Goal: Complete application form

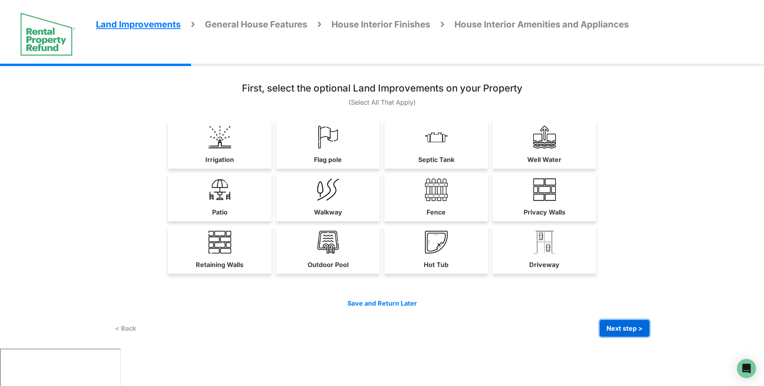
click at [629, 329] on button "Next step >" at bounding box center [624, 328] width 50 height 17
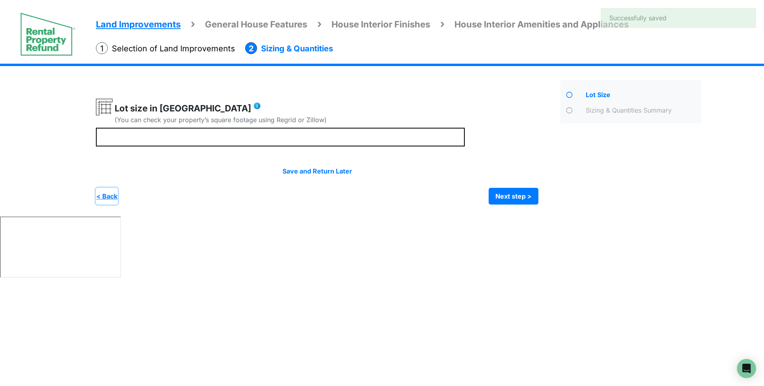
click at [102, 191] on button "< Back" at bounding box center [107, 196] width 22 height 17
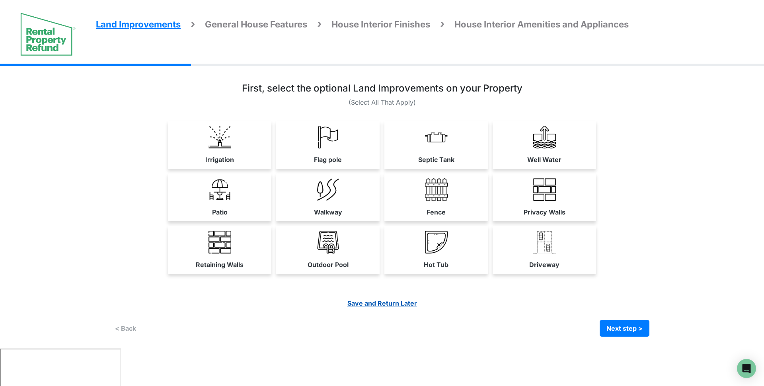
click at [386, 303] on link "Save and Return Later" at bounding box center [382, 303] width 70 height 8
click at [246, 140] on link "Irrigation" at bounding box center [219, 144] width 103 height 47
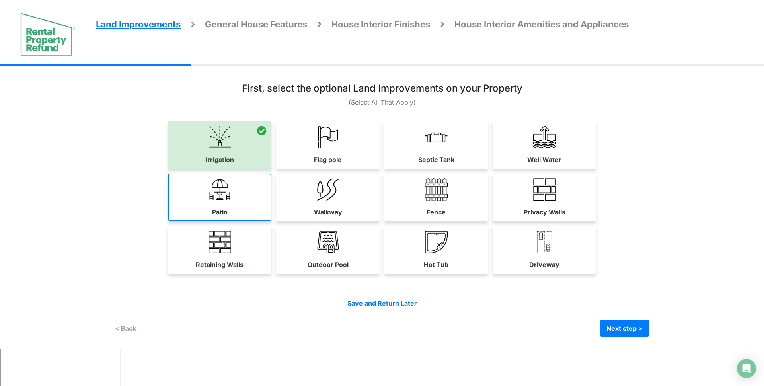
click at [243, 184] on link "Patio" at bounding box center [219, 196] width 103 height 47
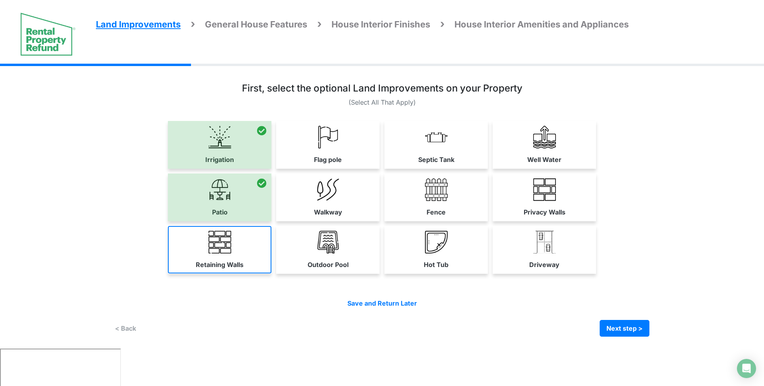
click at [245, 252] on link "Retaining Walls" at bounding box center [219, 249] width 103 height 47
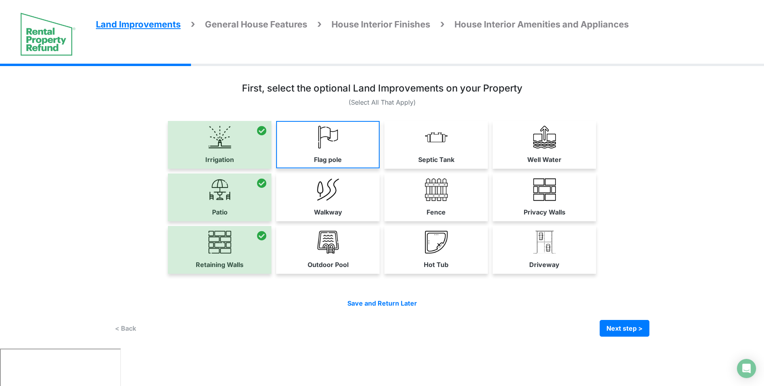
click at [334, 143] on img at bounding box center [328, 137] width 23 height 23
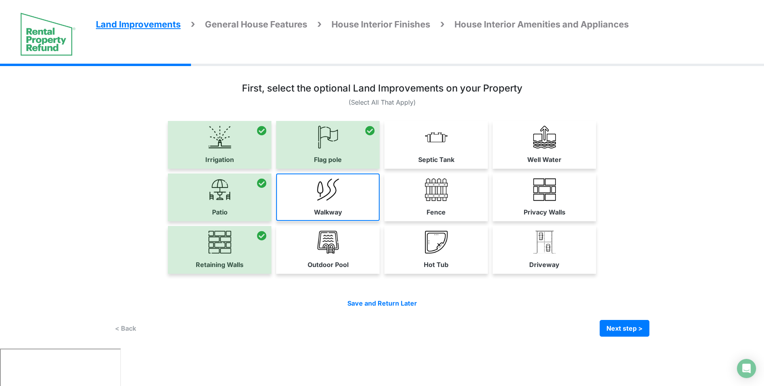
click at [335, 208] on label "Walkway" at bounding box center [328, 212] width 28 height 10
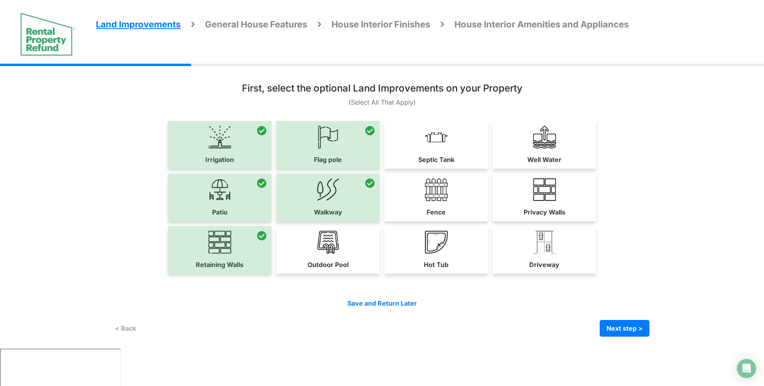
click at [337, 263] on label "Outdoor Pool" at bounding box center [327, 265] width 41 height 10
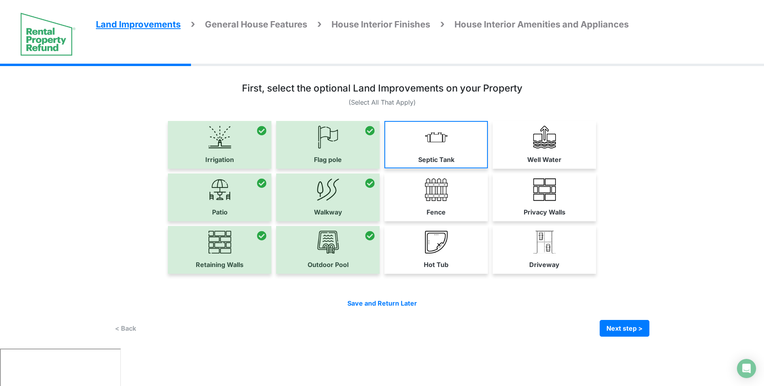
click at [451, 143] on link "Septic Tank" at bounding box center [435, 144] width 103 height 47
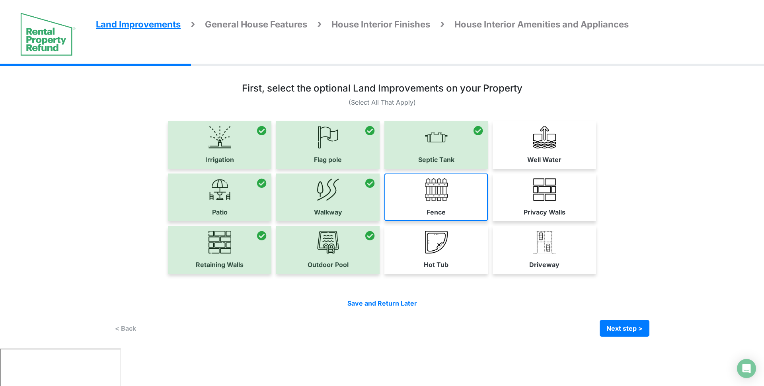
click at [450, 196] on link "Fence" at bounding box center [435, 196] width 103 height 47
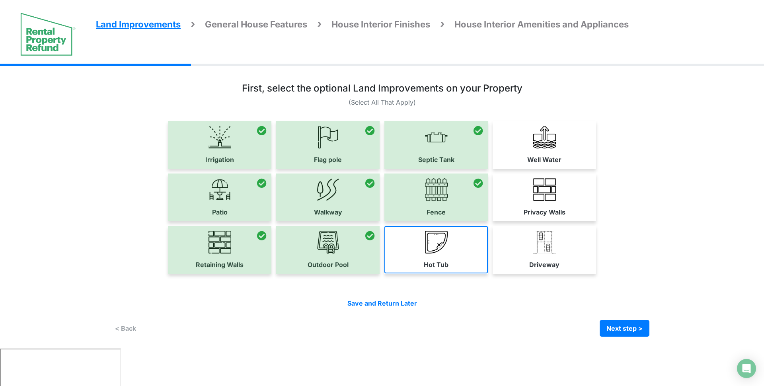
click at [447, 234] on img at bounding box center [436, 242] width 23 height 23
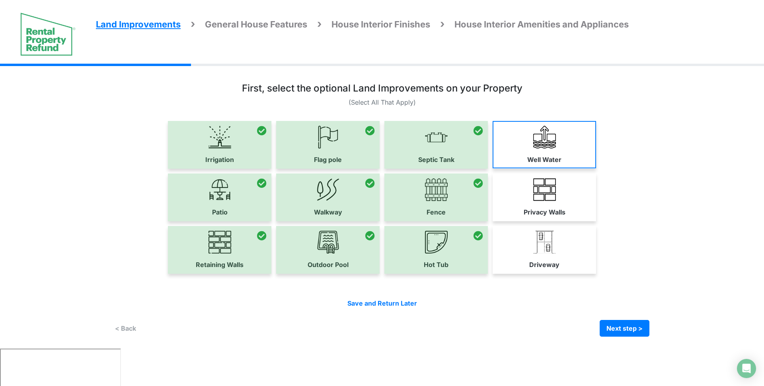
click at [533, 152] on link "Well Water" at bounding box center [543, 144] width 103 height 47
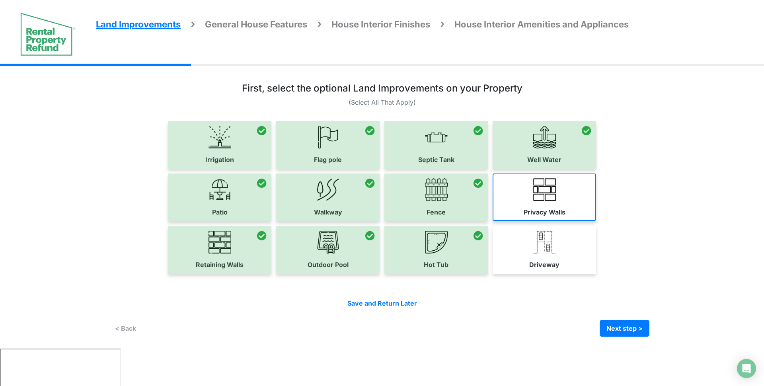
click at [536, 212] on label "Privacy Walls" at bounding box center [544, 212] width 42 height 10
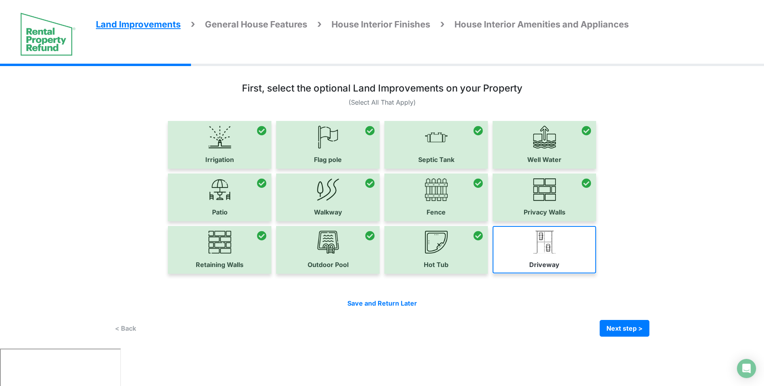
click at [542, 254] on link "Driveway" at bounding box center [543, 249] width 103 height 47
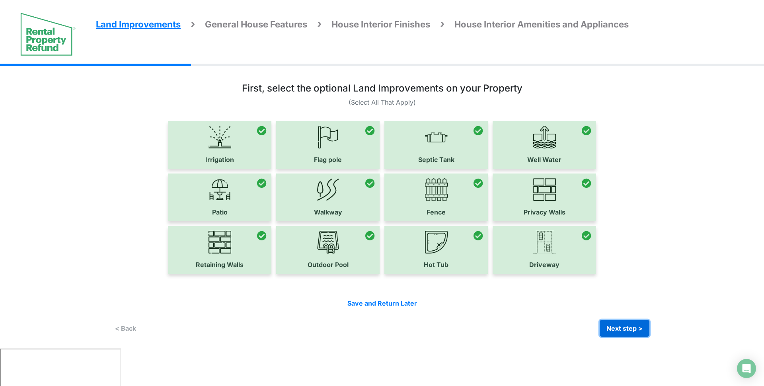
click at [640, 333] on button "Next step >" at bounding box center [624, 328] width 50 height 17
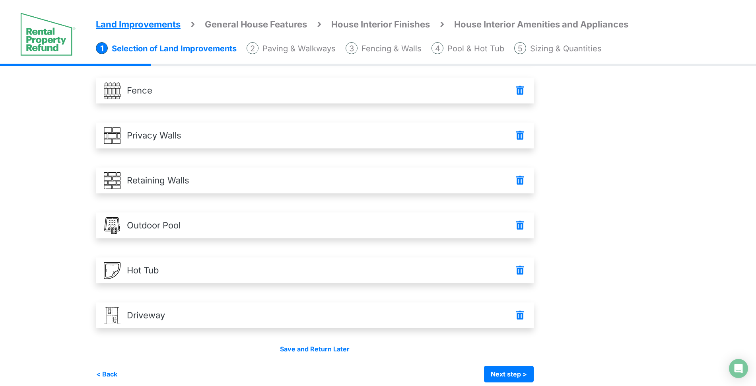
scroll to position [327, 0]
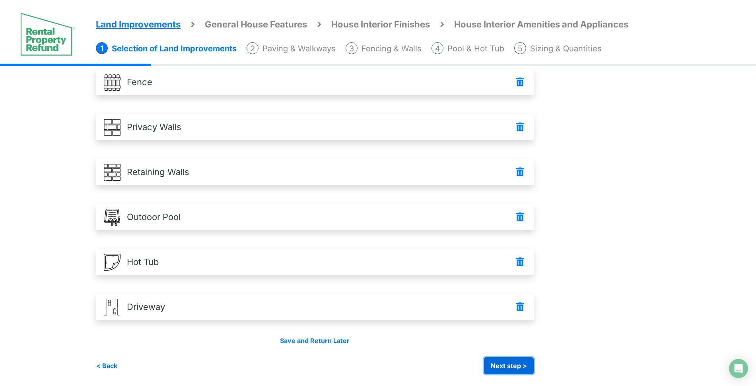
click at [509, 364] on button "Next step >" at bounding box center [509, 365] width 50 height 17
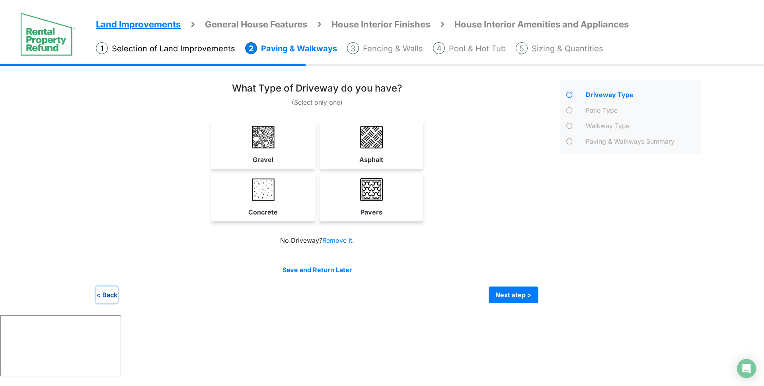
click at [111, 294] on button "< Back" at bounding box center [107, 294] width 22 height 17
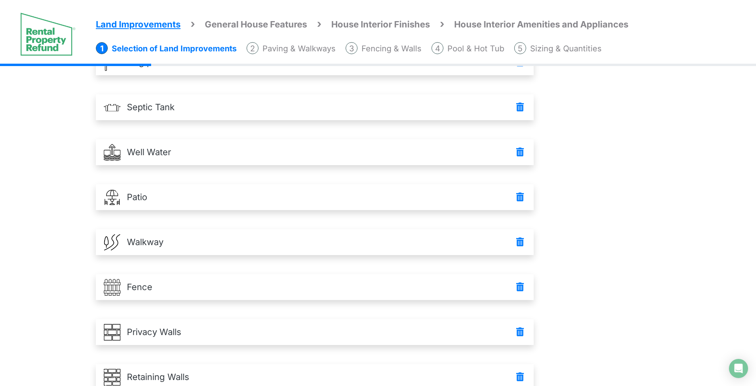
scroll to position [327, 0]
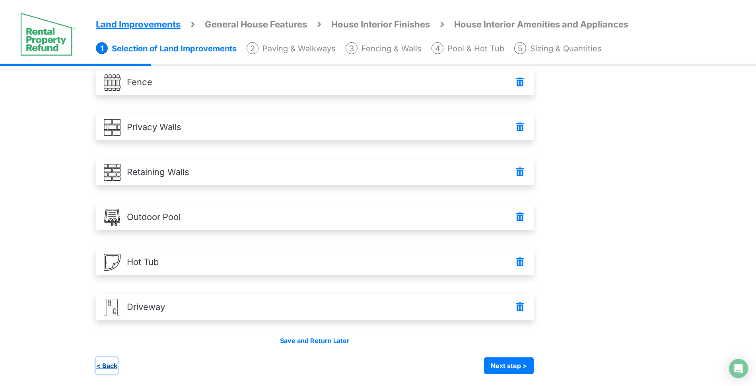
click at [105, 362] on button "< Back" at bounding box center [107, 365] width 22 height 17
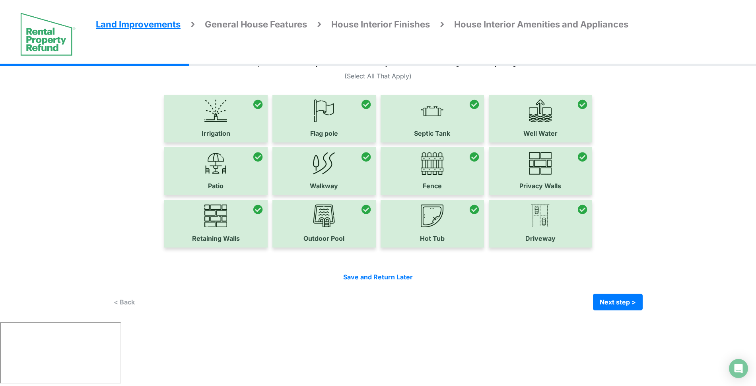
scroll to position [0, 0]
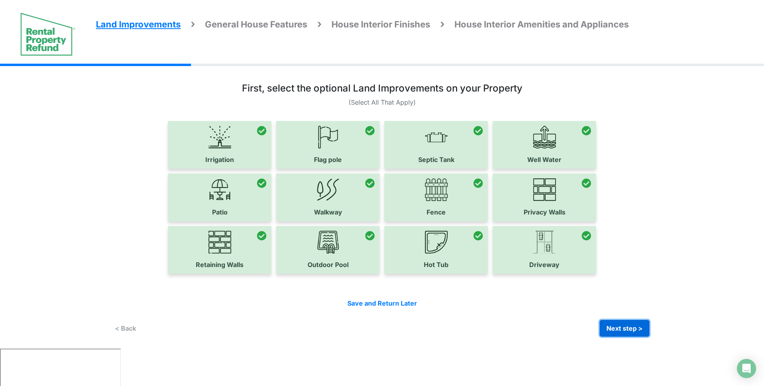
click at [626, 328] on button "Next step >" at bounding box center [624, 328] width 50 height 17
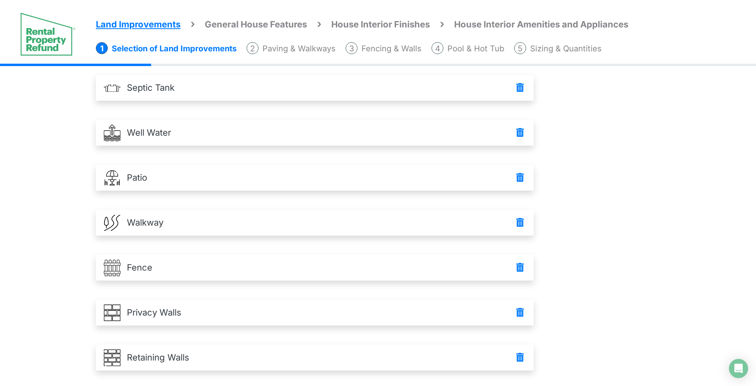
scroll to position [327, 0]
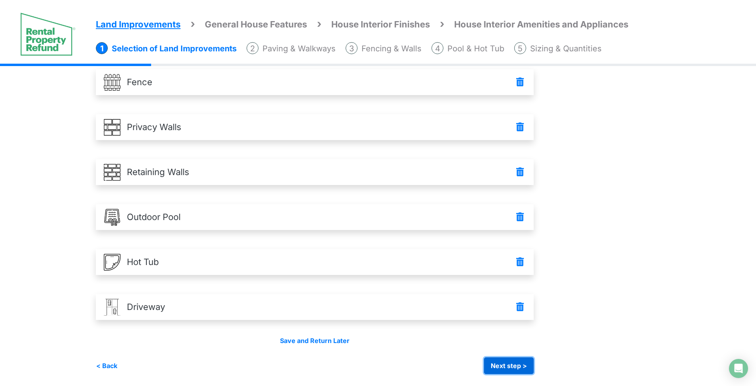
click at [531, 364] on button "Next step >" at bounding box center [509, 365] width 50 height 17
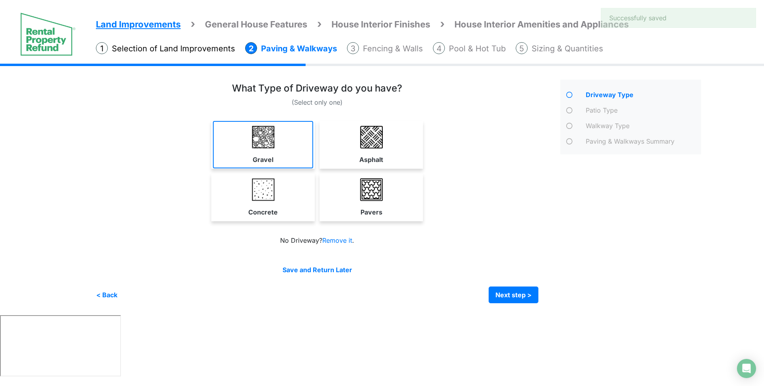
click at [266, 148] on img at bounding box center [263, 137] width 23 height 23
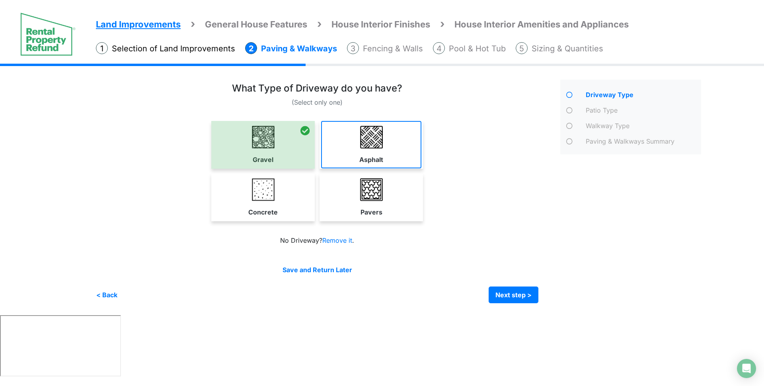
click at [328, 141] on link "Asphalt" at bounding box center [371, 144] width 100 height 47
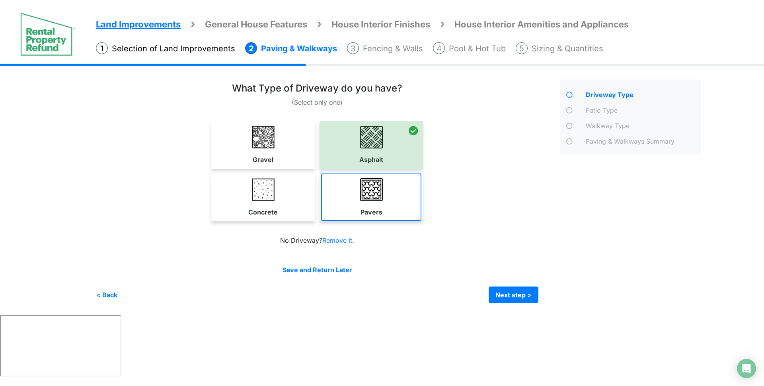
click at [333, 181] on link "Pavers" at bounding box center [371, 196] width 100 height 47
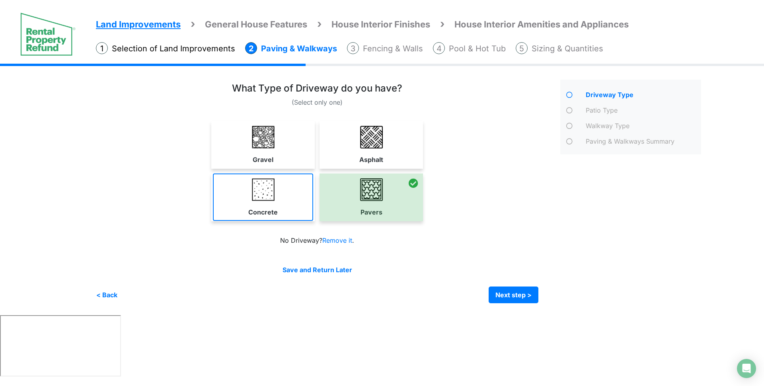
click at [275, 191] on link "Concrete" at bounding box center [263, 196] width 100 height 47
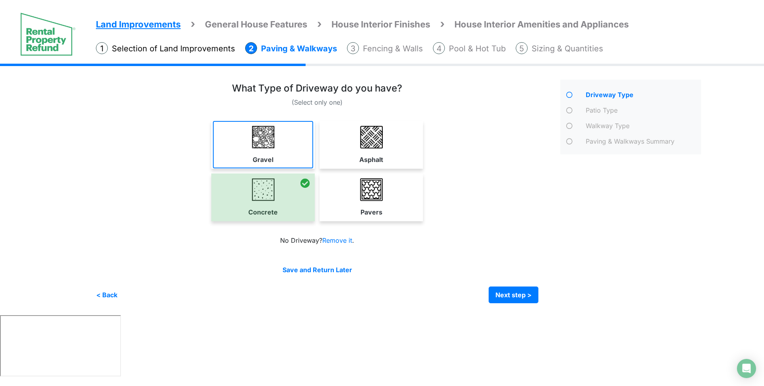
click at [290, 151] on link "Gravel" at bounding box center [263, 144] width 100 height 47
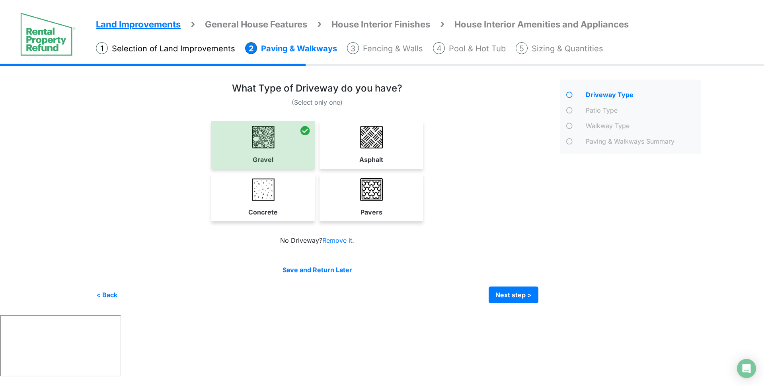
drag, startPoint x: 388, startPoint y: 191, endPoint x: 402, endPoint y: 171, distance: 23.7
click at [389, 191] on link "Pavers" at bounding box center [371, 196] width 100 height 47
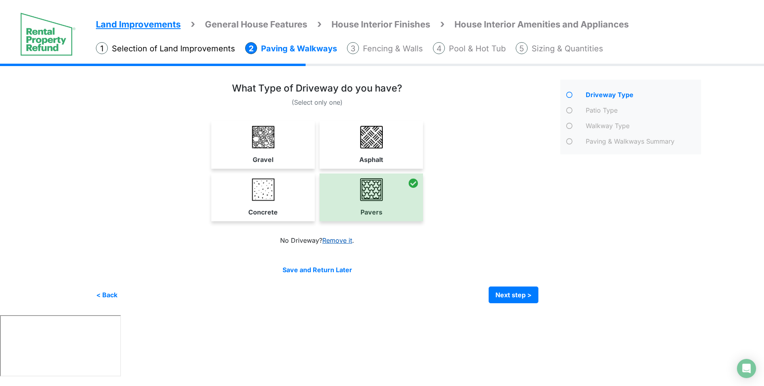
click at [330, 239] on link "Remove it" at bounding box center [337, 240] width 30 height 8
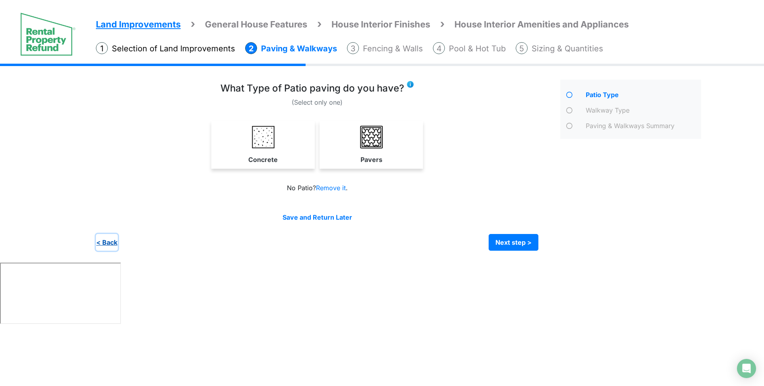
click at [103, 242] on button "< Back" at bounding box center [107, 242] width 22 height 17
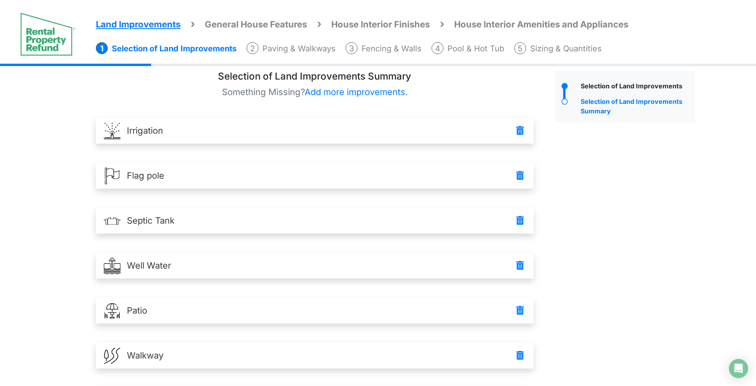
scroll to position [282, 0]
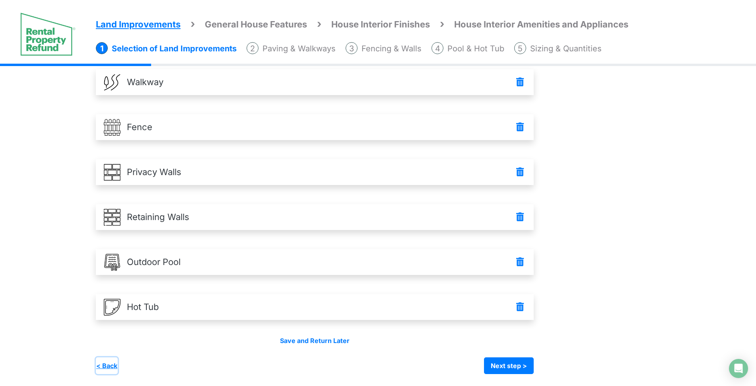
click at [112, 364] on button "< Back" at bounding box center [107, 365] width 22 height 17
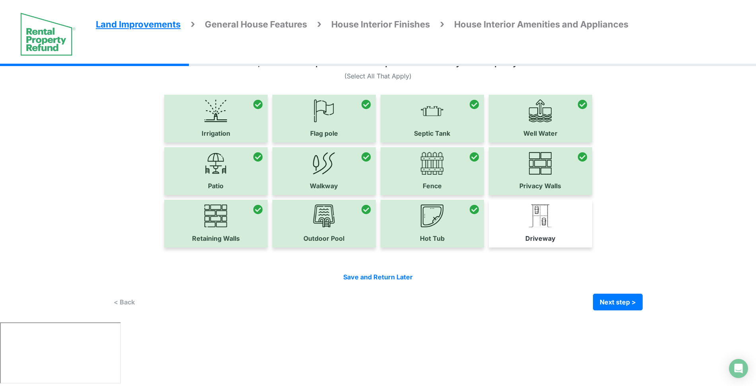
scroll to position [0, 0]
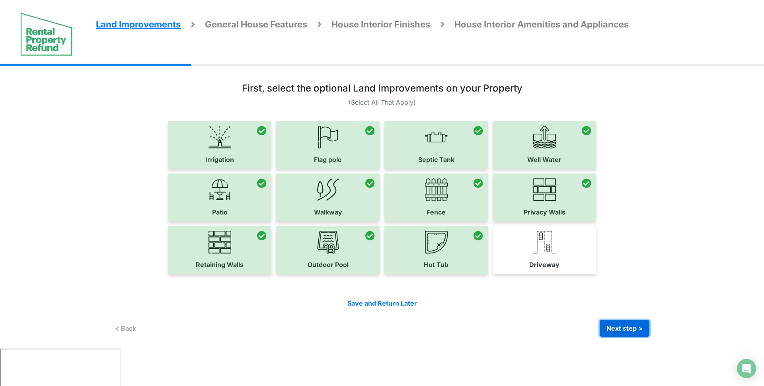
click at [630, 325] on button "Next step >" at bounding box center [624, 328] width 50 height 17
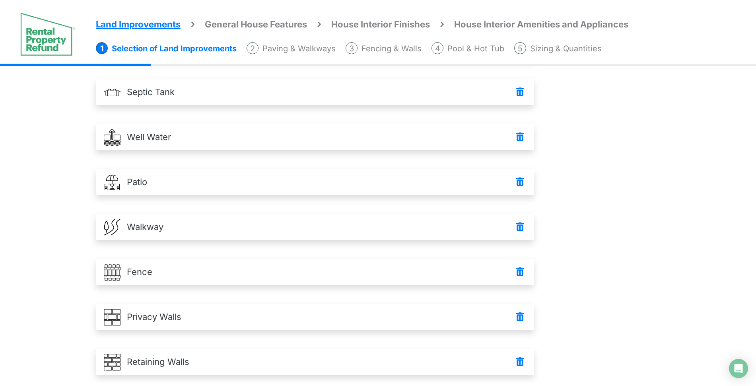
scroll to position [282, 0]
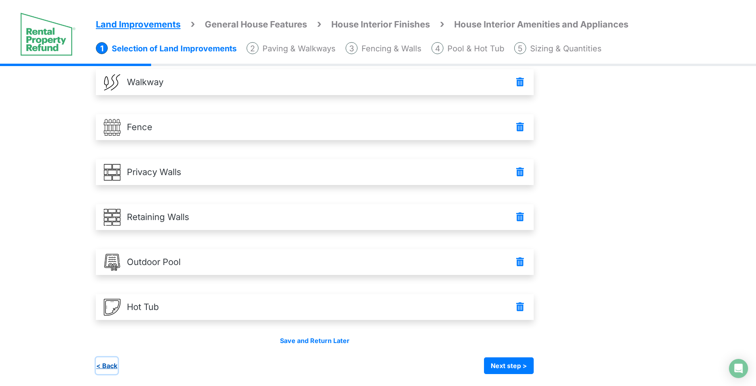
click at [102, 365] on button "< Back" at bounding box center [107, 365] width 22 height 17
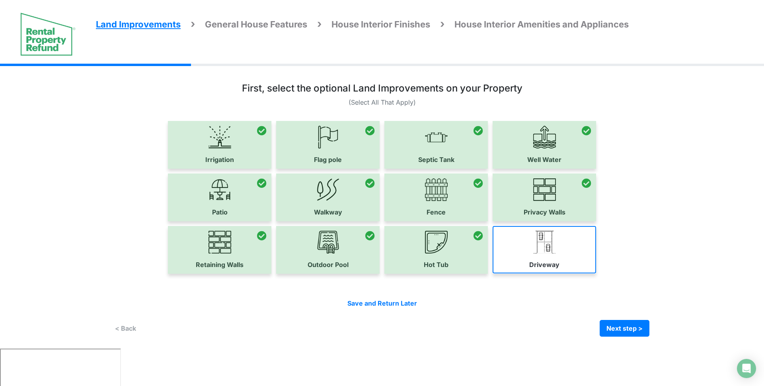
click at [529, 253] on link "Driveway" at bounding box center [543, 249] width 103 height 47
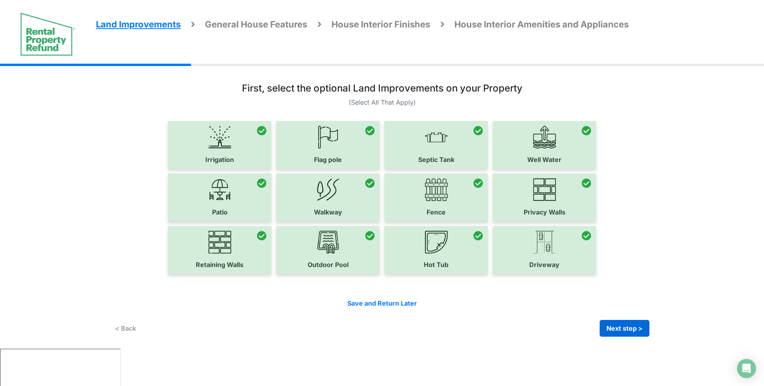
click at [618, 331] on button "Next step >" at bounding box center [624, 328] width 50 height 17
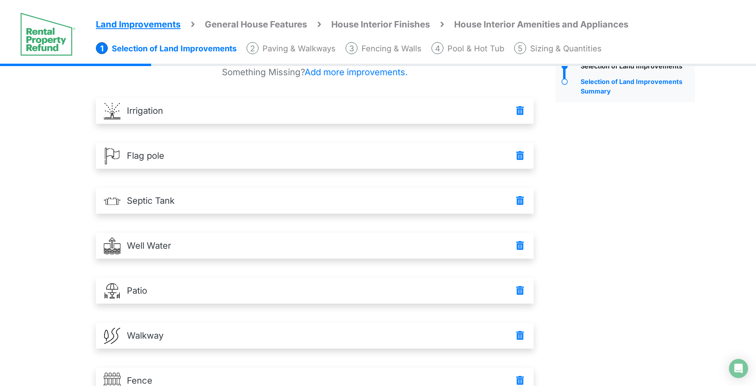
scroll to position [327, 0]
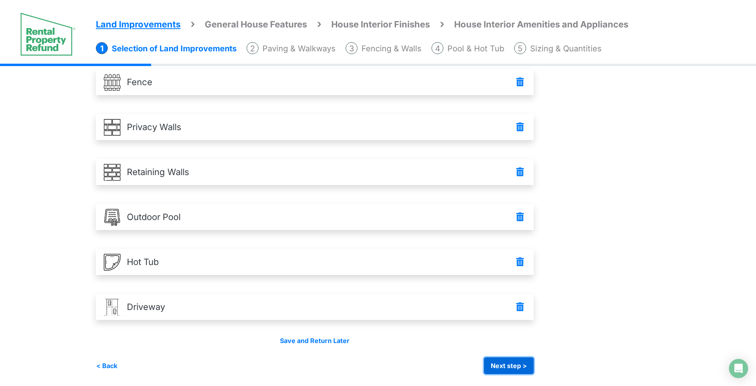
click at [524, 368] on button "Next step >" at bounding box center [509, 365] width 50 height 17
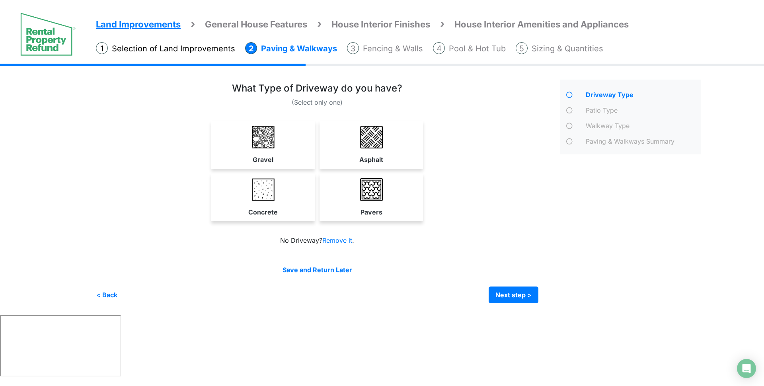
click at [166, 47] on li "Selection of Land Improvements" at bounding box center [165, 48] width 139 height 12
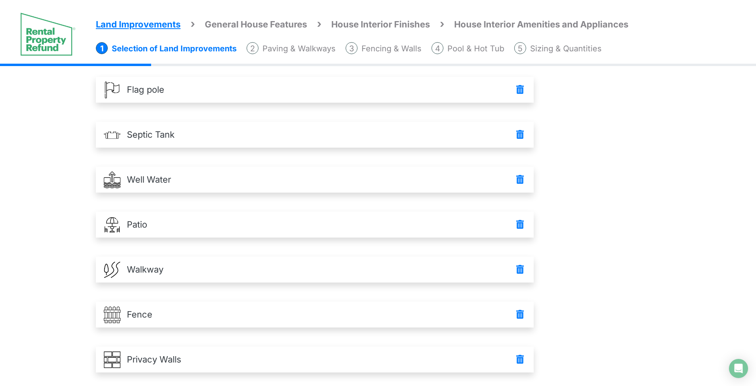
scroll to position [327, 0]
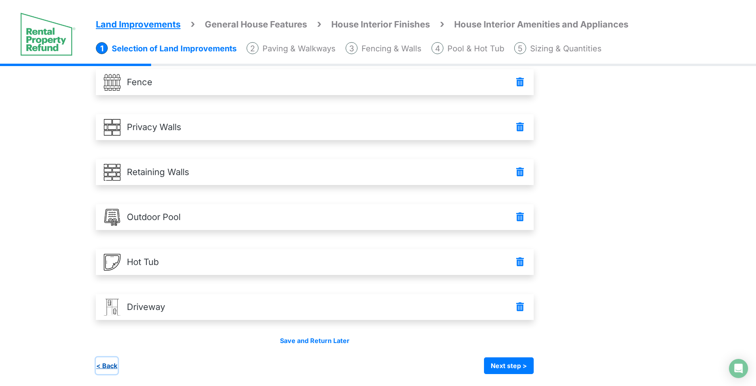
click at [104, 365] on button "< Back" at bounding box center [107, 365] width 22 height 17
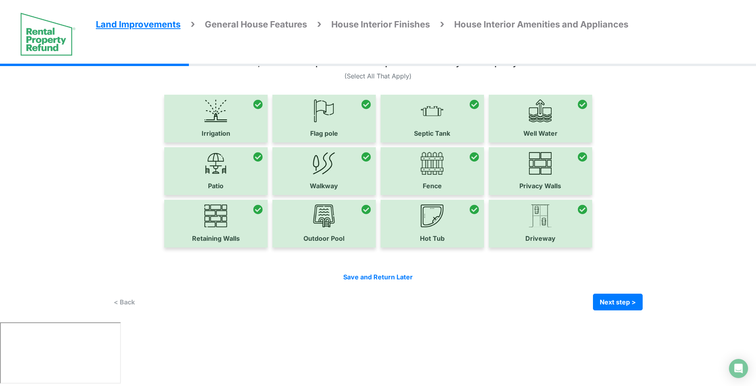
scroll to position [0, 0]
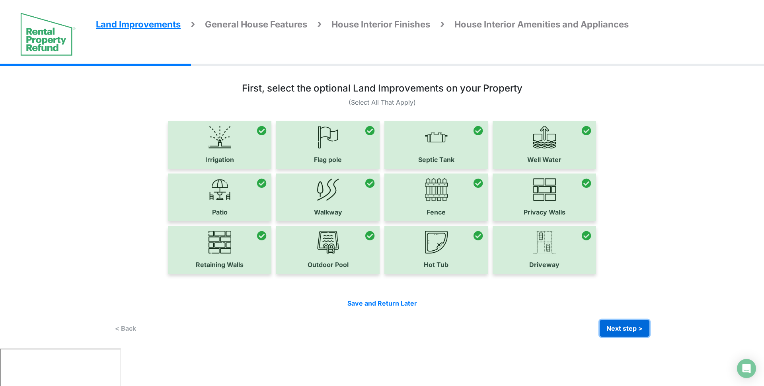
click at [624, 327] on button "Next step >" at bounding box center [624, 328] width 50 height 17
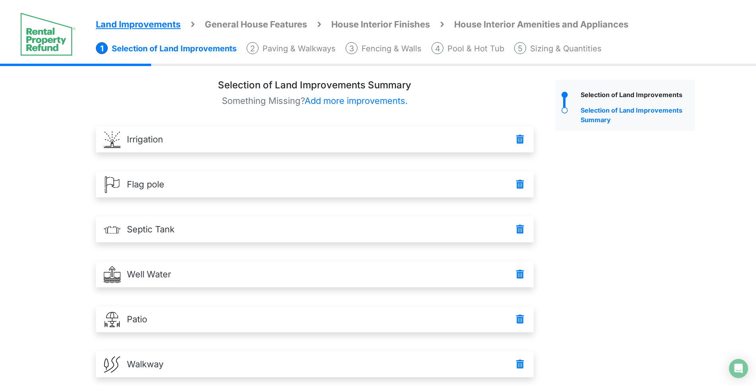
click at [297, 44] on li "Paving & Walkways" at bounding box center [291, 48] width 89 height 12
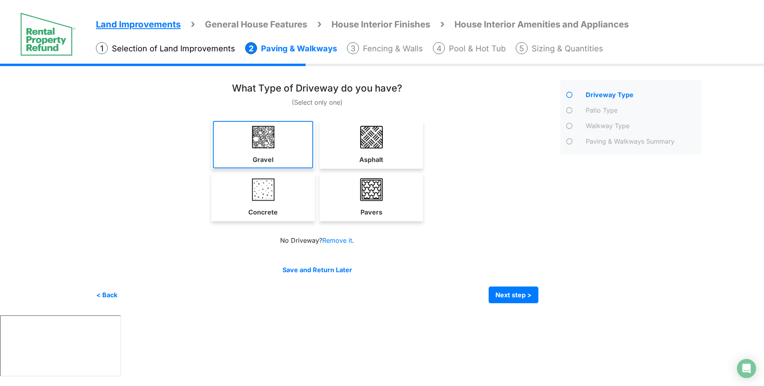
click at [257, 128] on img at bounding box center [263, 137] width 23 height 23
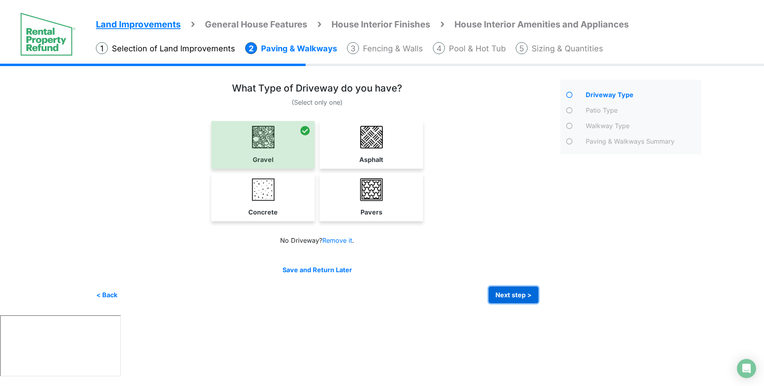
click at [505, 298] on button "Next step >" at bounding box center [513, 294] width 50 height 17
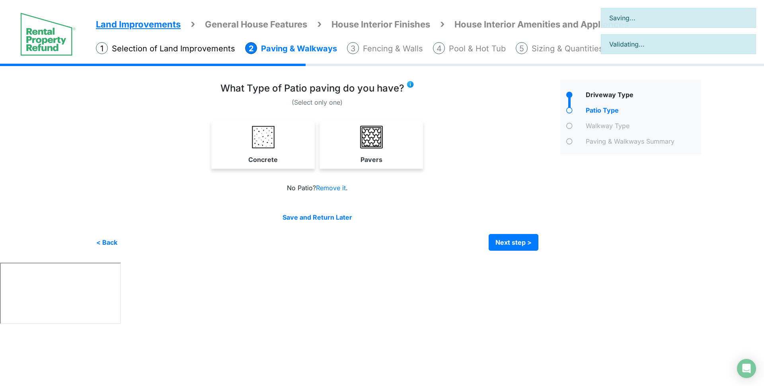
click at [380, 137] on img at bounding box center [371, 137] width 23 height 23
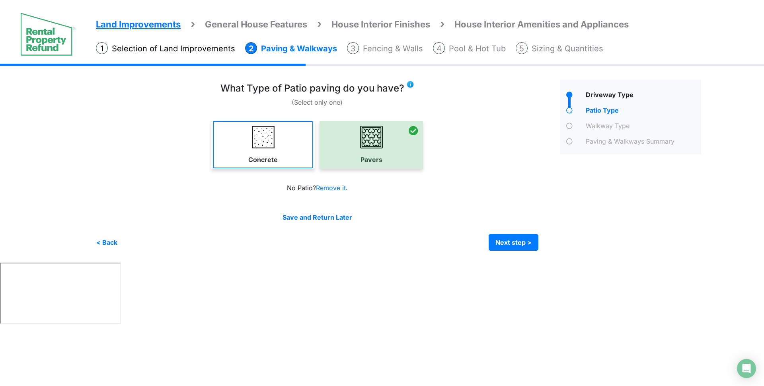
click at [269, 145] on img at bounding box center [263, 137] width 23 height 23
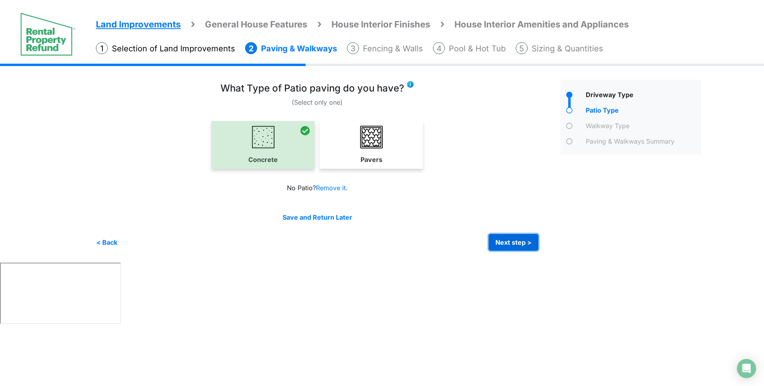
click at [503, 243] on button "Next step >" at bounding box center [513, 242] width 50 height 17
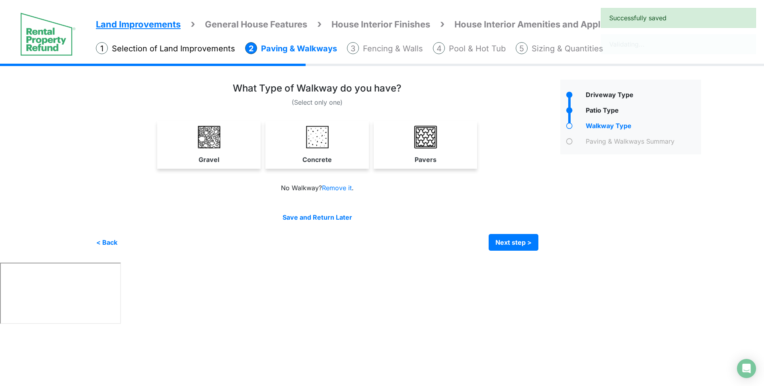
drag, startPoint x: 321, startPoint y: 146, endPoint x: 326, endPoint y: 146, distance: 4.4
click at [321, 146] on img at bounding box center [317, 137] width 23 height 23
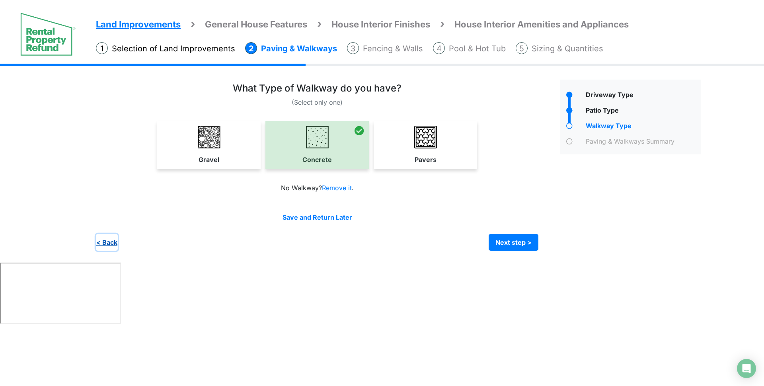
click at [99, 244] on button "< Back" at bounding box center [107, 242] width 22 height 17
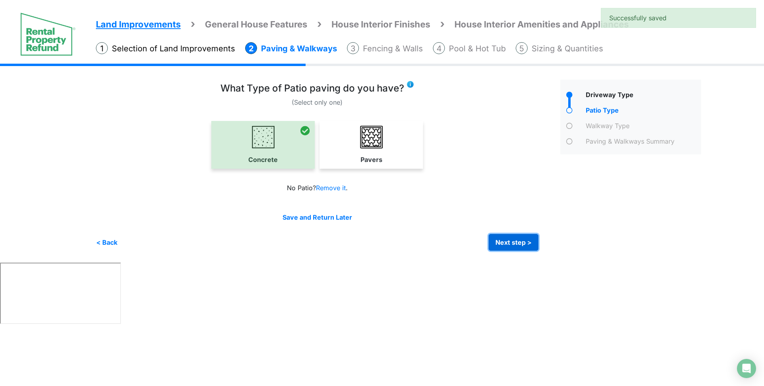
click at [517, 245] on button "Next step >" at bounding box center [513, 242] width 50 height 17
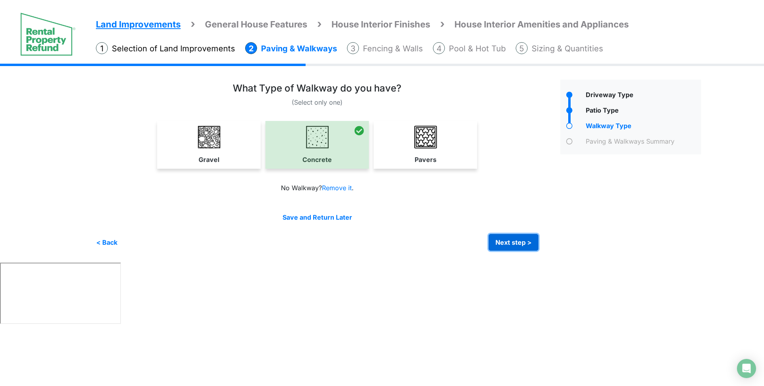
click at [500, 243] on button "Next step >" at bounding box center [513, 242] width 50 height 17
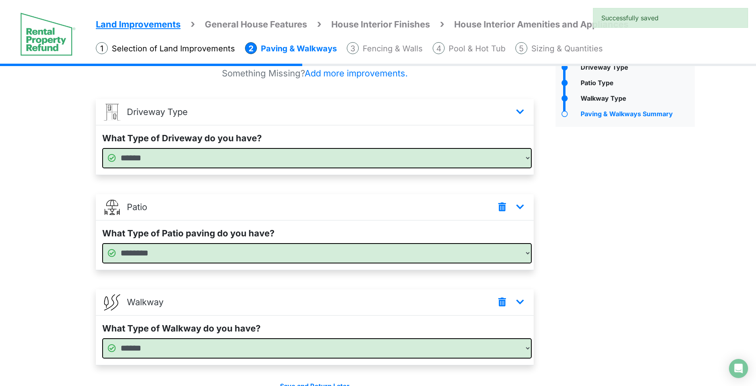
scroll to position [73, 0]
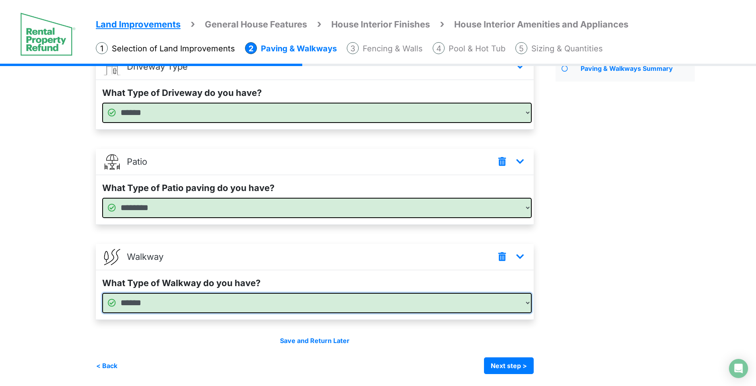
click at [502, 301] on select "****** ******** ******" at bounding box center [317, 303] width 430 height 20
select select "*"
click at [102, 293] on select "****** ******** ******" at bounding box center [317, 303] width 430 height 20
click at [506, 207] on select "******** ******" at bounding box center [317, 208] width 430 height 20
select select "*"
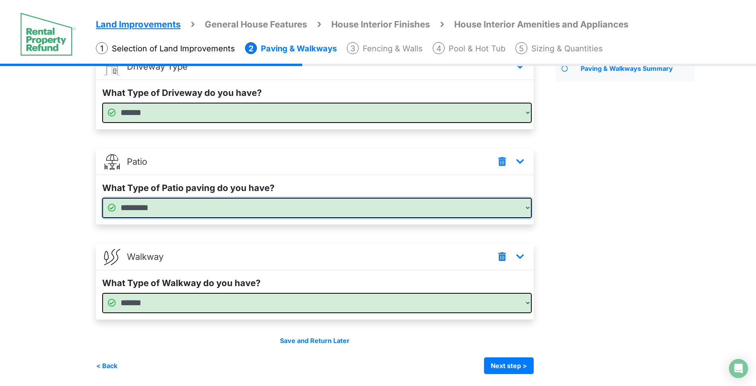
click at [102, 198] on select "******** ******" at bounding box center [317, 208] width 430 height 20
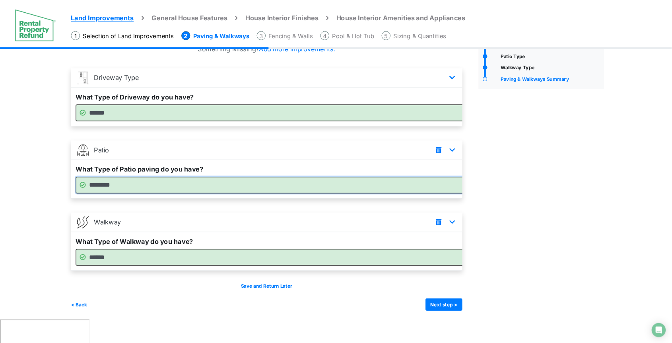
scroll to position [0, 0]
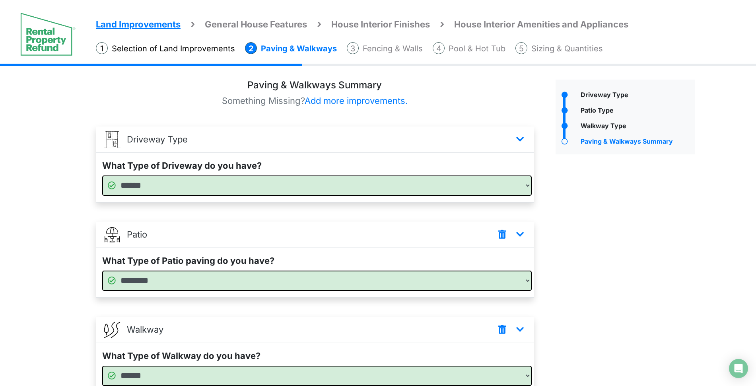
click at [718, 53] on ol "Selection of Land Improvements Paving & Walkways Fencing & Walls Pool & Hot Tub" at bounding box center [426, 46] width 660 height 16
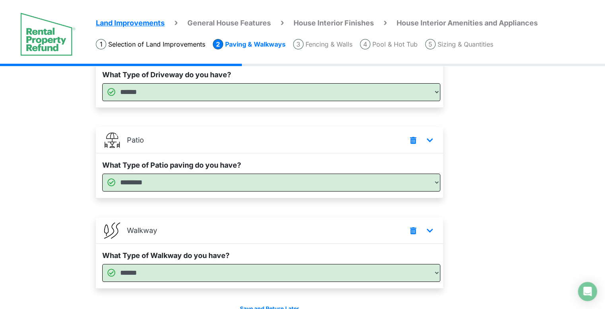
scroll to position [128, 0]
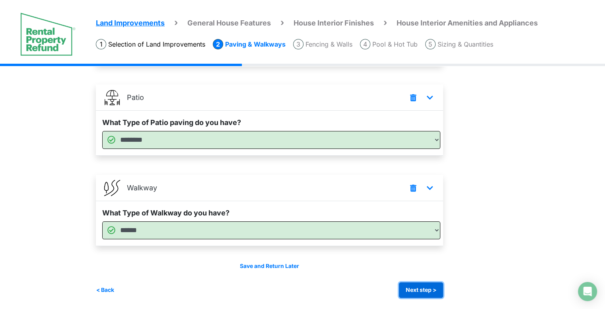
click at [432, 286] on button "Next step >" at bounding box center [421, 290] width 44 height 16
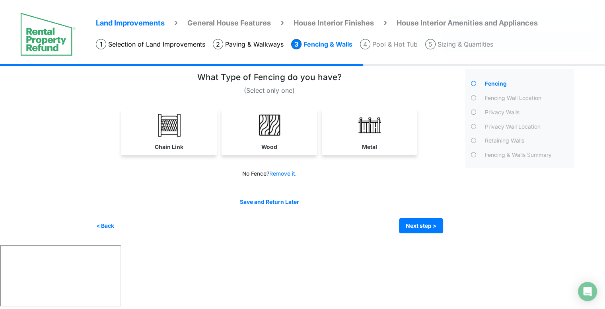
scroll to position [0, 0]
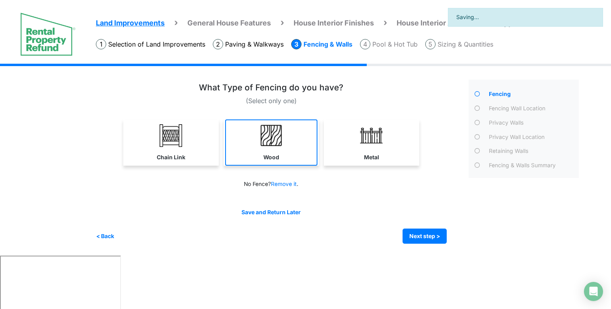
click at [228, 142] on link "Wood" at bounding box center [271, 142] width 92 height 46
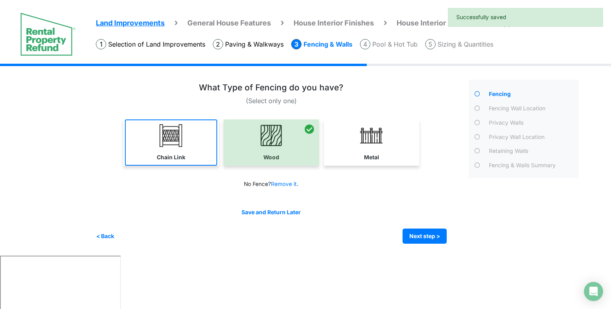
click at [191, 151] on link "Chain Link" at bounding box center [171, 142] width 92 height 46
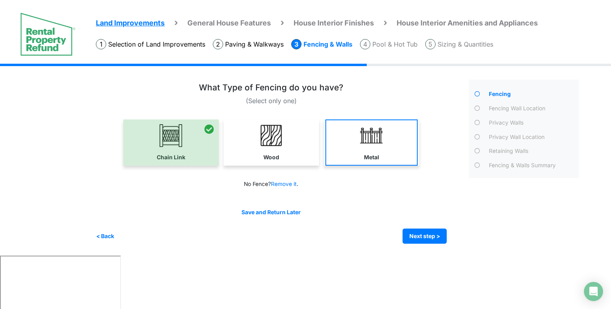
click at [351, 154] on link "Metal" at bounding box center [371, 142] width 92 height 46
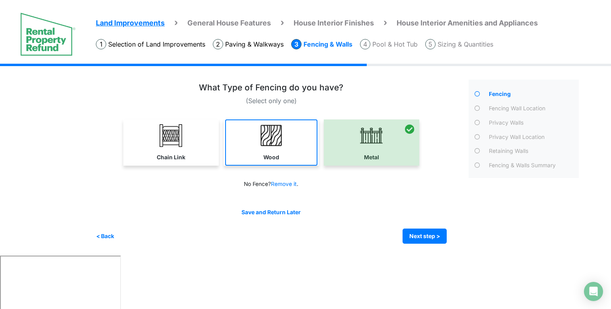
click at [261, 124] on img at bounding box center [271, 135] width 23 height 23
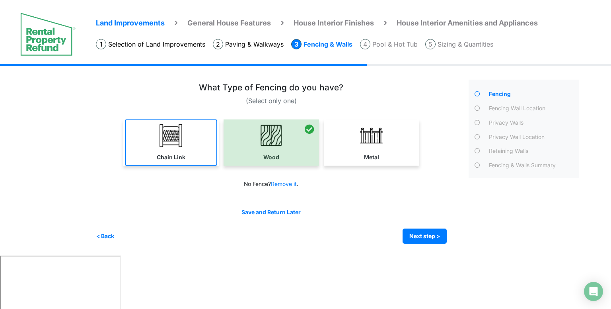
click at [178, 128] on img at bounding box center [171, 135] width 23 height 23
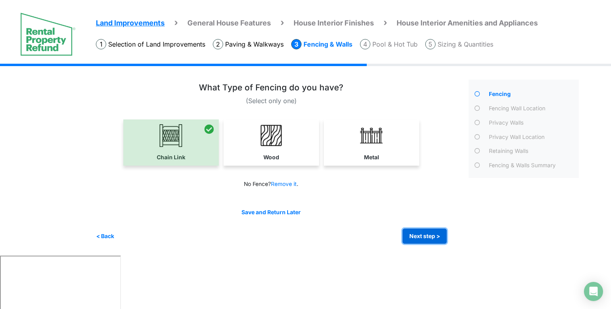
click at [441, 238] on button "Next step >" at bounding box center [425, 236] width 44 height 16
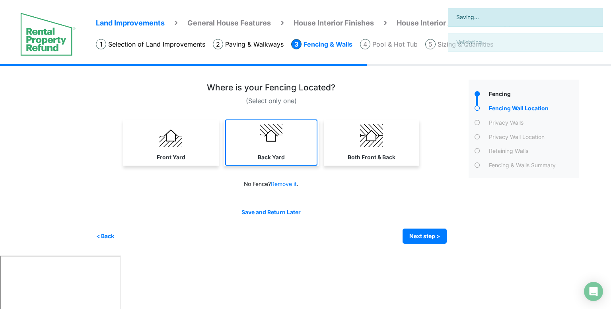
click at [282, 148] on link "Back Yard" at bounding box center [271, 142] width 92 height 46
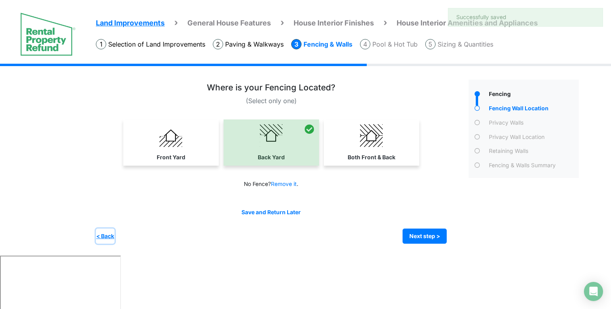
drag, startPoint x: 107, startPoint y: 231, endPoint x: 123, endPoint y: 213, distance: 23.7
click at [107, 231] on button "< Back" at bounding box center [105, 236] width 19 height 16
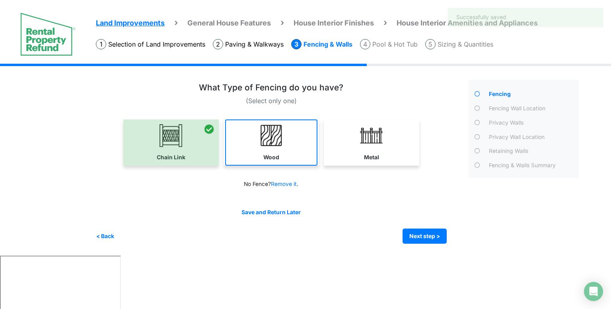
click at [280, 140] on img at bounding box center [271, 135] width 23 height 23
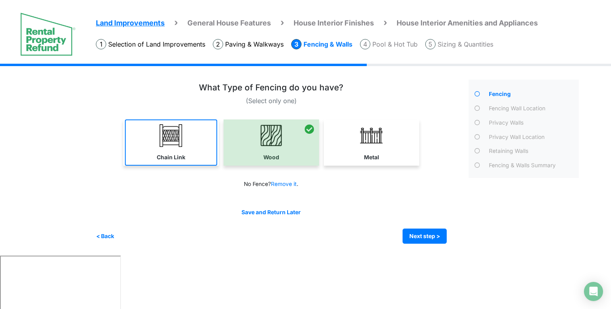
click at [185, 137] on link "Chain Link" at bounding box center [171, 142] width 92 height 46
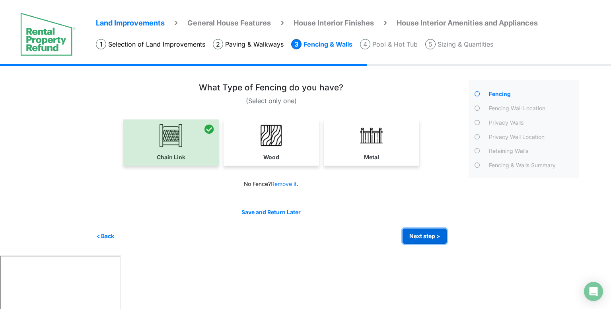
click at [418, 231] on button "Next step >" at bounding box center [425, 236] width 44 height 16
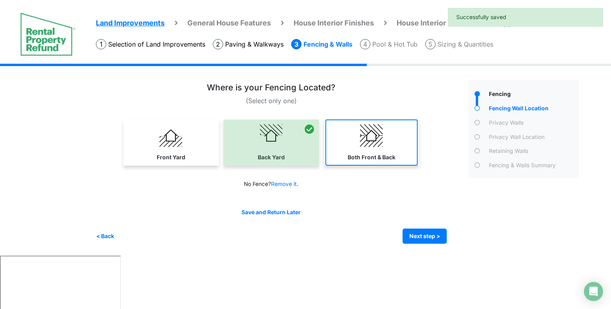
click at [389, 148] on link "Both Front & Back" at bounding box center [371, 142] width 92 height 46
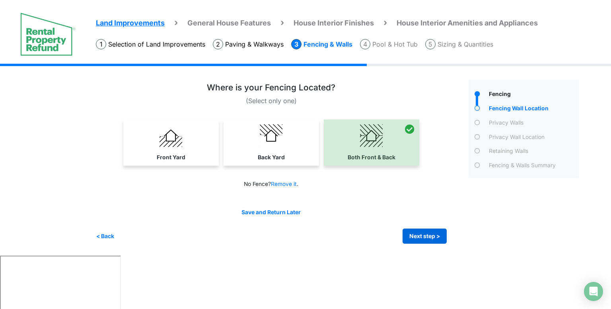
click at [425, 238] on button "Next step >" at bounding box center [425, 236] width 44 height 16
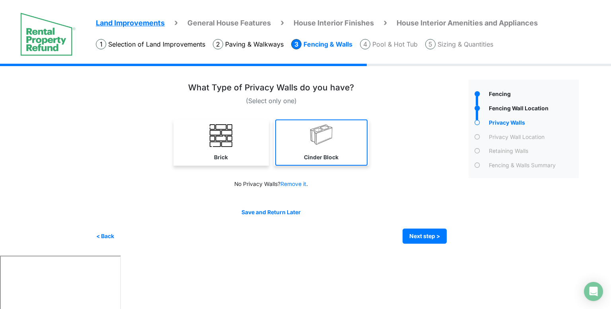
click at [337, 142] on link "Cinder Block" at bounding box center [321, 142] width 92 height 46
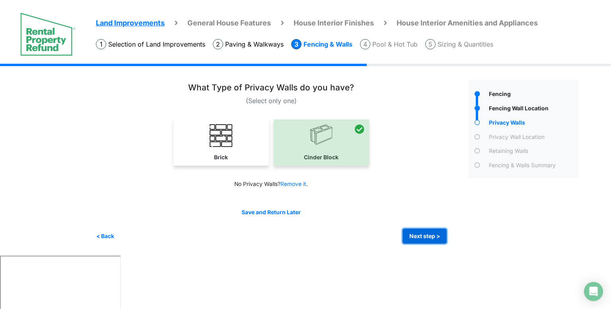
click at [424, 235] on button "Next step >" at bounding box center [425, 236] width 44 height 16
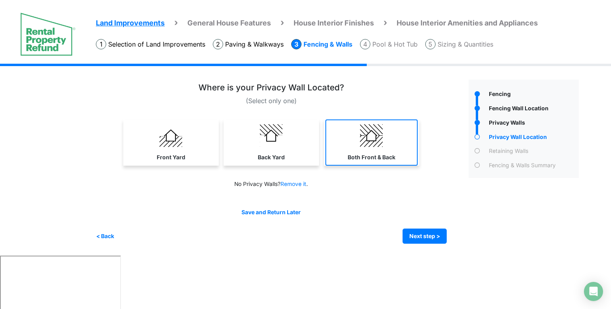
click at [352, 134] on link "Both Front & Back" at bounding box center [371, 142] width 92 height 46
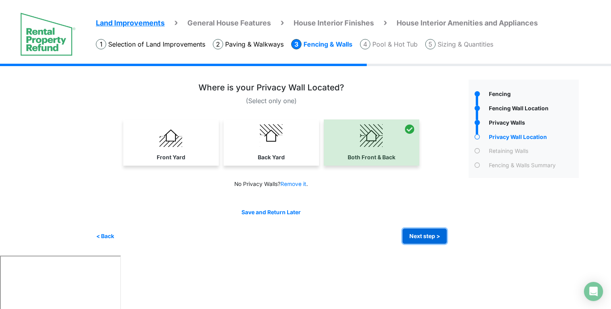
click at [430, 239] on button "Next step >" at bounding box center [425, 236] width 44 height 16
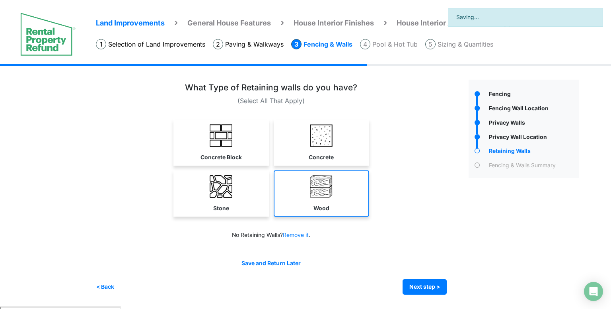
click at [306, 197] on link "Wood" at bounding box center [321, 193] width 95 height 46
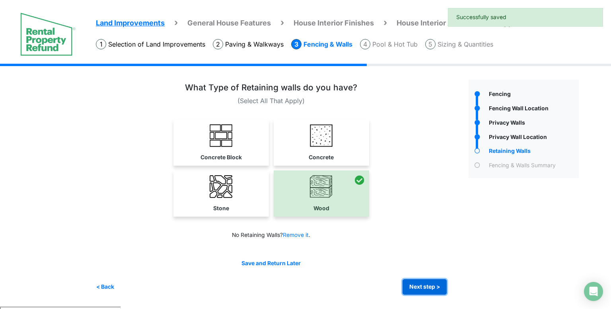
click at [414, 287] on button "Next step >" at bounding box center [425, 287] width 44 height 16
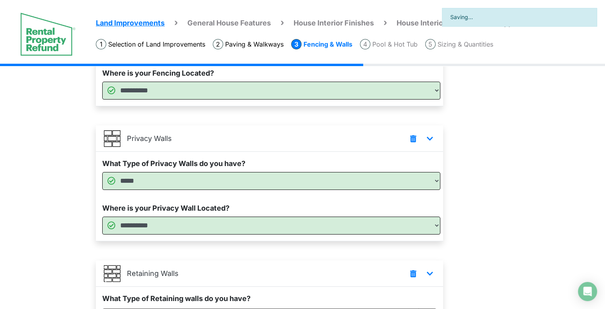
scroll to position [241, 0]
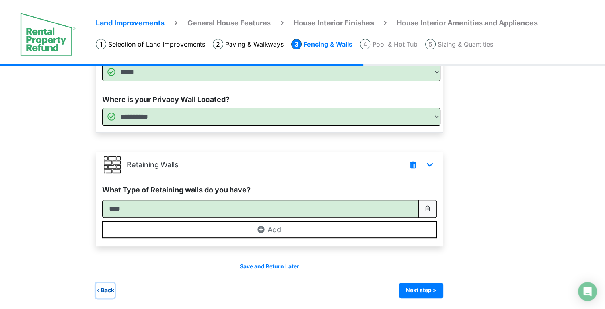
click at [112, 289] on button "< Back" at bounding box center [105, 290] width 19 height 16
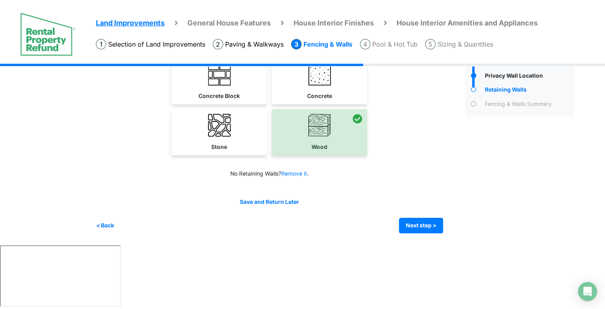
scroll to position [0, 0]
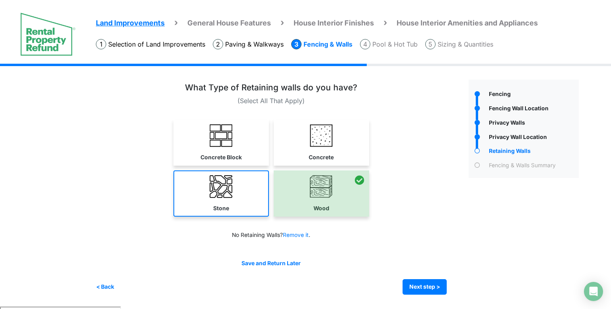
click at [222, 191] on img at bounding box center [221, 186] width 23 height 23
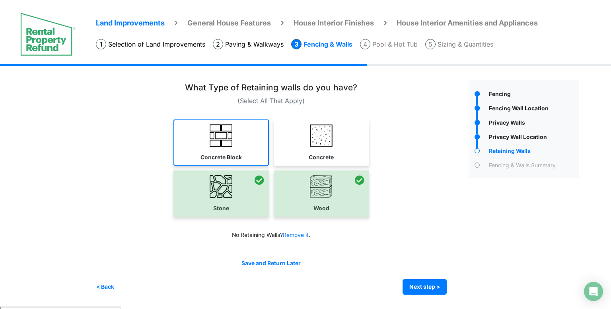
click at [233, 142] on link "Concrete Block" at bounding box center [220, 142] width 95 height 46
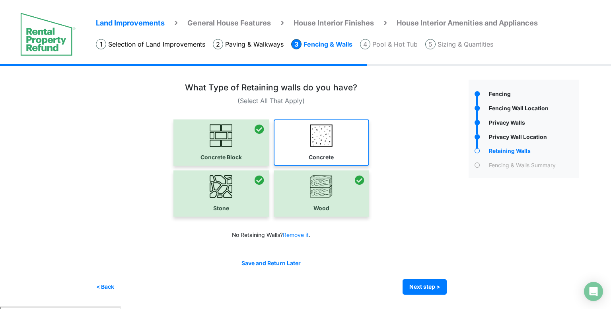
click at [323, 140] on img at bounding box center [321, 135] width 23 height 23
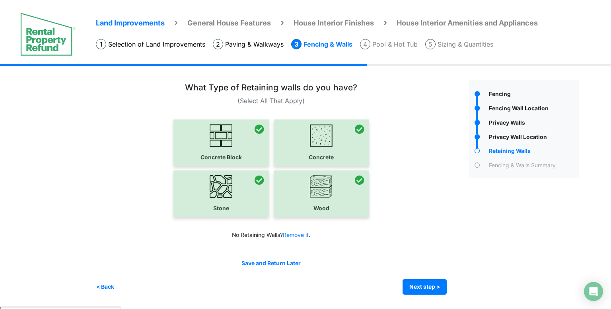
click at [265, 98] on p "(Select All That Apply)" at bounding box center [271, 101] width 351 height 10
click at [108, 288] on button "< Back" at bounding box center [105, 287] width 19 height 16
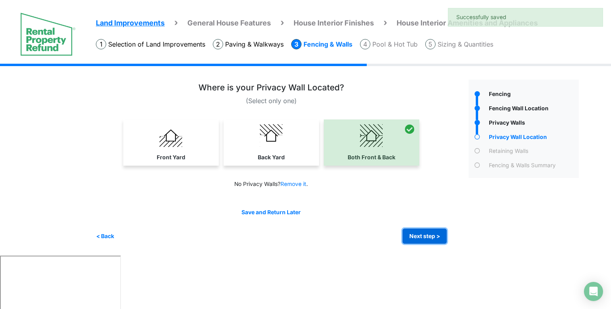
click at [434, 240] on button "Next step >" at bounding box center [425, 236] width 44 height 16
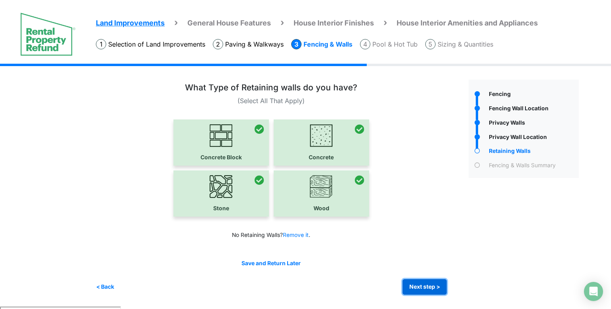
click at [422, 288] on button "Next step >" at bounding box center [425, 287] width 44 height 16
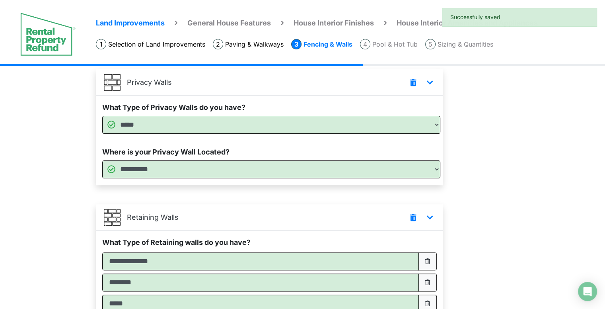
scroll to position [284, 0]
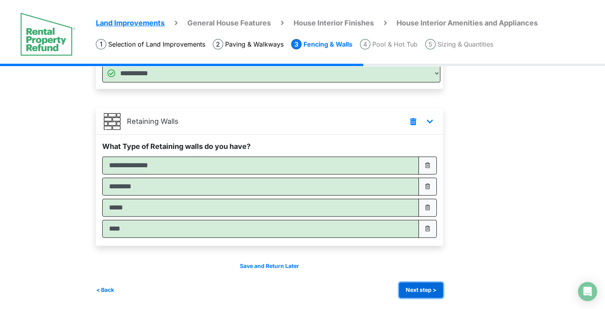
click at [433, 286] on button "Next step >" at bounding box center [421, 290] width 44 height 16
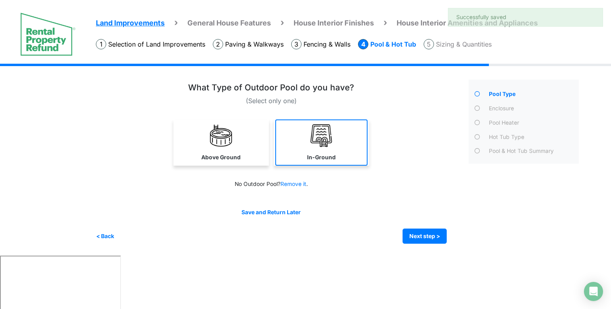
click at [302, 156] on link "In-Ground" at bounding box center [321, 142] width 92 height 46
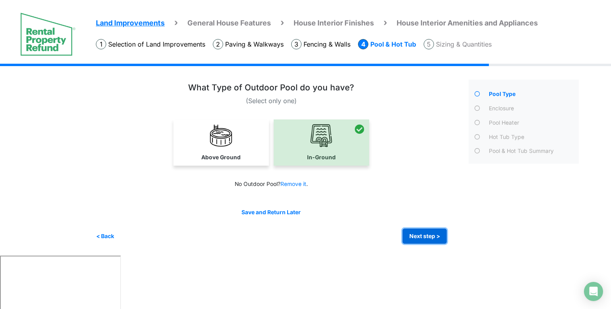
click at [432, 240] on button "Next step >" at bounding box center [425, 236] width 44 height 16
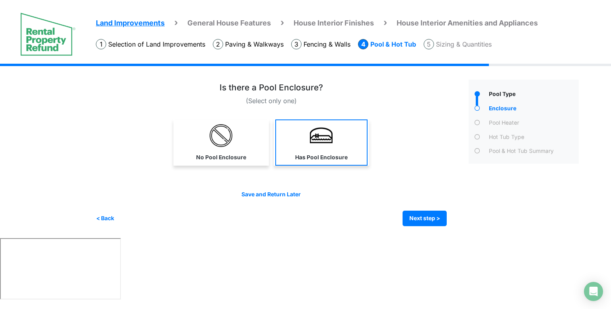
click at [301, 156] on label "Has Pool Enclosure" at bounding box center [321, 157] width 53 height 8
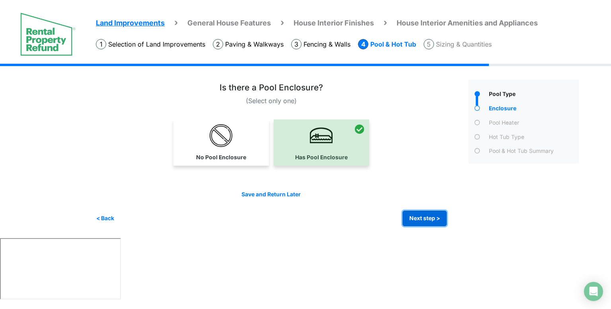
click at [423, 217] on button "Next step >" at bounding box center [425, 218] width 44 height 16
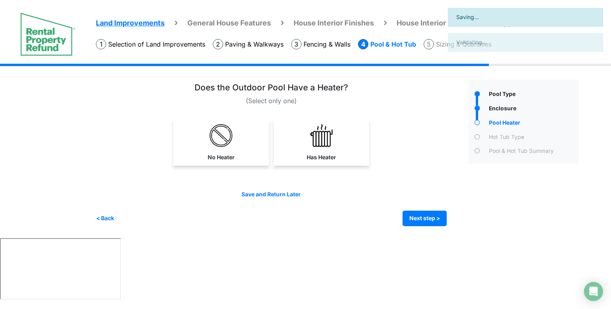
click at [330, 149] on link "Has Heater" at bounding box center [321, 142] width 92 height 46
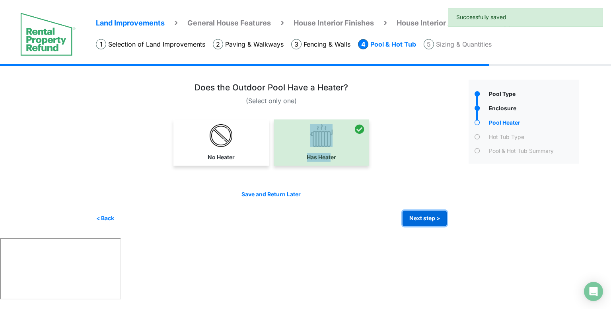
click at [424, 219] on button "Next step >" at bounding box center [425, 218] width 44 height 16
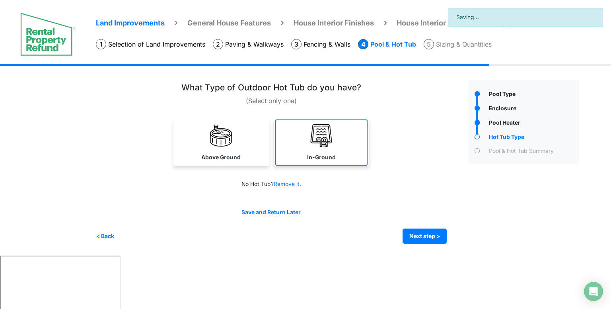
click at [305, 148] on link "In-Ground" at bounding box center [321, 142] width 92 height 46
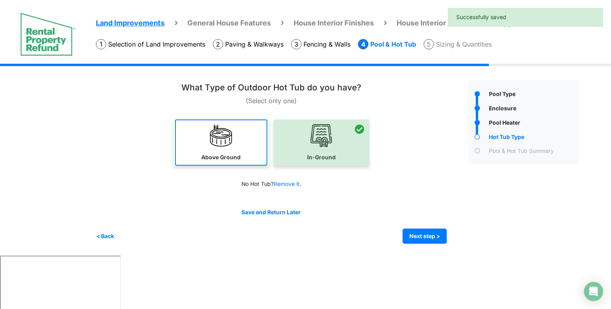
click at [211, 146] on link "Above Ground" at bounding box center [221, 142] width 92 height 46
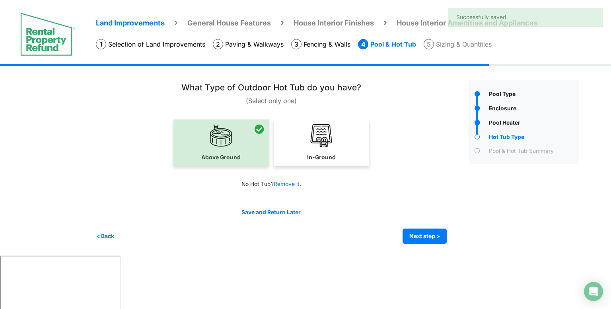
drag, startPoint x: 337, startPoint y: 159, endPoint x: 387, endPoint y: 200, distance: 64.7
click at [337, 159] on link "In-Ground" at bounding box center [321, 142] width 92 height 46
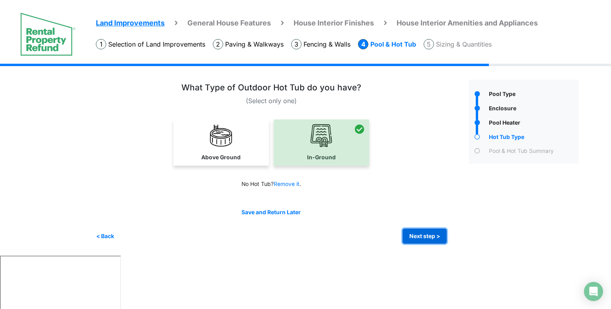
drag, startPoint x: 415, startPoint y: 233, endPoint x: 405, endPoint y: 218, distance: 18.0
click at [415, 233] on button "Next step >" at bounding box center [425, 236] width 44 height 16
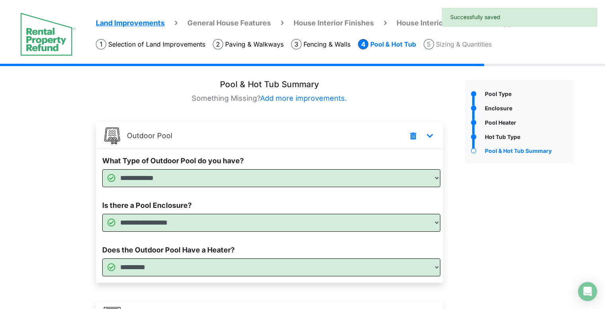
scroll to position [127, 0]
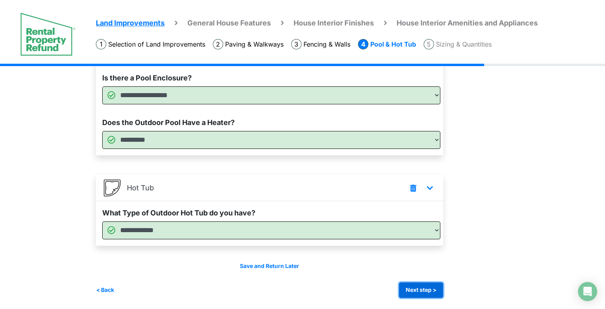
click at [423, 289] on button "Next step >" at bounding box center [421, 290] width 44 height 16
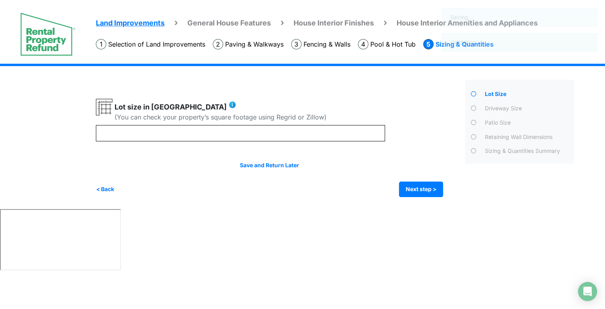
scroll to position [0, 0]
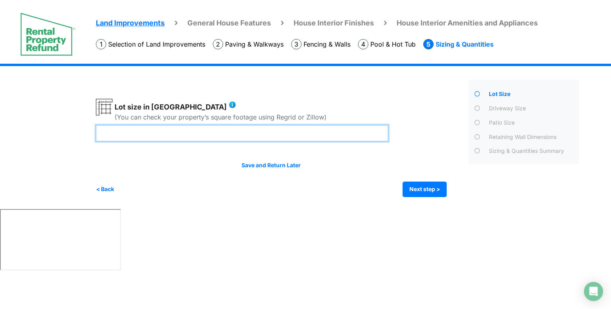
click at [264, 132] on input "number" at bounding box center [242, 133] width 292 height 16
type input "*"
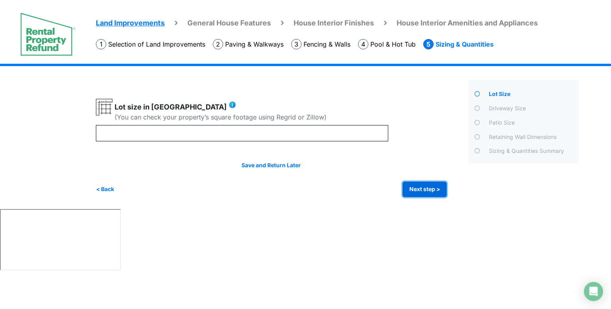
click at [423, 190] on button "Next step >" at bounding box center [425, 189] width 44 height 16
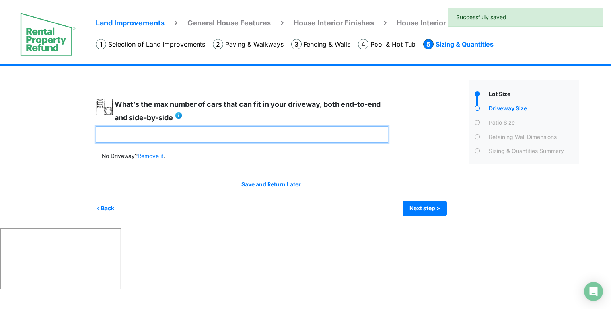
click at [207, 137] on input "number" at bounding box center [242, 134] width 292 height 16
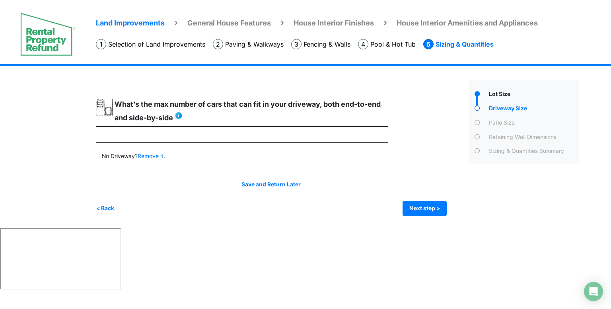
click at [281, 105] on label "What’s the max number of cars that can fit in your driveway, both end-to-end an…" at bounding box center [252, 111] width 274 height 24
click at [132, 117] on label "What’s the max number of cars that can fit in your driveway, both end-to-end an…" at bounding box center [252, 111] width 274 height 24
click at [132, 105] on label "What’s the max number of cars that can fit in your driveway, both end-to-end an…" at bounding box center [252, 111] width 274 height 24
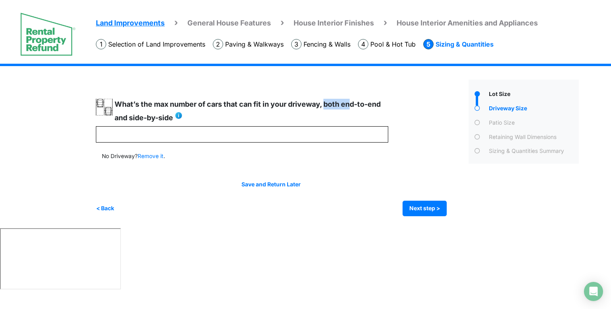
click at [132, 105] on label "What’s the max number of cars that can fit in your driveway, both end-to-end an…" at bounding box center [252, 111] width 274 height 24
click at [141, 119] on label "What’s the max number of cars that can fit in your driveway, both end-to-end an…" at bounding box center [252, 111] width 274 height 24
click at [119, 107] on label "What’s the max number of cars that can fit in your driveway, both end-to-end an…" at bounding box center [252, 111] width 274 height 24
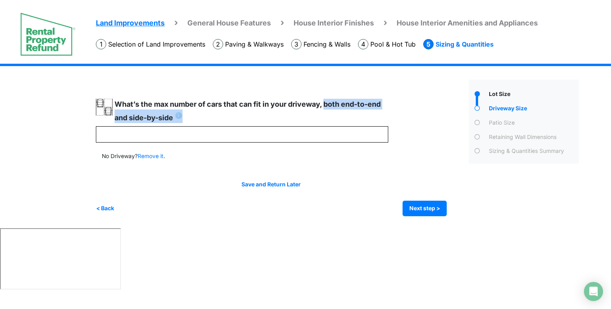
click at [119, 107] on label "What’s the max number of cars that can fit in your driveway, both end-to-end an…" at bounding box center [252, 111] width 274 height 24
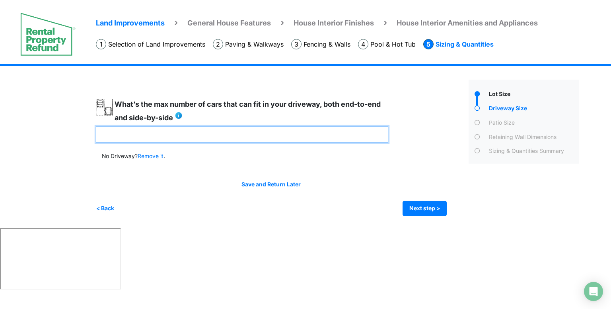
click at [157, 129] on input "number" at bounding box center [242, 134] width 292 height 16
click at [158, 133] on input "number" at bounding box center [242, 134] width 292 height 16
type input "*"
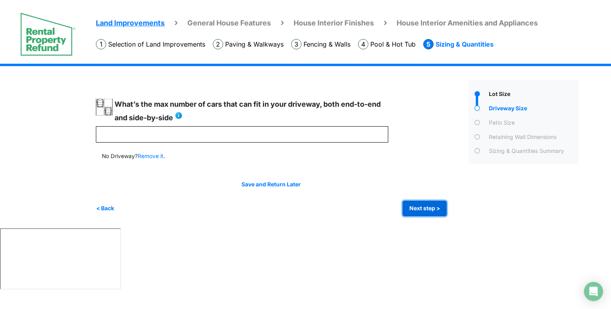
click at [429, 205] on button "Next step >" at bounding box center [425, 208] width 44 height 16
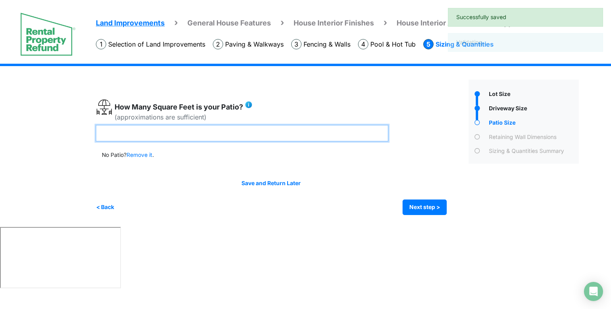
click at [210, 138] on input "number" at bounding box center [242, 133] width 292 height 16
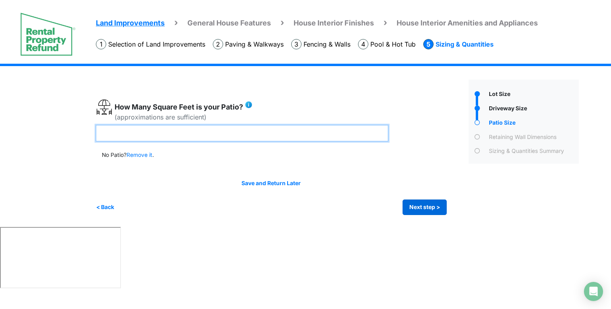
type input "***"
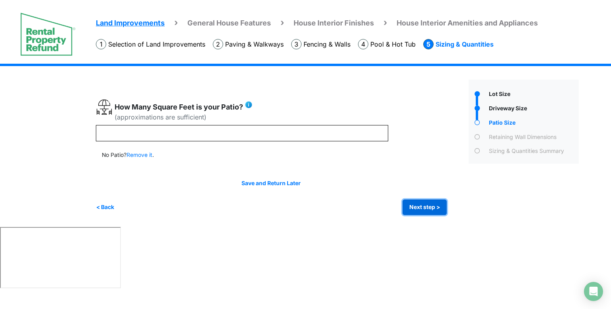
click at [415, 209] on button "Next step >" at bounding box center [425, 207] width 44 height 16
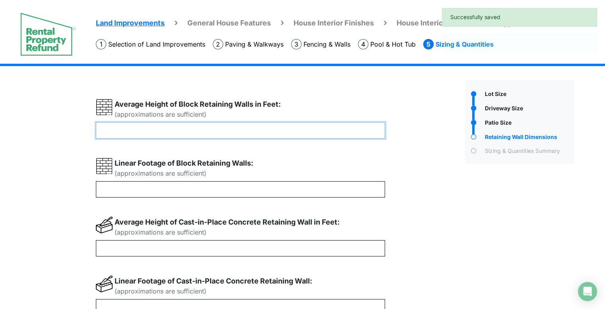
click at [233, 133] on input "number" at bounding box center [240, 130] width 289 height 16
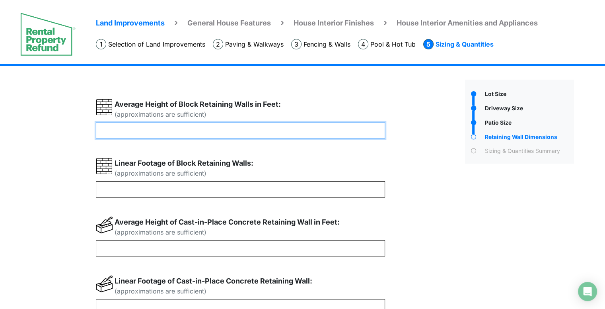
type input "*"
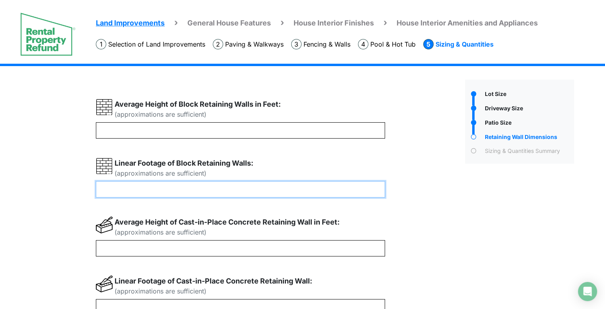
type input "**"
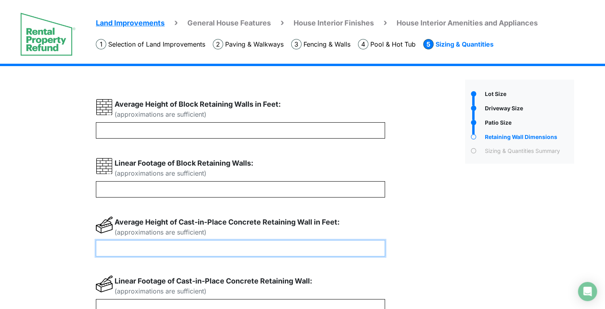
type input "*"
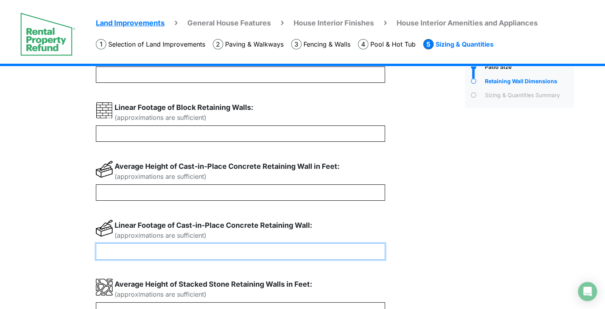
scroll to position [86, 0]
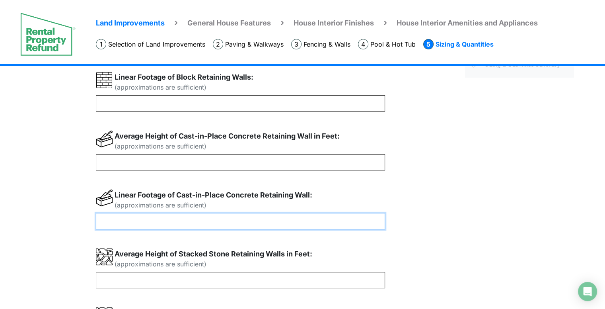
type input "**"
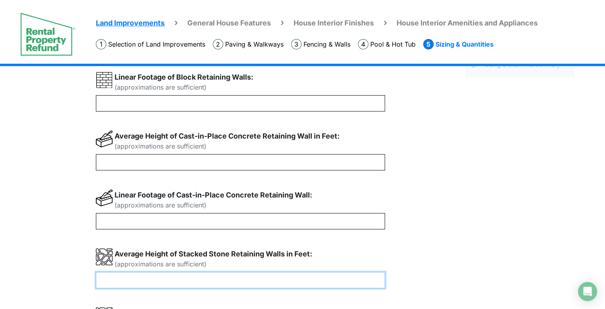
click at [134, 280] on input "number" at bounding box center [240, 280] width 289 height 16
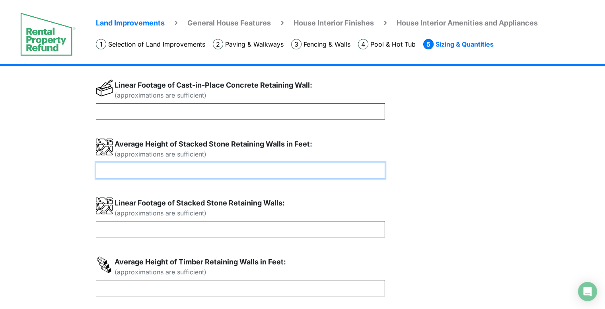
scroll to position [205, 0]
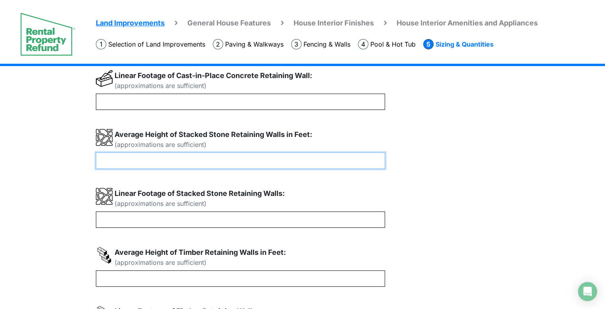
type input "*"
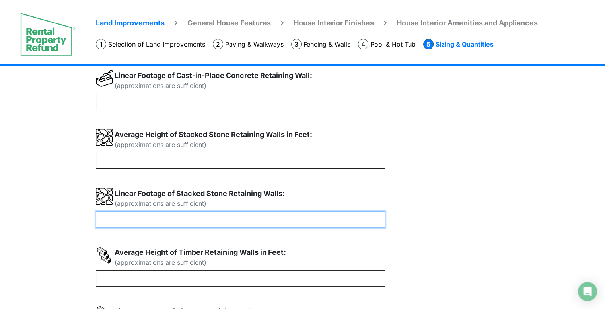
click at [119, 219] on input "number" at bounding box center [240, 219] width 289 height 16
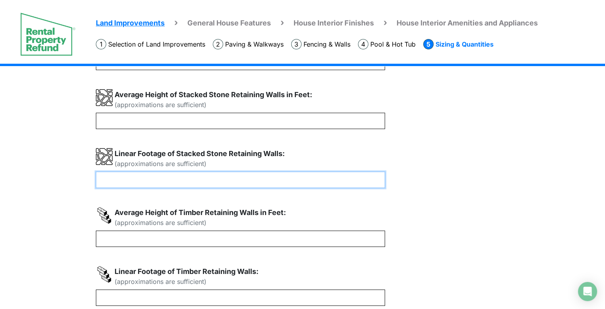
type input "**"
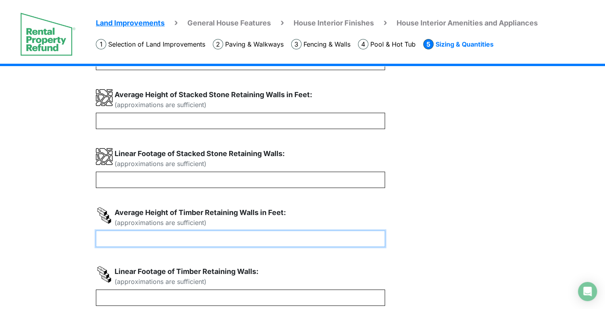
click at [119, 241] on input "number" at bounding box center [240, 238] width 289 height 16
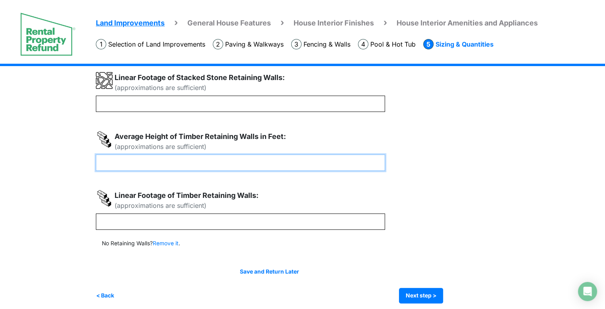
scroll to position [327, 0]
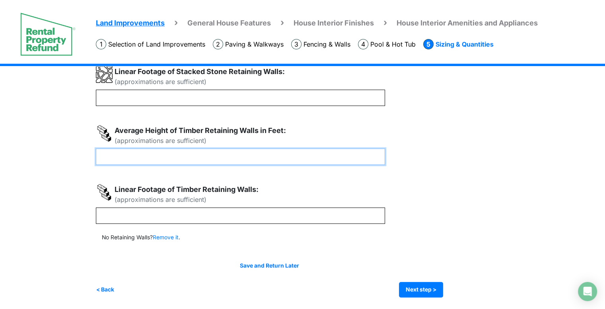
click at [110, 158] on input "**" at bounding box center [240, 156] width 289 height 16
drag, startPoint x: 111, startPoint y: 156, endPoint x: 18, endPoint y: 147, distance: 94.4
click at [18, 147] on div "Land Improvements General House Features House Interior Finishes House Interior…" at bounding box center [302, 23] width 605 height 572
type input "*"
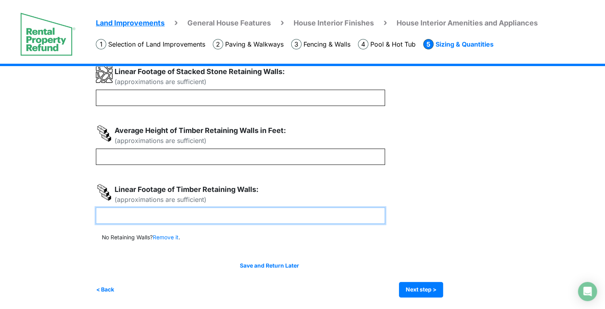
click at [110, 214] on input "number" at bounding box center [240, 215] width 289 height 16
type input "**"
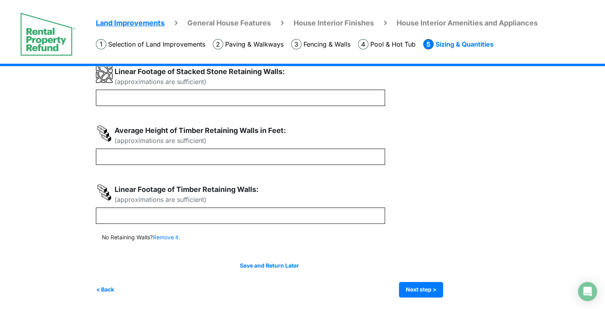
type input "**"
click at [58, 216] on div "Land Improvements General House Features House Interior Finishes House Interior…" at bounding box center [302, 23] width 605 height 572
click at [421, 288] on button "Next step >" at bounding box center [421, 290] width 44 height 16
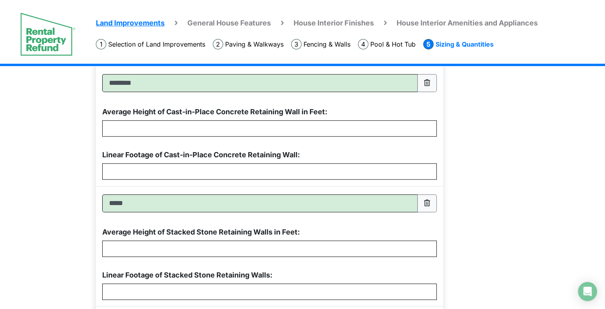
scroll to position [697, 0]
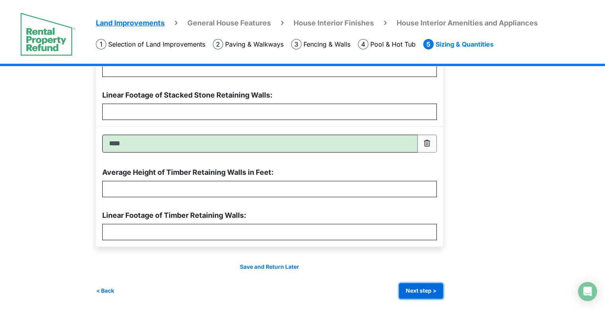
click at [428, 288] on button "Next step >" at bounding box center [421, 291] width 44 height 16
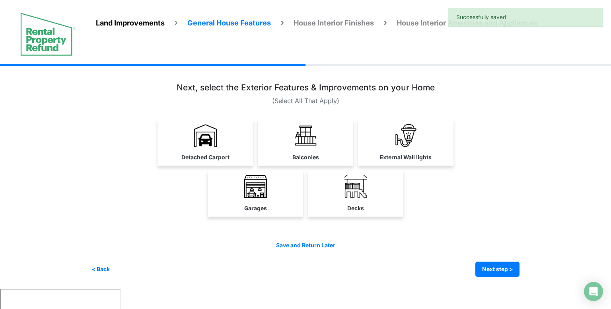
click at [205, 144] on img at bounding box center [205, 135] width 23 height 23
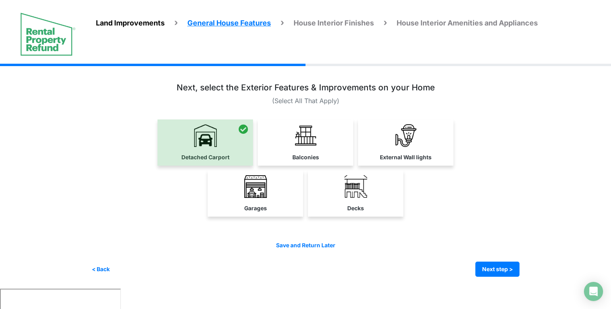
click at [242, 182] on link "Garages" at bounding box center [255, 193] width 95 height 46
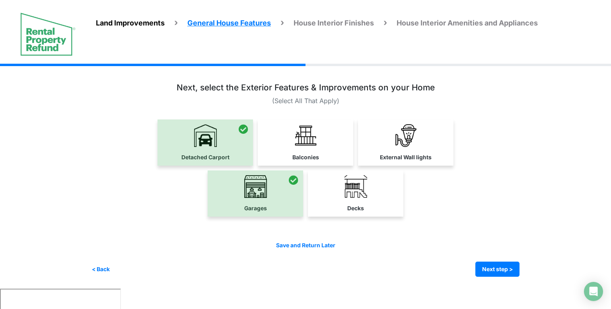
click at [292, 150] on link "Balconies" at bounding box center [305, 142] width 95 height 46
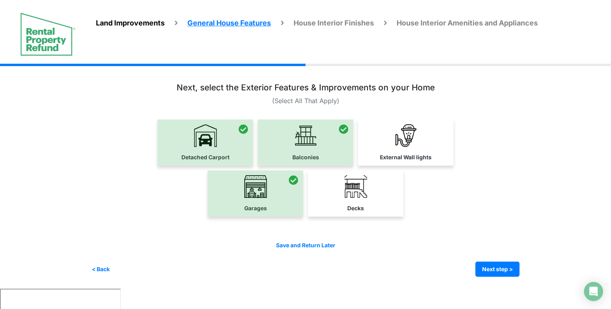
click at [351, 183] on img at bounding box center [355, 186] width 23 height 23
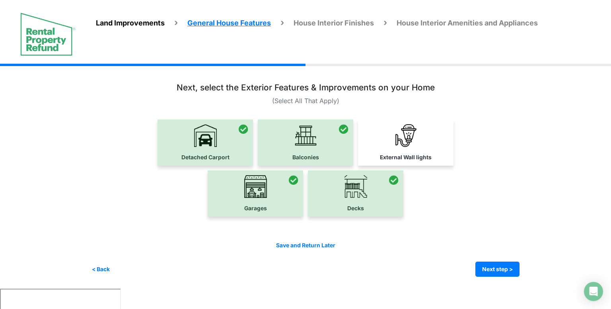
click at [389, 150] on link "External Wall lights" at bounding box center [405, 142] width 95 height 46
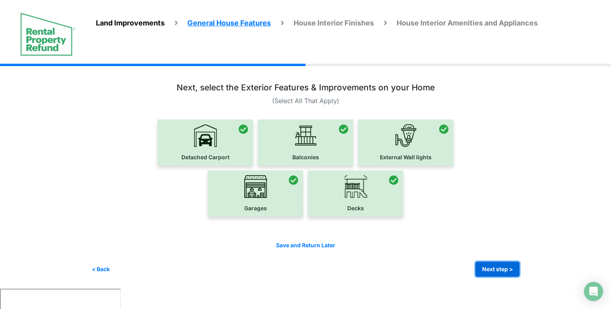
click at [509, 270] on button "Next step >" at bounding box center [497, 269] width 44 height 16
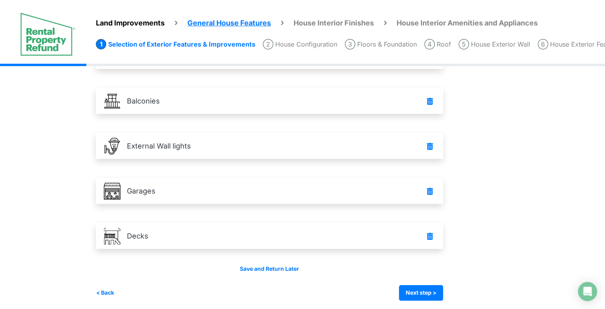
scroll to position [83, 0]
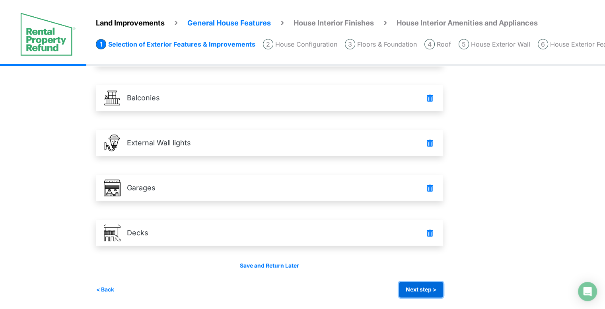
click at [433, 289] on button "Next step >" at bounding box center [421, 290] width 44 height 16
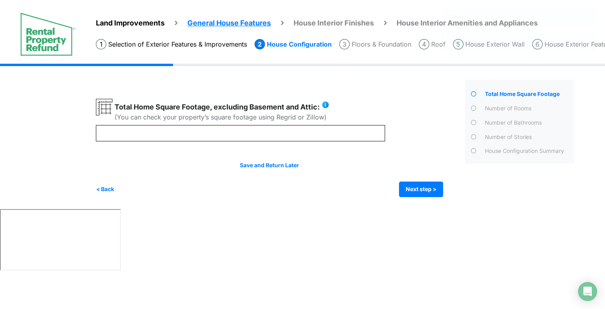
scroll to position [0, 0]
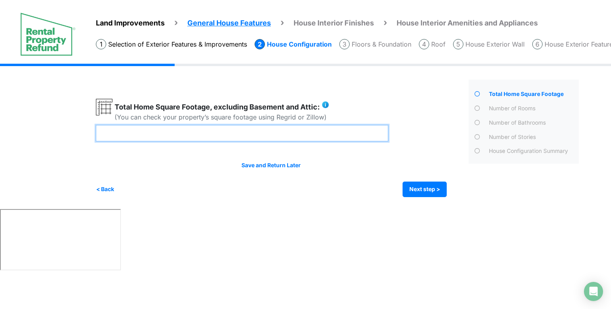
click at [307, 125] on input "number" at bounding box center [242, 133] width 292 height 16
type input "****"
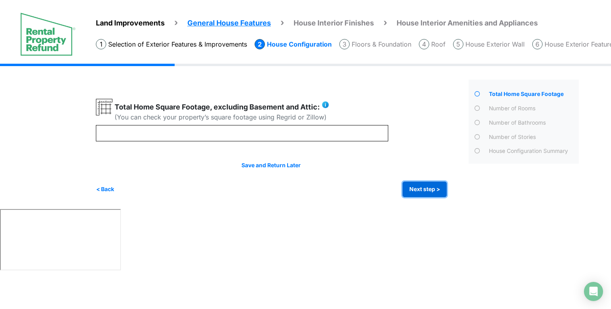
click at [417, 183] on button "Next step >" at bounding box center [425, 189] width 44 height 16
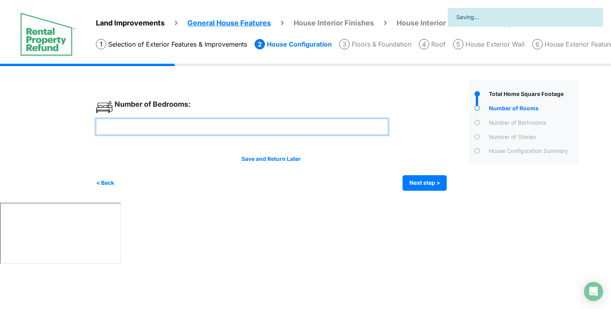
click at [332, 126] on input "number" at bounding box center [242, 127] width 292 height 16
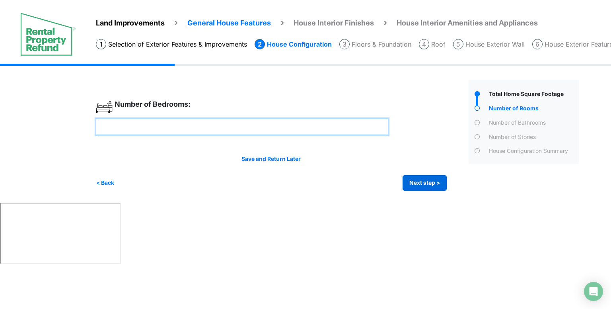
type input "*"
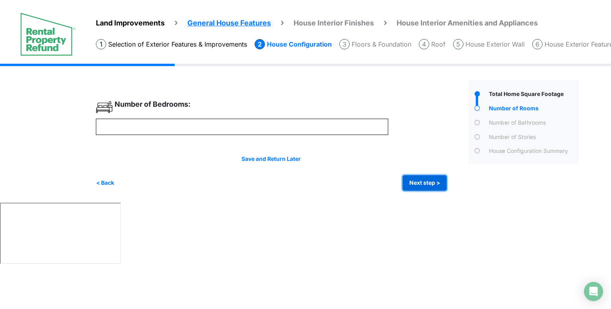
click at [412, 181] on button "Next step >" at bounding box center [425, 183] width 44 height 16
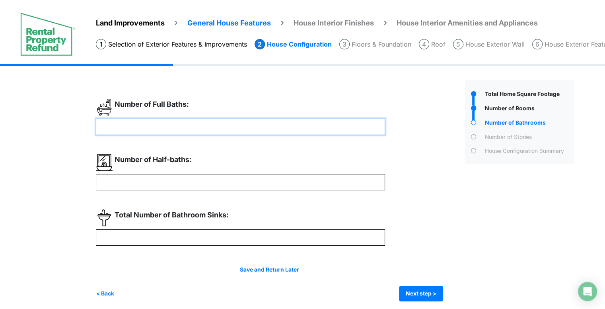
click at [255, 130] on input "number" at bounding box center [240, 127] width 289 height 16
type input "*"
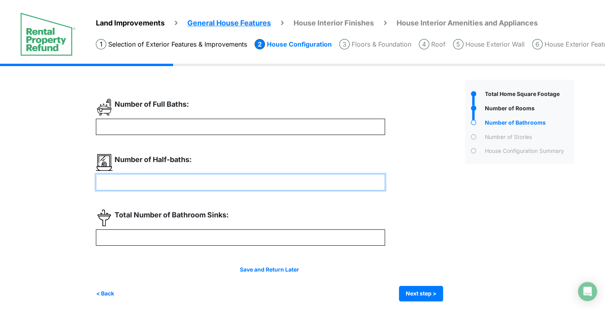
click at [172, 182] on input "number" at bounding box center [240, 182] width 289 height 16
type input "*"
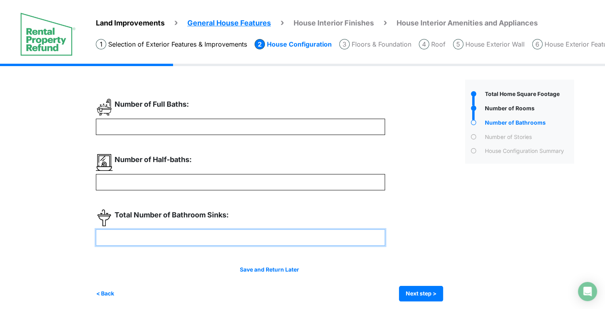
click at [169, 235] on input "number" at bounding box center [240, 237] width 289 height 16
click at [147, 238] on input "*" at bounding box center [240, 237] width 289 height 16
drag, startPoint x: 147, startPoint y: 238, endPoint x: 67, endPoint y: 242, distance: 80.4
click at [67, 242] on div "Land Improvements General House Features House Interior Finishes House Interior…" at bounding box center [302, 188] width 605 height 249
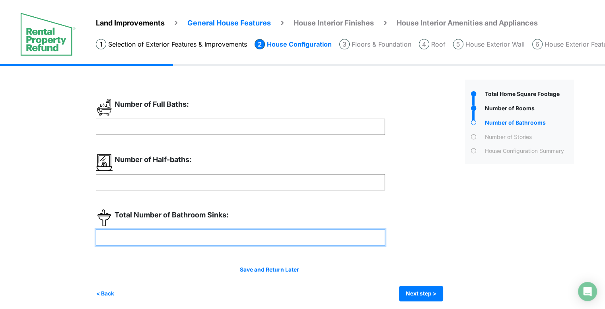
type input "*"
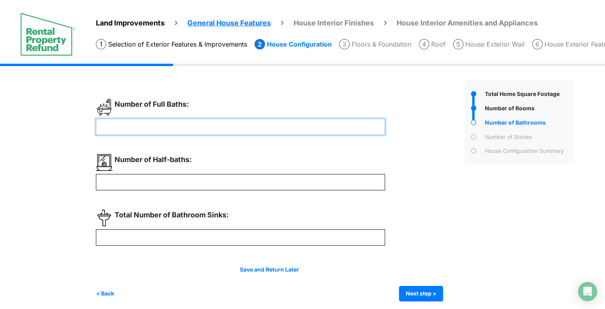
click at [130, 128] on input "*" at bounding box center [240, 127] width 289 height 16
drag, startPoint x: 135, startPoint y: 120, endPoint x: 83, endPoint y: 126, distance: 52.8
click at [83, 126] on div "Land Improvements General House Features House Interior Finishes House Interior…" at bounding box center [302, 188] width 605 height 249
type input "*"
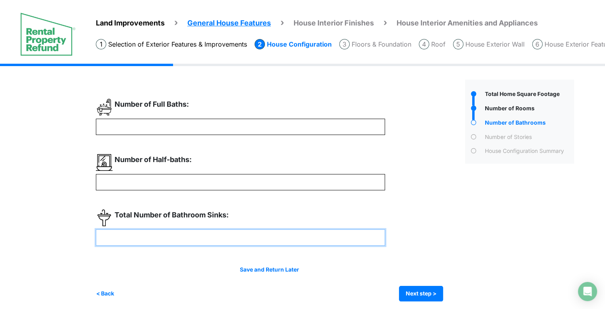
click at [109, 236] on input "*" at bounding box center [240, 237] width 289 height 16
type input "*"
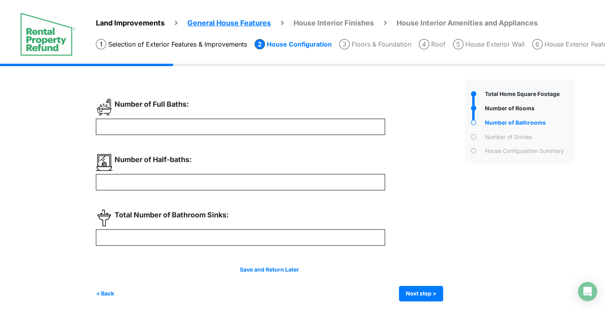
click at [86, 199] on div "Land Improvements General House Features House Interior Finishes House Interior…" at bounding box center [302, 188] width 605 height 249
click at [418, 290] on button "Next step >" at bounding box center [421, 294] width 44 height 16
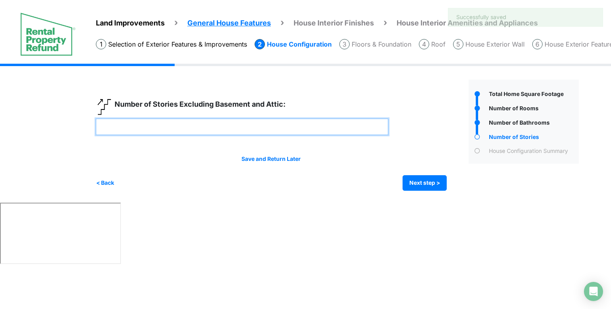
click at [261, 125] on input "number" at bounding box center [242, 127] width 292 height 16
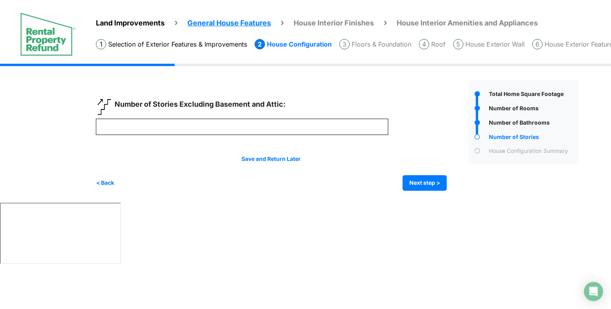
drag, startPoint x: 116, startPoint y: 101, endPoint x: 333, endPoint y: 107, distance: 216.9
click at [333, 107] on div "Number of Stories Excluding Basement and Attic:" at bounding box center [242, 109] width 292 height 20
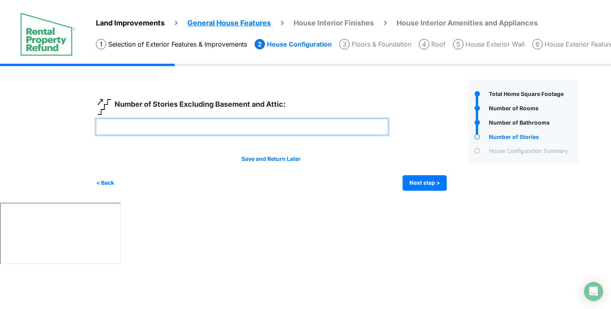
click at [100, 128] on input "number" at bounding box center [242, 127] width 292 height 16
type input "*"
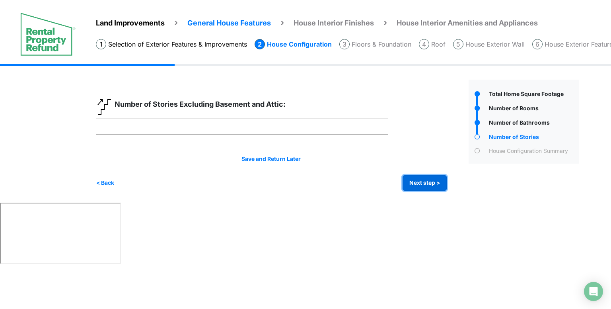
type input "*"
click at [407, 183] on button "Next step >" at bounding box center [425, 183] width 44 height 16
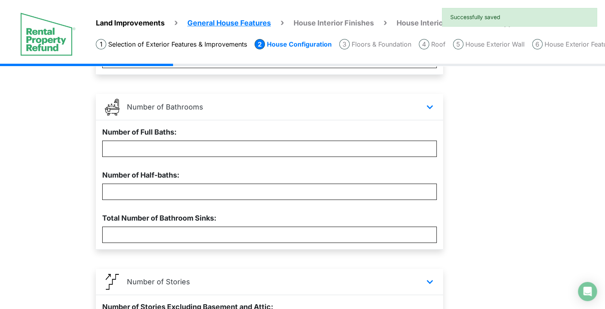
scroll to position [298, 0]
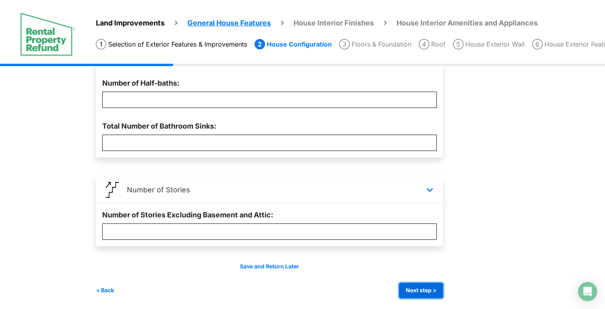
click at [415, 289] on button "Next step >" at bounding box center [421, 290] width 44 height 16
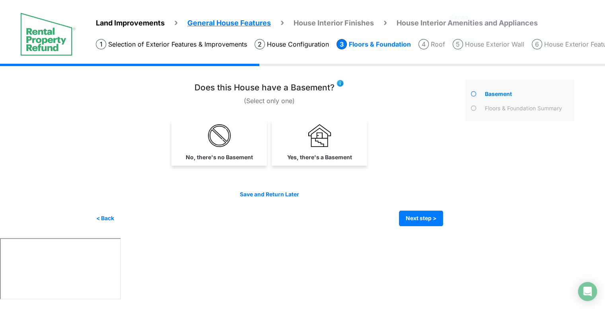
scroll to position [0, 0]
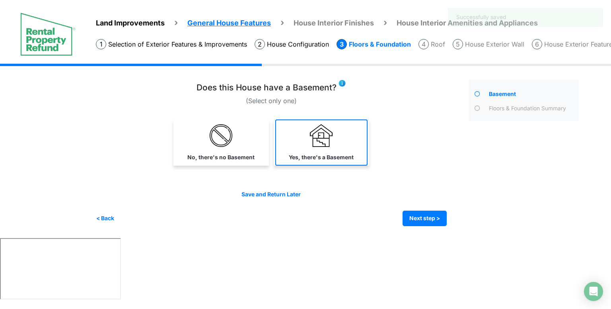
click at [360, 148] on link "Yes, there's a Basement" at bounding box center [321, 142] width 92 height 46
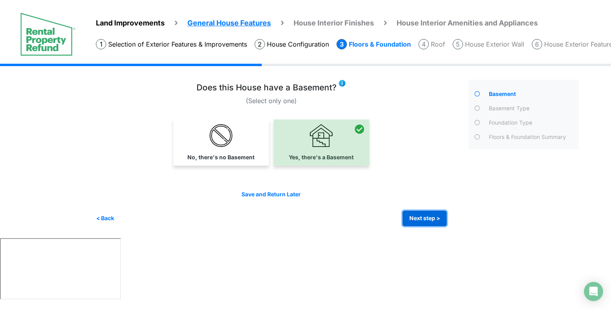
click at [416, 221] on button "Next step >" at bounding box center [425, 218] width 44 height 16
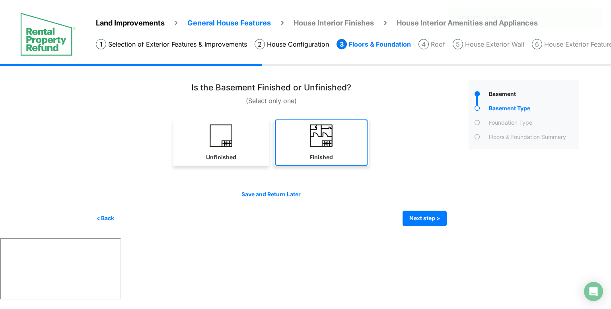
click at [315, 135] on img at bounding box center [321, 135] width 23 height 23
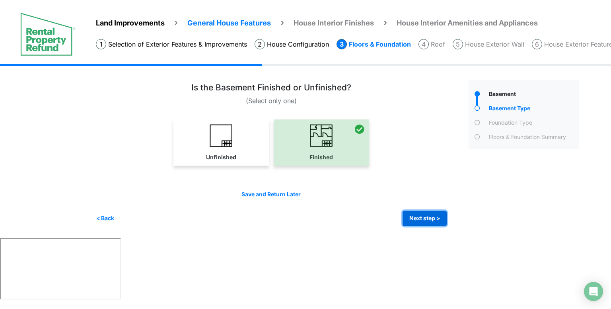
click at [409, 217] on button "Next step >" at bounding box center [425, 218] width 44 height 16
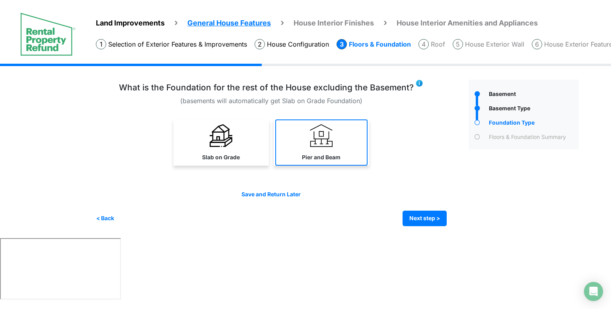
click at [322, 136] on img at bounding box center [321, 135] width 23 height 23
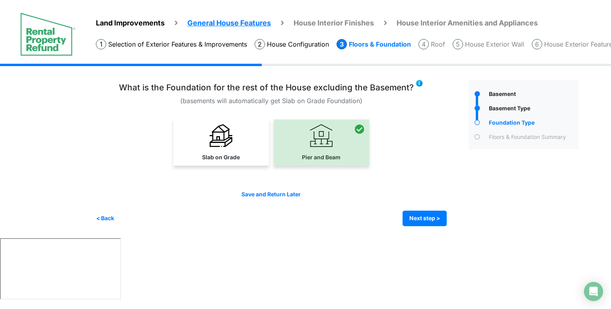
click at [305, 231] on div "Irrigation Flag pole" at bounding box center [340, 151] width 489 height 174
click at [414, 218] on button "Next step >" at bounding box center [425, 218] width 44 height 16
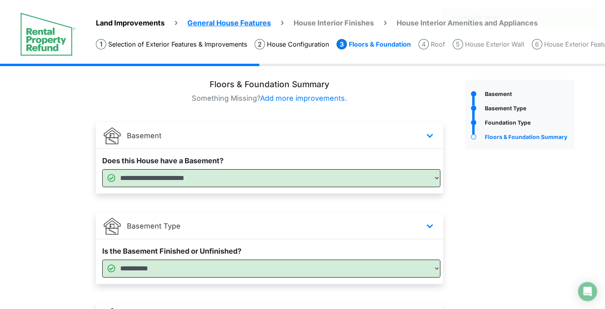
scroll to position [128, 0]
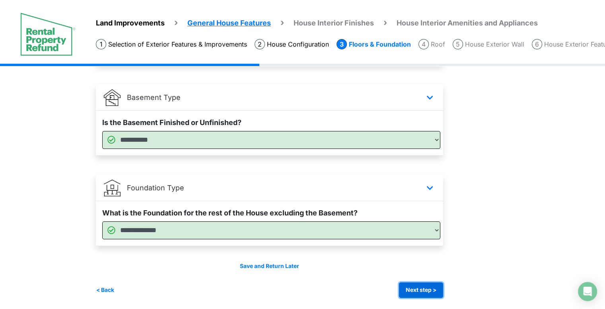
click at [408, 293] on button "Next step >" at bounding box center [421, 290] width 44 height 16
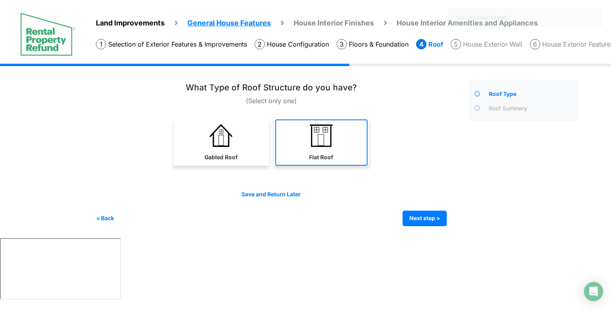
click at [310, 153] on label "Flat Roof" at bounding box center [321, 157] width 24 height 8
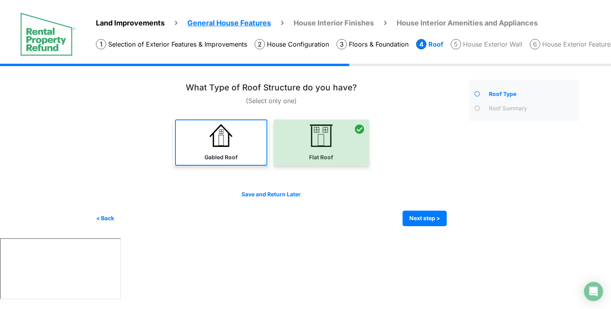
click at [245, 142] on link "Gabled Roof" at bounding box center [221, 142] width 92 height 46
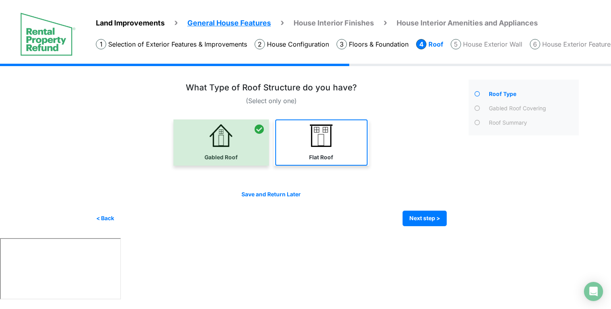
click at [326, 147] on link "Flat Roof" at bounding box center [321, 142] width 92 height 46
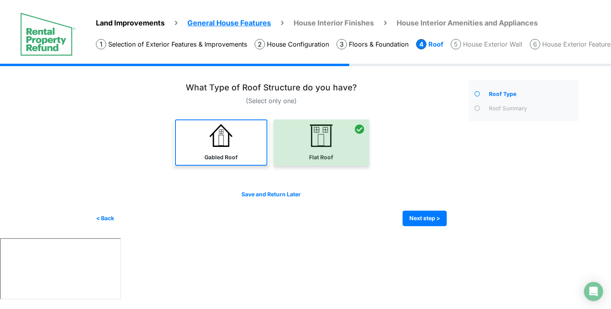
click at [217, 126] on img at bounding box center [221, 135] width 23 height 23
select select "*"
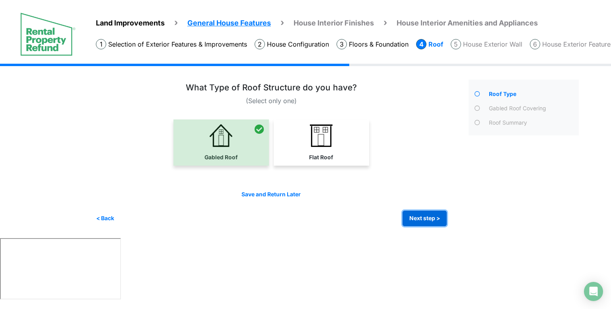
click at [432, 216] on button "Next step >" at bounding box center [425, 218] width 44 height 16
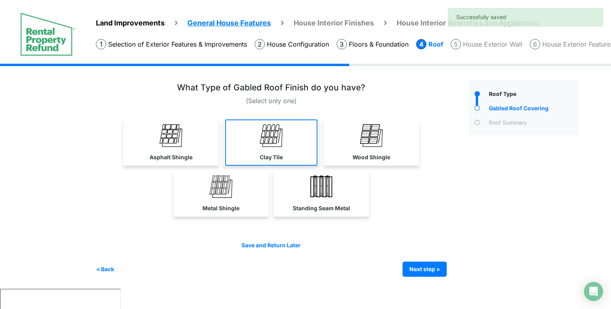
click at [289, 136] on link "Clay Tile" at bounding box center [271, 142] width 92 height 46
select select "*"
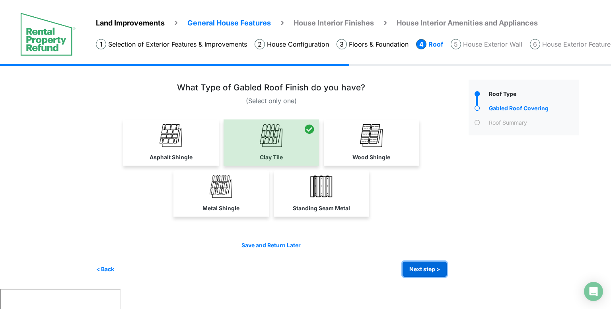
click at [420, 266] on button "Next step >" at bounding box center [425, 269] width 44 height 16
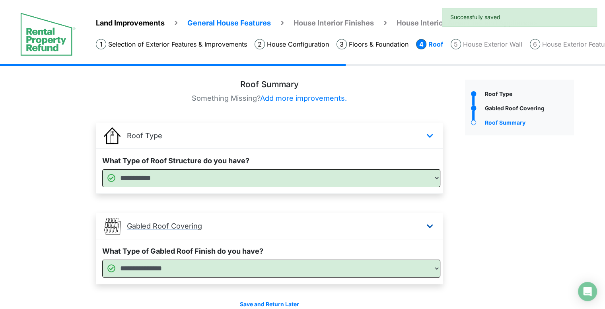
scroll to position [38, 0]
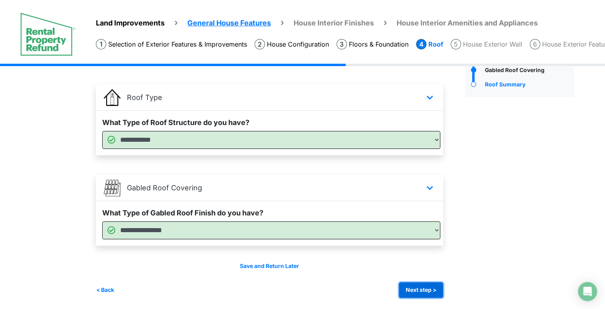
click at [420, 283] on button "Next step >" at bounding box center [421, 290] width 44 height 16
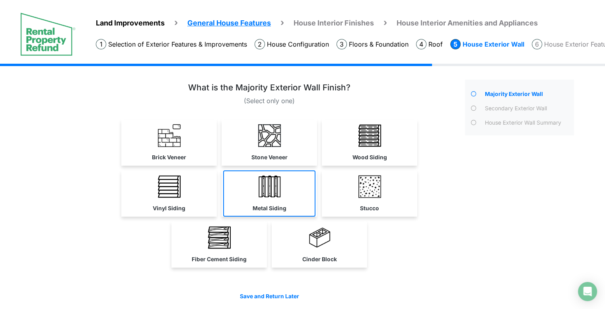
click at [271, 196] on img at bounding box center [269, 186] width 23 height 23
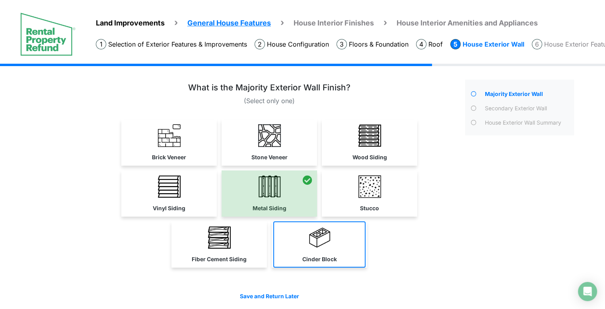
click at [308, 233] on link "Cinder Block" at bounding box center [319, 244] width 92 height 46
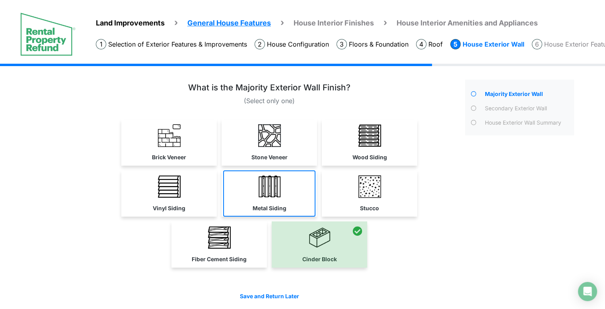
click at [275, 195] on img at bounding box center [269, 186] width 23 height 23
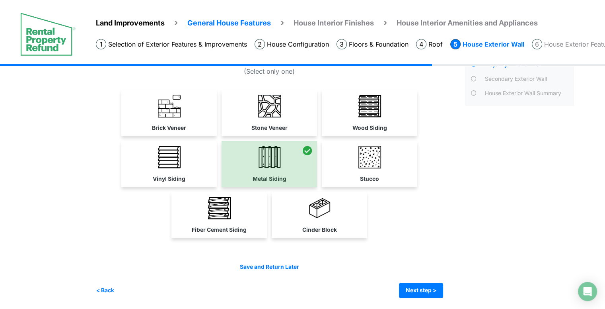
scroll to position [29, 0]
click at [428, 292] on button "Next step >" at bounding box center [421, 291] width 44 height 16
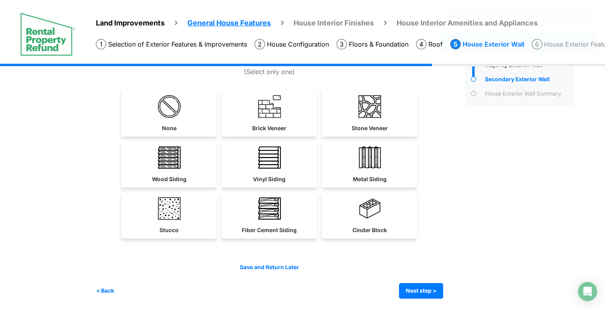
scroll to position [0, 0]
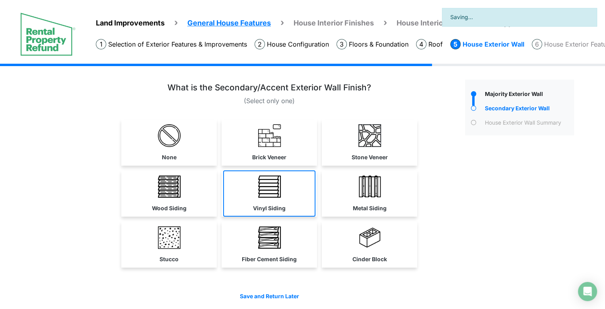
click at [291, 202] on link "Vinyl Siding" at bounding box center [269, 193] width 92 height 46
select select "**"
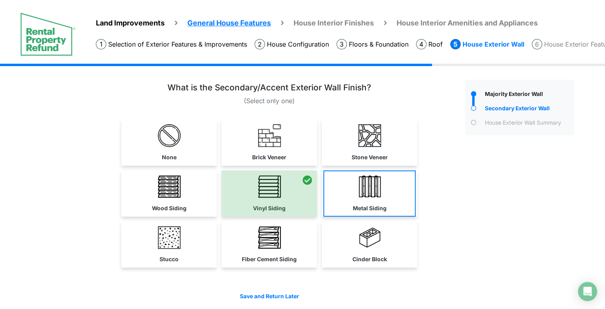
scroll to position [29, 0]
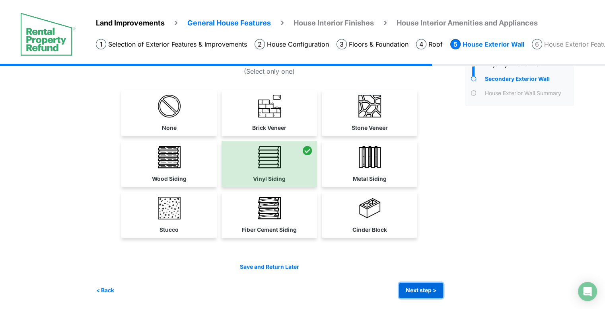
click at [428, 282] on button "Next step >" at bounding box center [421, 290] width 44 height 16
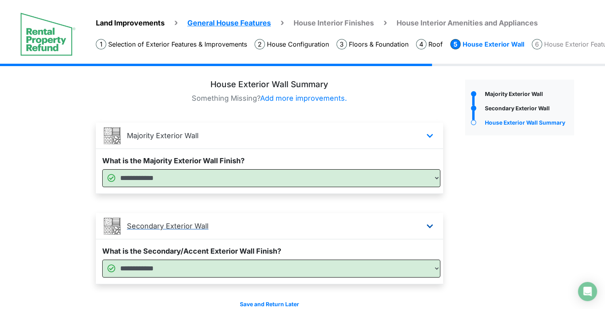
scroll to position [38, 0]
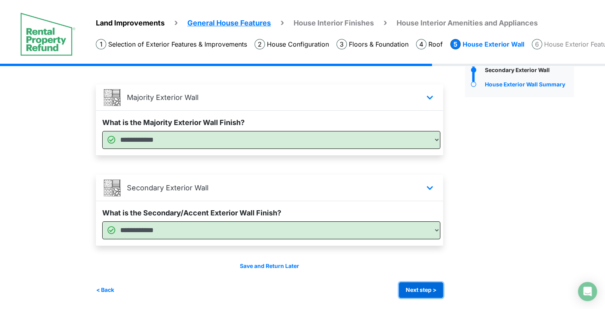
click at [422, 289] on button "Next step >" at bounding box center [421, 290] width 44 height 16
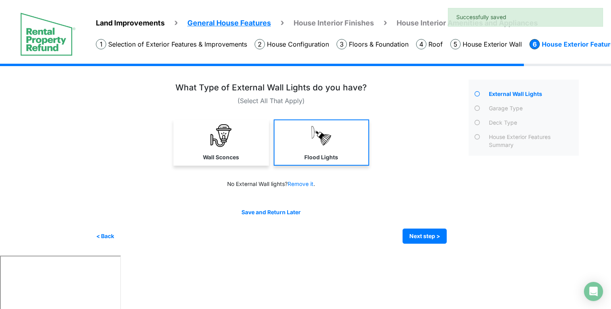
click at [278, 136] on link "Flood Lights" at bounding box center [321, 142] width 95 height 46
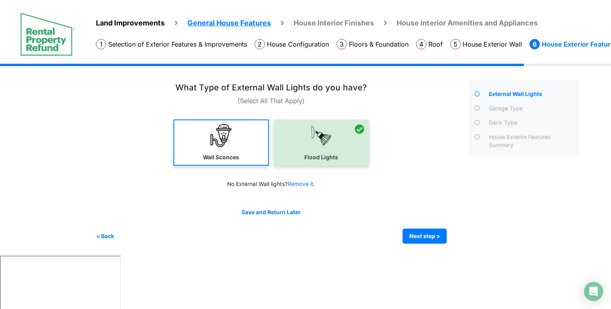
click at [229, 134] on img at bounding box center [221, 135] width 23 height 23
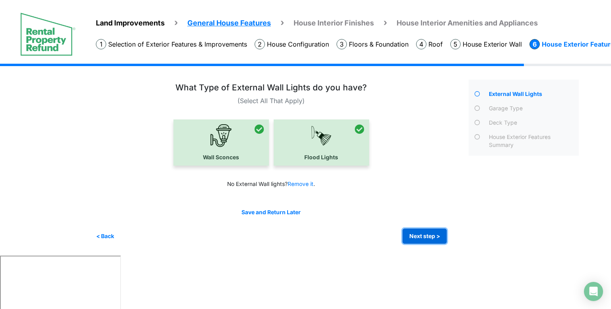
click at [416, 237] on button "Next step >" at bounding box center [425, 236] width 44 height 16
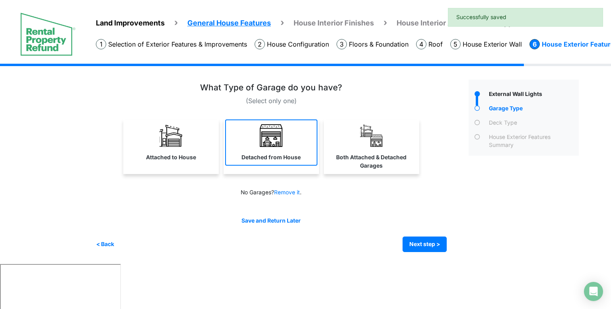
click at [285, 155] on label "Detached from House" at bounding box center [270, 157] width 59 height 8
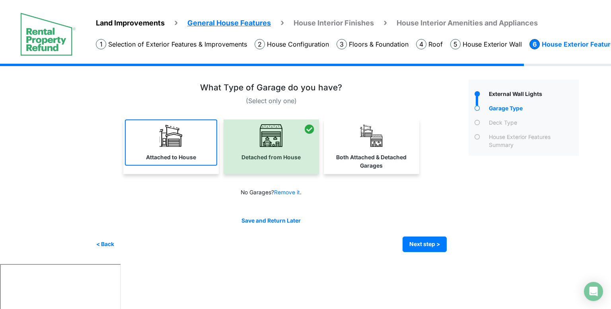
click at [169, 130] on img at bounding box center [171, 135] width 23 height 23
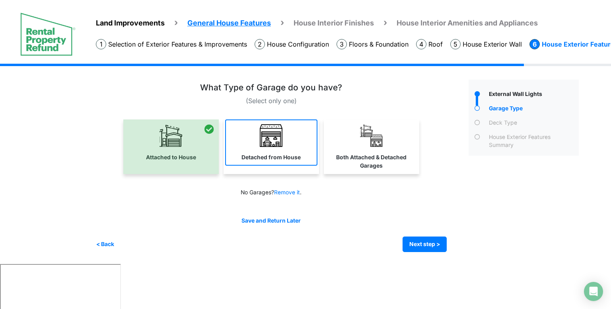
click at [265, 126] on img at bounding box center [271, 135] width 23 height 23
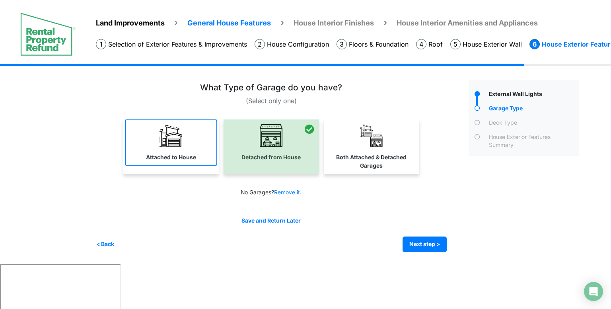
click at [170, 134] on img at bounding box center [171, 135] width 23 height 23
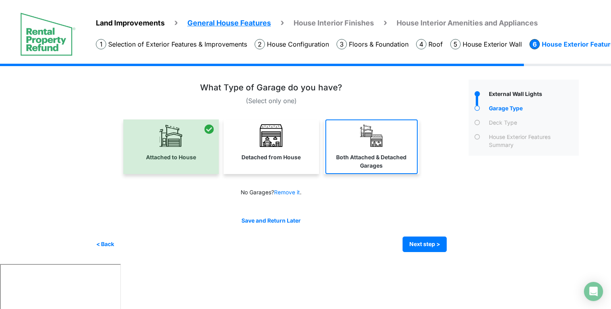
click at [374, 158] on label "Both Attached & Detached Garages" at bounding box center [371, 161] width 91 height 17
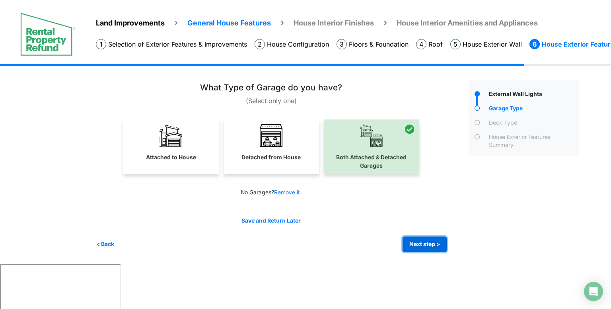
click at [427, 245] on button "Next step >" at bounding box center [425, 244] width 44 height 16
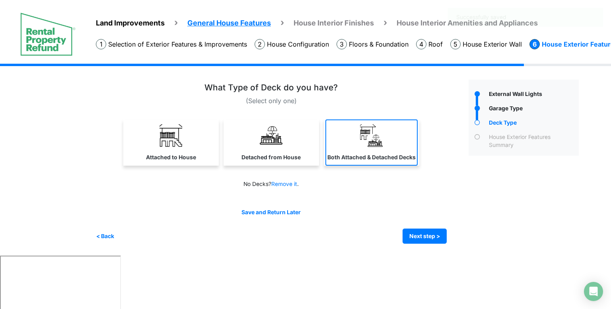
click at [342, 160] on label "Both Attached & Detached Decks" at bounding box center [371, 157] width 88 height 8
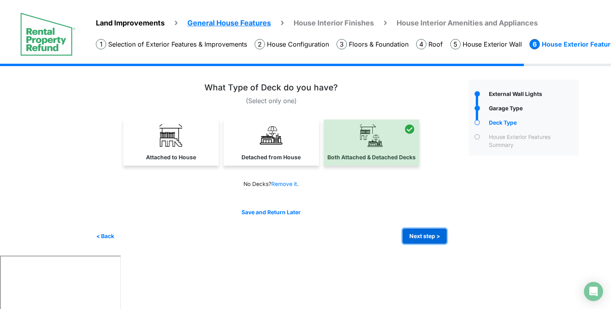
click at [410, 231] on button "Next step >" at bounding box center [425, 236] width 44 height 16
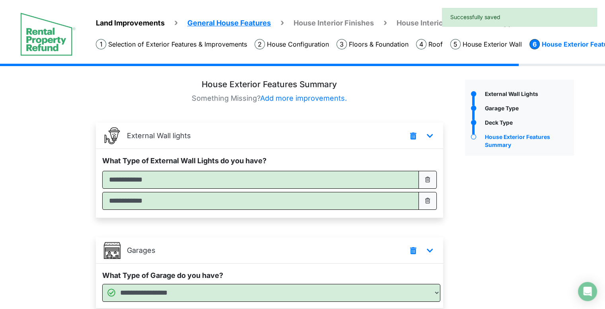
scroll to position [153, 0]
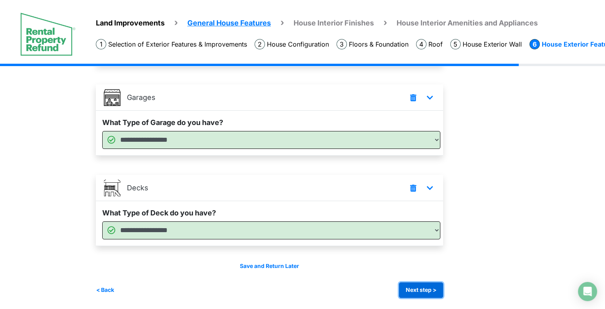
click at [412, 286] on button "Next step >" at bounding box center [421, 290] width 44 height 16
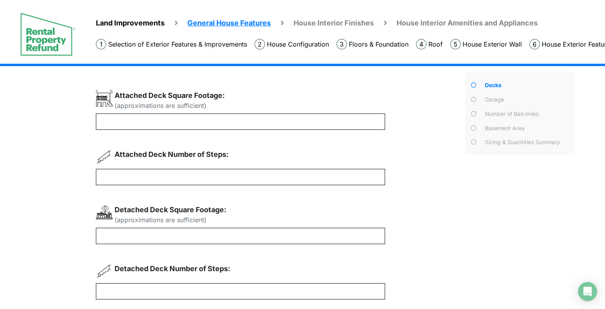
scroll to position [0, 0]
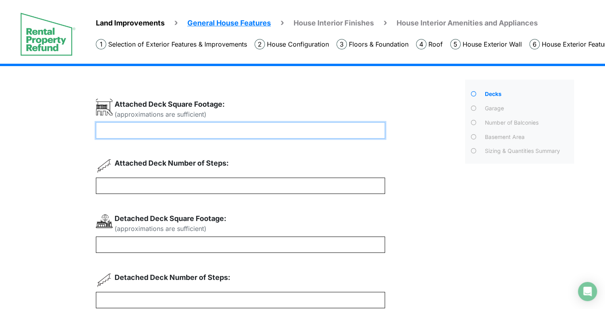
click at [237, 132] on input "number" at bounding box center [240, 130] width 289 height 16
type input "*"
type input "***"
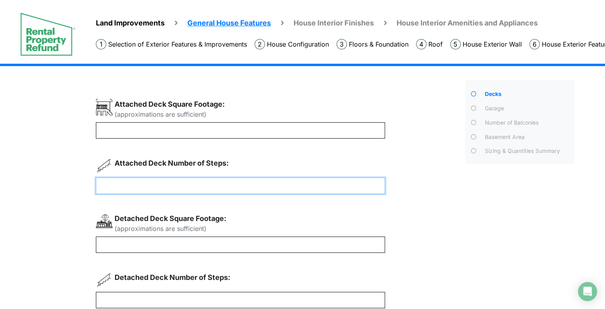
type input "*"
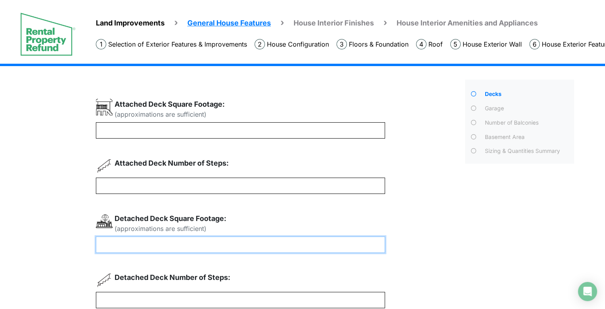
type input "***"
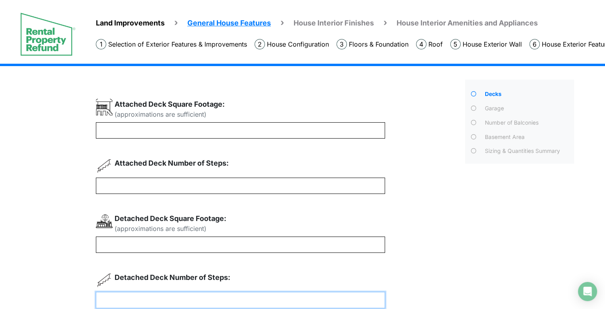
type input "*"
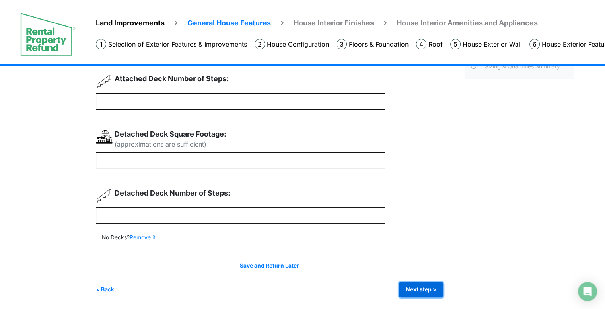
click at [417, 288] on button "Next step >" at bounding box center [421, 290] width 44 height 16
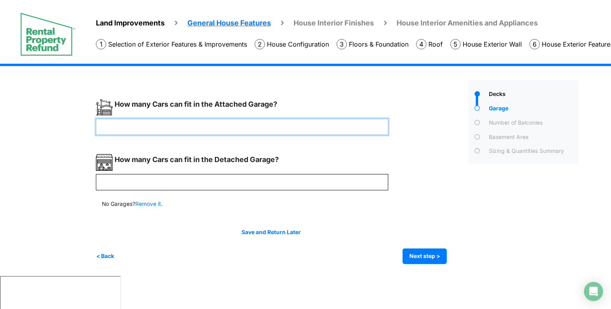
click at [165, 134] on input "number" at bounding box center [242, 127] width 292 height 16
type input "*"
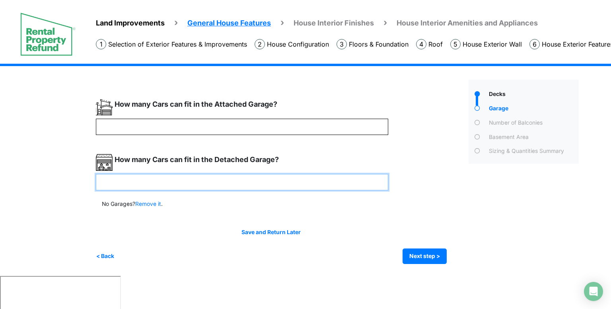
click at [150, 185] on input "number" at bounding box center [242, 182] width 292 height 16
type input "*"
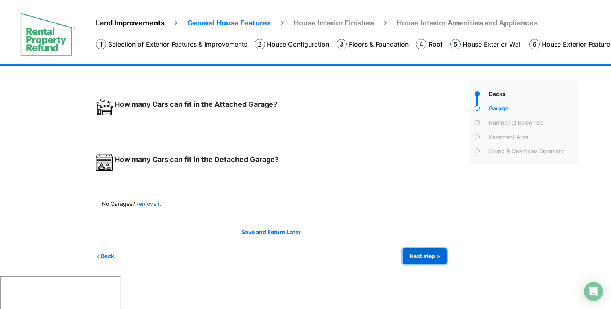
click at [412, 253] on button "Next step >" at bounding box center [425, 256] width 44 height 16
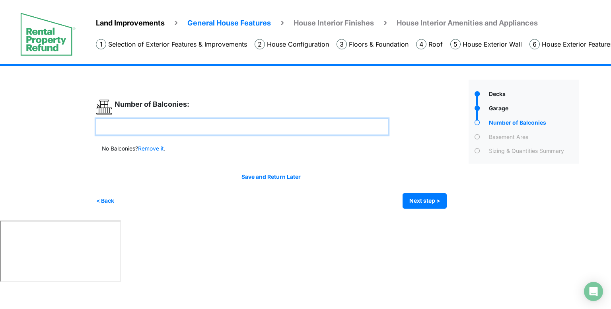
click at [257, 129] on input "number" at bounding box center [242, 127] width 292 height 16
type input "*"
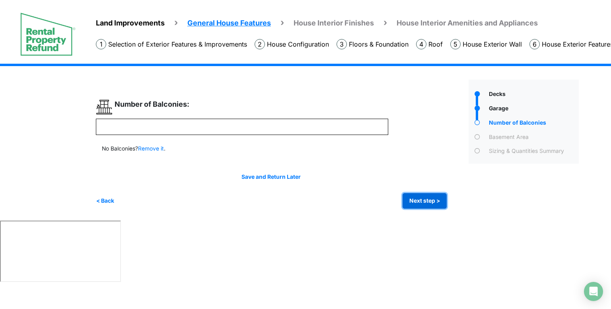
click at [407, 203] on button "Next step >" at bounding box center [425, 201] width 44 height 16
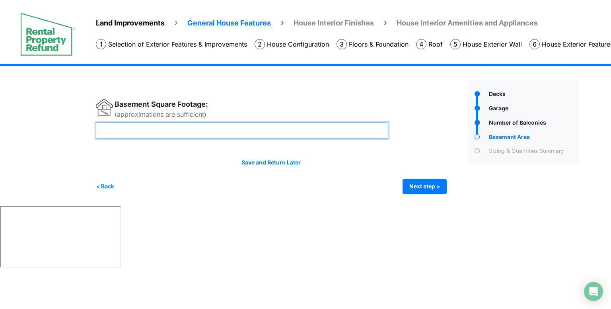
click at [222, 129] on input "number" at bounding box center [242, 130] width 292 height 16
type input "****"
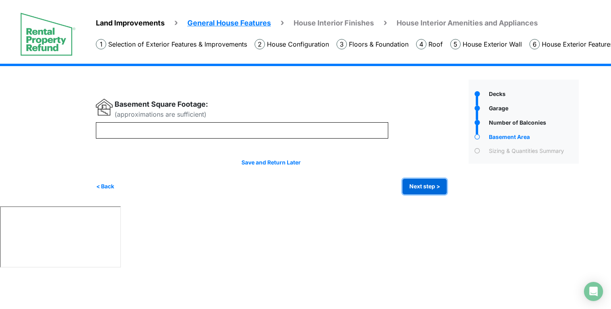
click at [422, 184] on button "Next step >" at bounding box center [425, 187] width 44 height 16
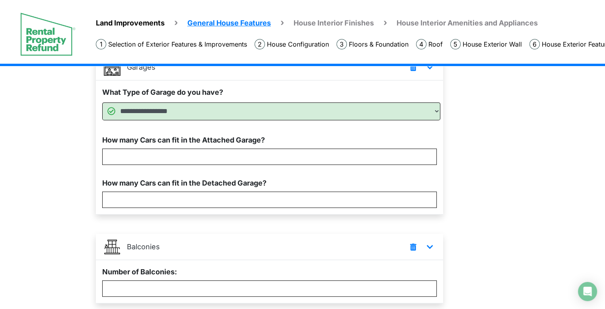
scroll to position [479, 0]
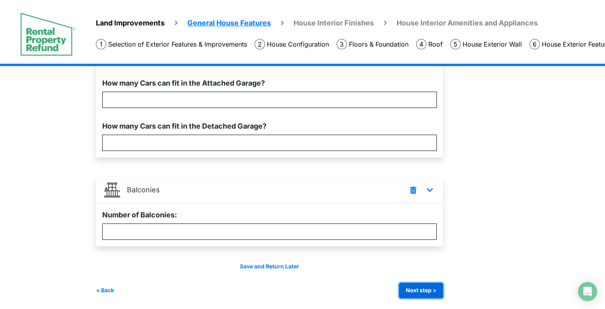
click at [412, 286] on button "Next step >" at bounding box center [421, 290] width 44 height 16
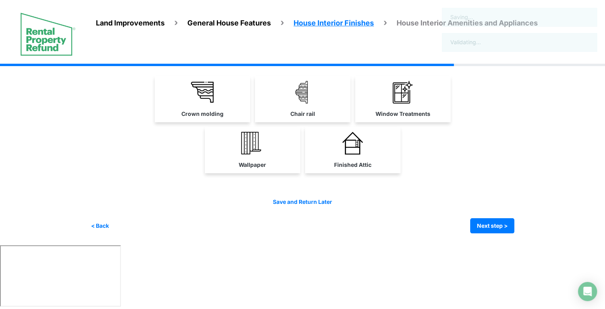
scroll to position [0, 0]
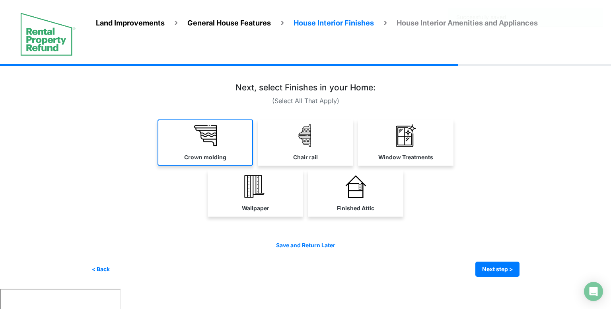
click at [219, 141] on link "Crown molding" at bounding box center [205, 142] width 95 height 46
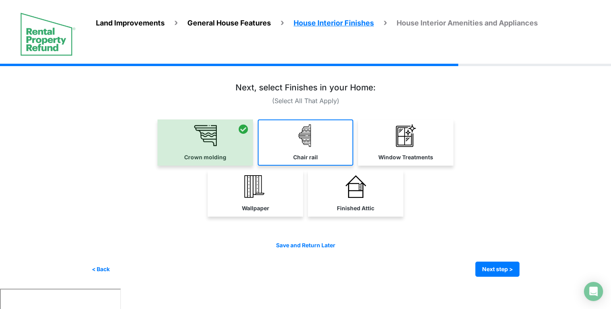
click at [290, 160] on link "Chair rail" at bounding box center [305, 142] width 95 height 46
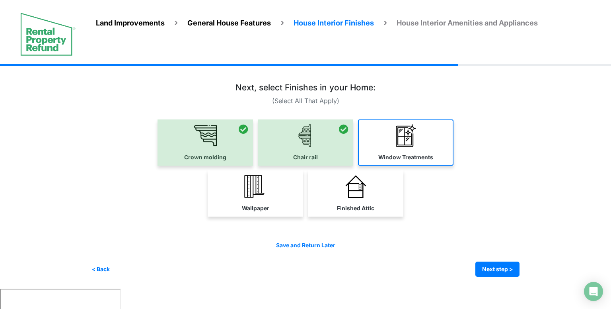
click at [385, 150] on link "Window Treatments" at bounding box center [405, 142] width 95 height 46
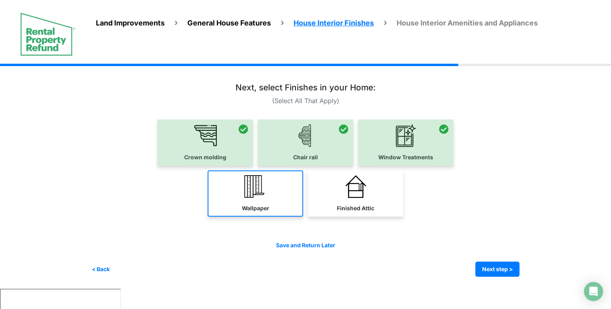
click at [253, 175] on img at bounding box center [255, 186] width 23 height 23
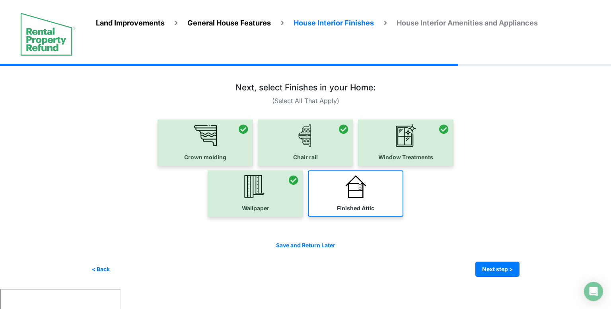
click at [349, 198] on link "Finished Attic" at bounding box center [355, 193] width 95 height 46
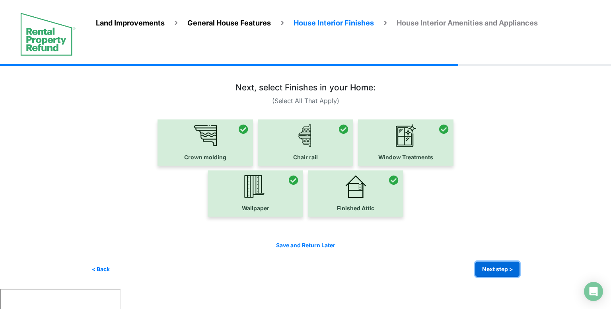
click at [500, 266] on button "Next step >" at bounding box center [497, 269] width 44 height 16
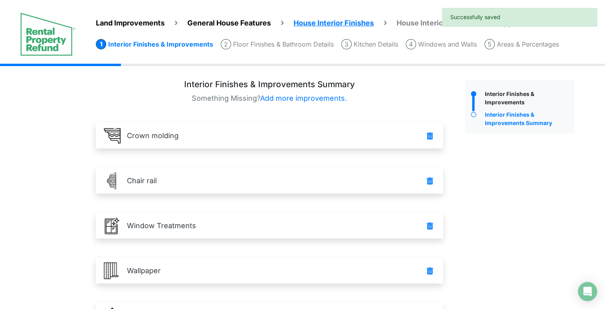
scroll to position [83, 0]
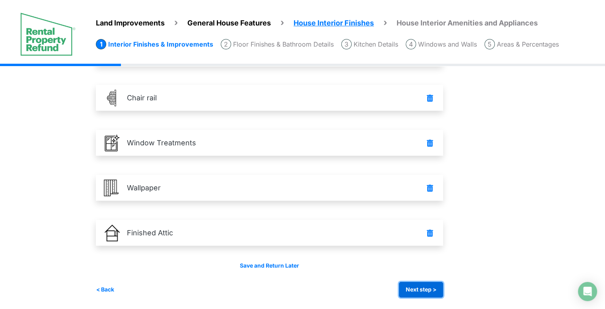
click at [418, 287] on button "Next step >" at bounding box center [421, 290] width 44 height 16
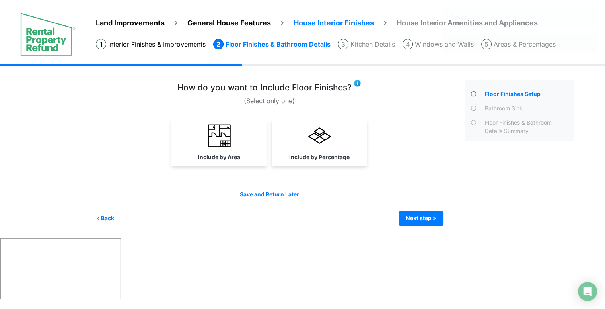
scroll to position [0, 0]
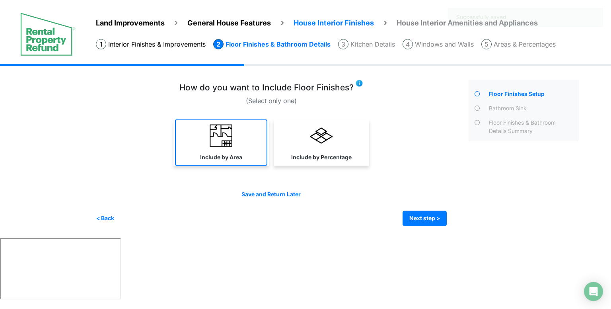
click at [246, 152] on link "Include by Area" at bounding box center [221, 142] width 92 height 46
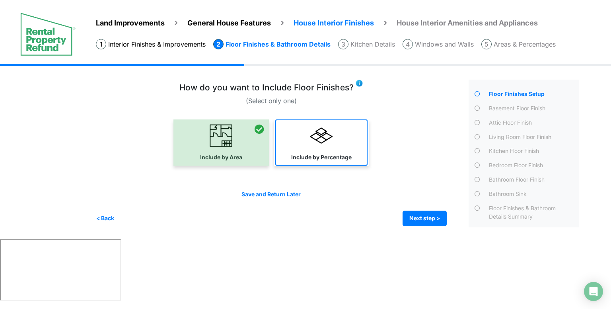
click at [287, 151] on link "Include by Percentage" at bounding box center [321, 142] width 92 height 46
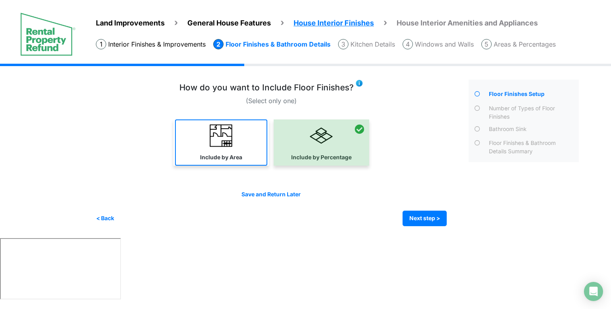
click at [212, 137] on img at bounding box center [221, 135] width 23 height 23
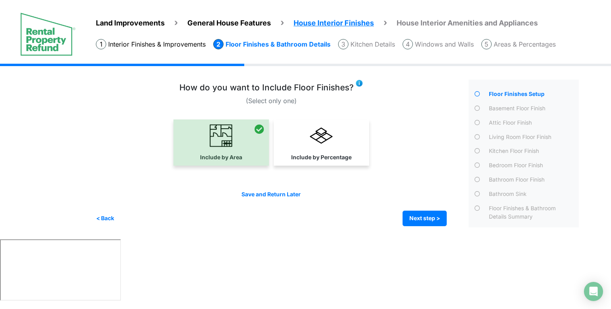
click at [266, 139] on div at bounding box center [220, 142] width 95 height 46
click at [306, 144] on link "Include by Percentage" at bounding box center [321, 142] width 92 height 46
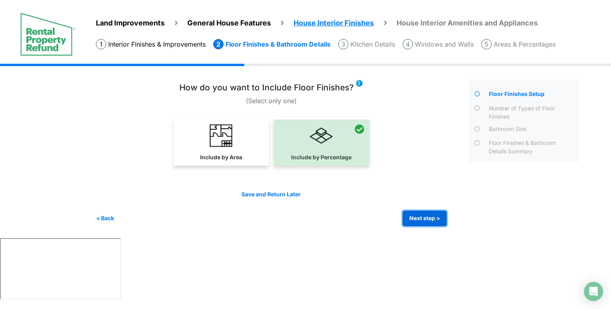
click at [418, 217] on button "Next step >" at bounding box center [425, 218] width 44 height 16
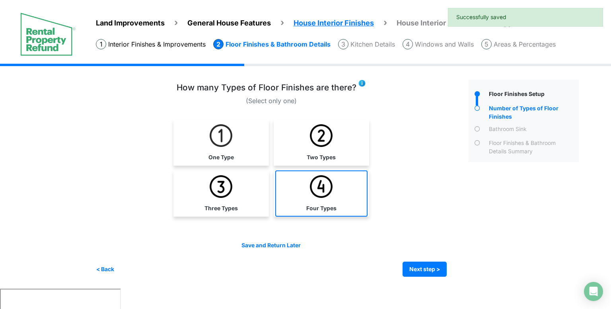
click at [333, 178] on img at bounding box center [321, 186] width 23 height 23
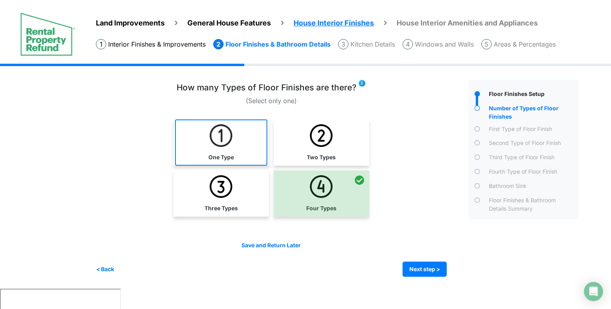
click at [239, 137] on link "One Type" at bounding box center [221, 142] width 92 height 46
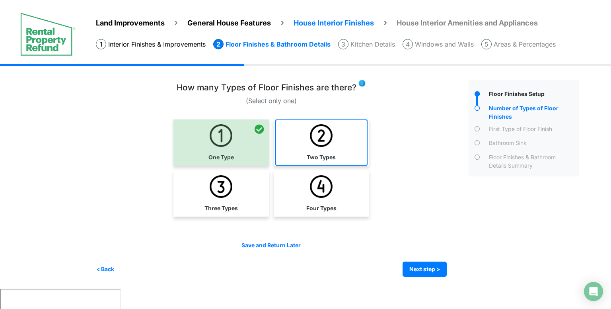
click at [300, 148] on link "Two Types" at bounding box center [321, 142] width 92 height 46
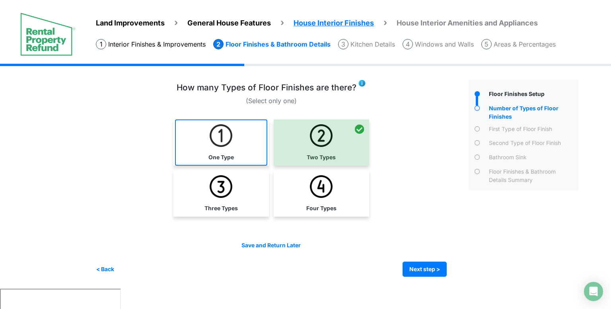
click at [242, 148] on link "One Type" at bounding box center [221, 142] width 92 height 46
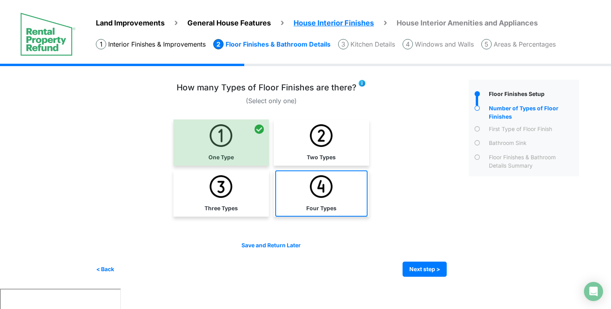
click at [308, 195] on link "Four Types" at bounding box center [321, 193] width 92 height 46
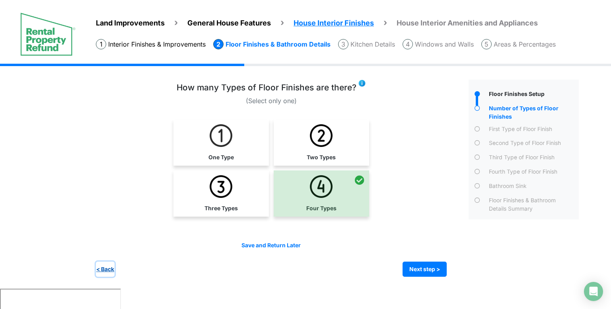
click at [111, 263] on button "< Back" at bounding box center [105, 269] width 19 height 16
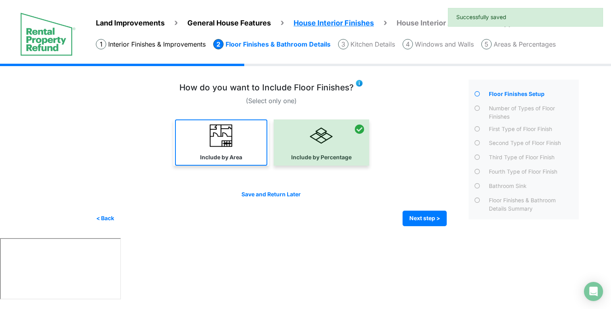
click at [245, 140] on link "Include by Area" at bounding box center [221, 142] width 92 height 46
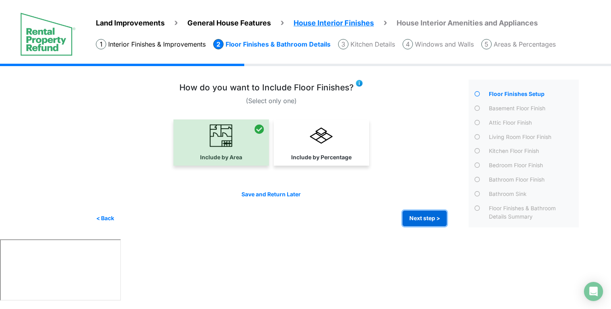
click at [428, 221] on button "Next step >" at bounding box center [425, 218] width 44 height 16
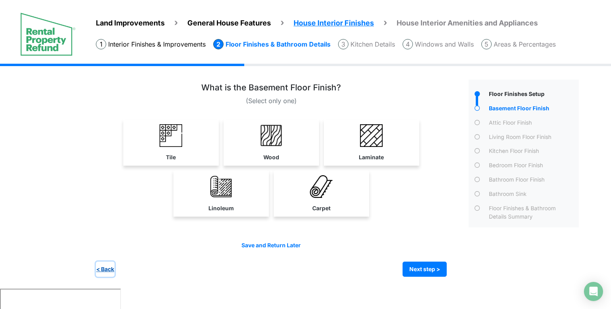
click at [105, 266] on button "< Back" at bounding box center [105, 269] width 19 height 16
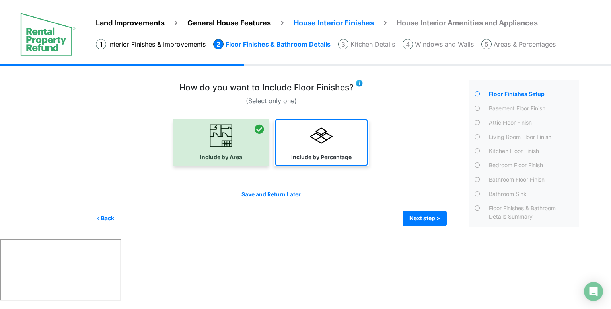
click at [336, 152] on link "Include by Percentage" at bounding box center [321, 142] width 92 height 46
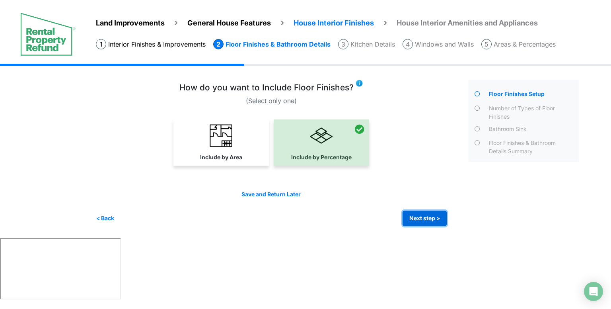
click at [410, 216] on button "Next step >" at bounding box center [425, 218] width 44 height 16
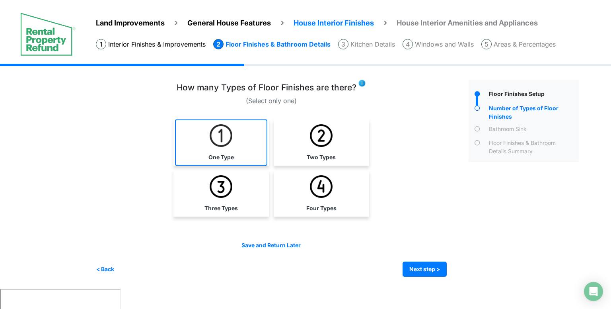
click at [252, 147] on link "One Type" at bounding box center [221, 142] width 92 height 46
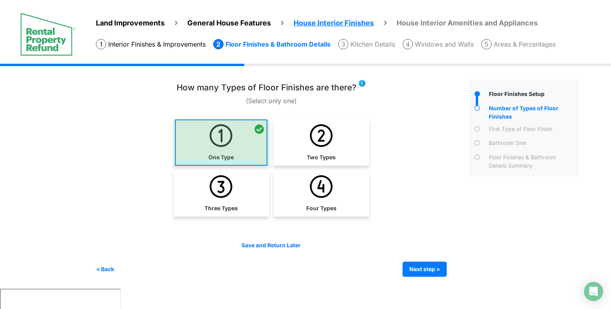
click at [252, 147] on div at bounding box center [220, 142] width 95 height 46
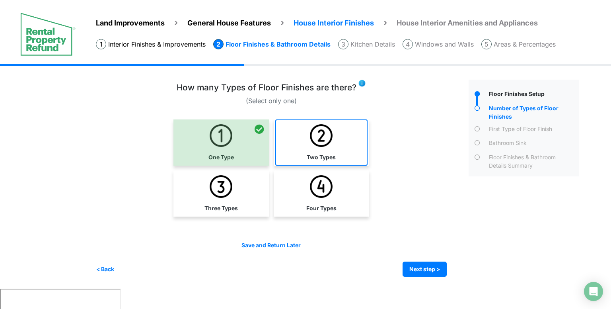
click at [300, 156] on link "Two Types" at bounding box center [321, 142] width 92 height 46
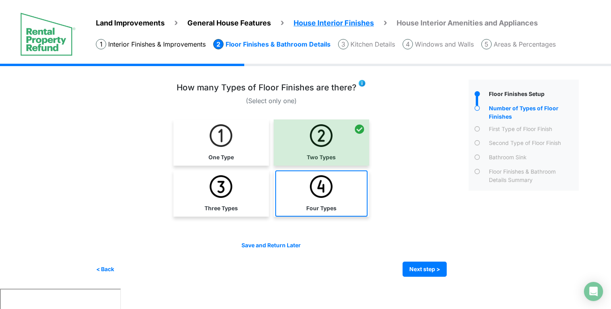
click at [316, 183] on img at bounding box center [321, 186] width 23 height 23
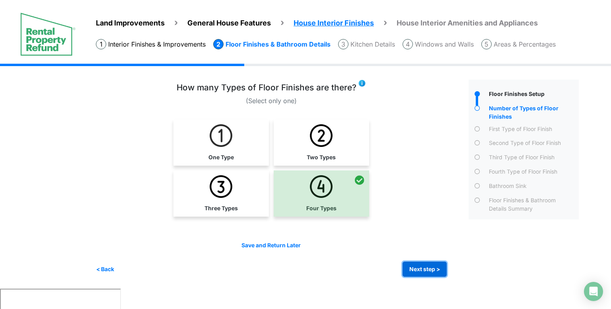
click at [408, 266] on button "Next step >" at bounding box center [425, 269] width 44 height 16
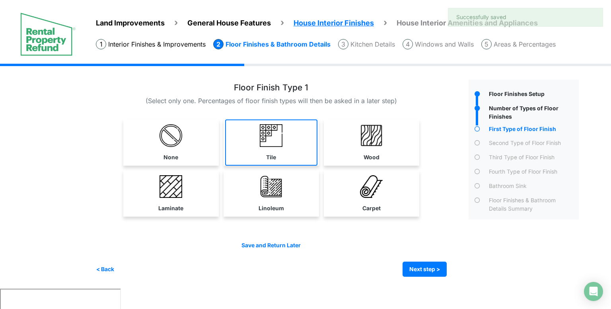
click at [272, 143] on img at bounding box center [271, 135] width 23 height 23
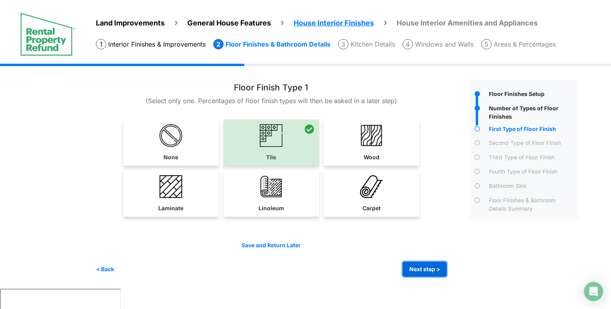
click at [412, 263] on button "Next step >" at bounding box center [425, 269] width 44 height 16
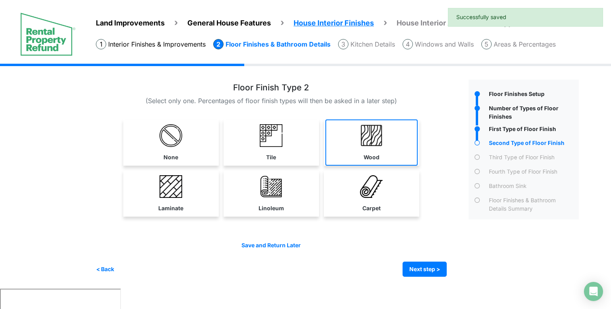
click at [360, 146] on link "Wood" at bounding box center [371, 142] width 92 height 46
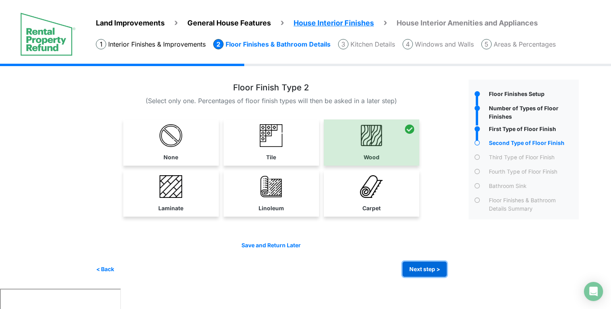
click at [416, 266] on button "Next step >" at bounding box center [425, 269] width 44 height 16
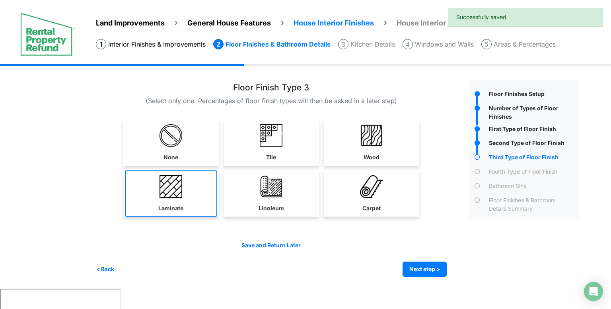
click at [186, 183] on link "Laminate" at bounding box center [171, 193] width 92 height 46
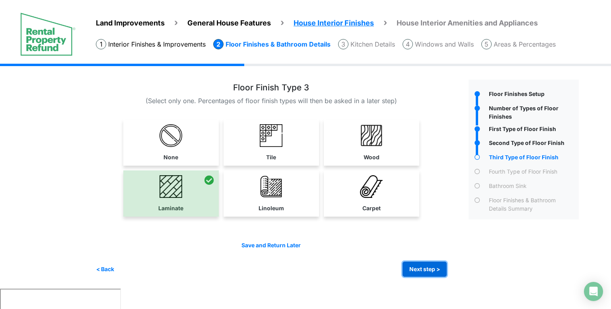
click at [420, 272] on button "Next step >" at bounding box center [425, 269] width 44 height 16
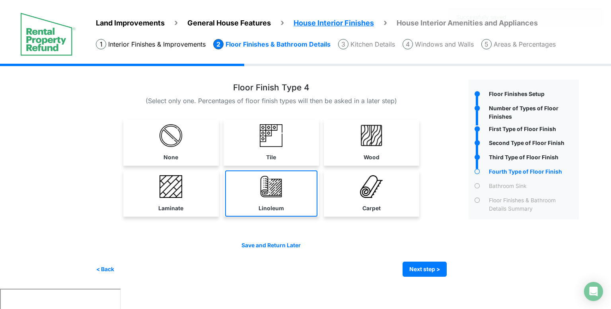
click at [276, 194] on img at bounding box center [271, 186] width 23 height 23
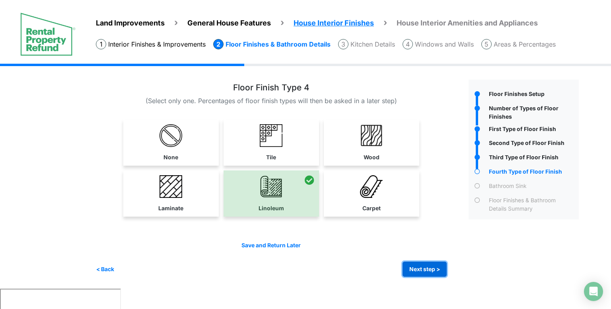
click at [417, 264] on button "Next step >" at bounding box center [425, 269] width 44 height 16
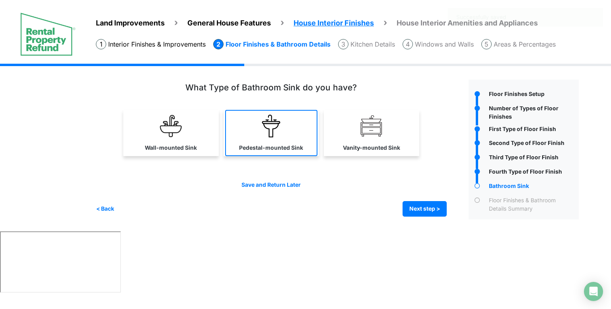
click at [263, 136] on img at bounding box center [271, 126] width 23 height 23
select select "*"
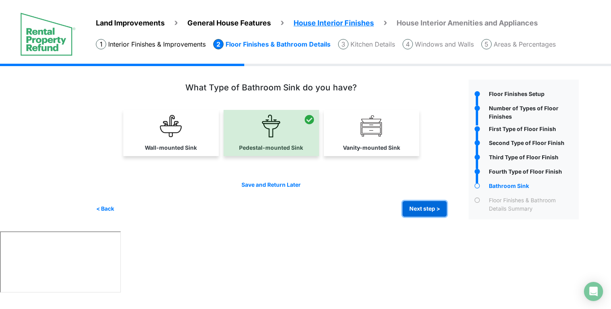
click at [425, 212] on button "Next step >" at bounding box center [425, 209] width 44 height 16
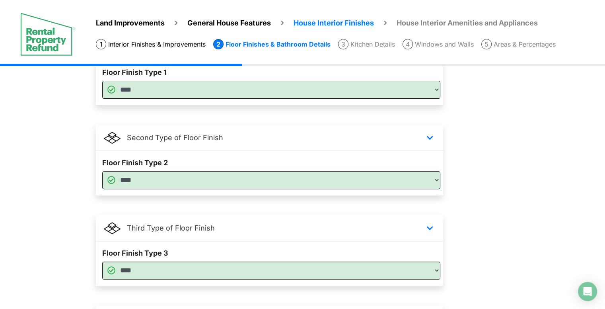
scroll to position [483, 0]
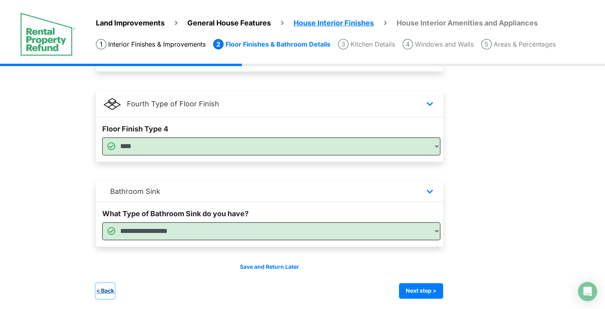
click at [107, 289] on button "< Back" at bounding box center [105, 291] width 19 height 16
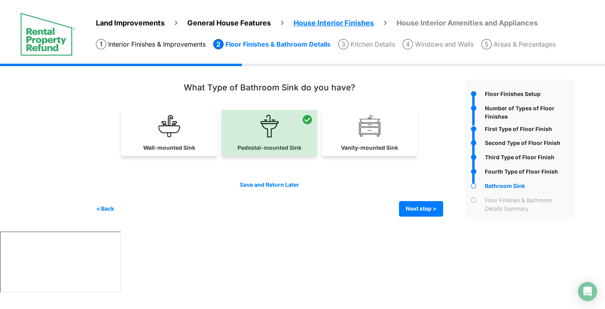
scroll to position [0, 0]
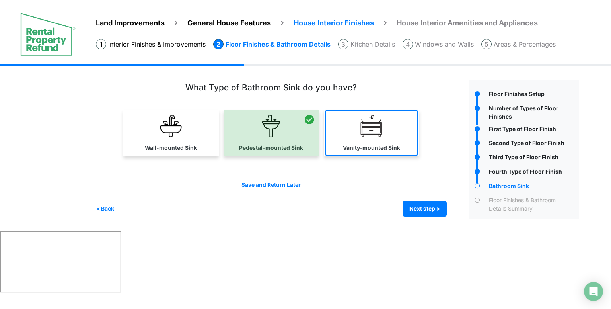
click at [361, 150] on label "Vanity-mounted Sink" at bounding box center [371, 148] width 57 height 8
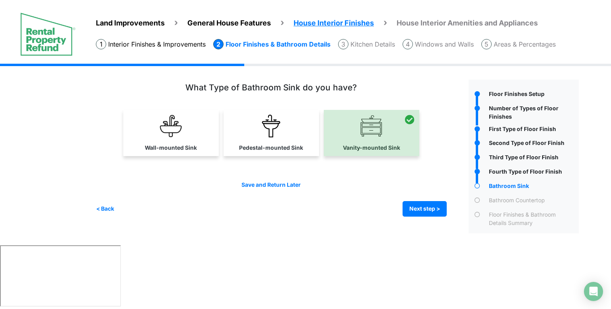
click at [374, 137] on div at bounding box center [371, 133] width 95 height 46
click at [307, 132] on link "Pedestal-mounted Sink" at bounding box center [271, 133] width 92 height 46
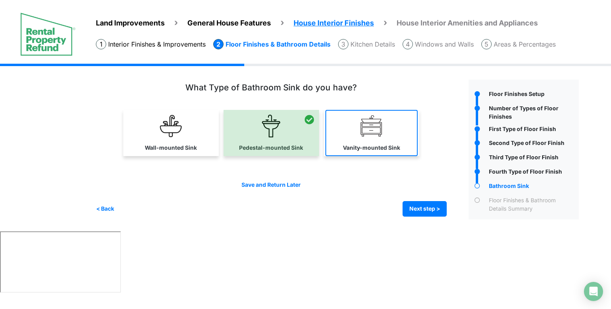
click at [362, 137] on link "Vanity-mounted Sink" at bounding box center [371, 133] width 92 height 46
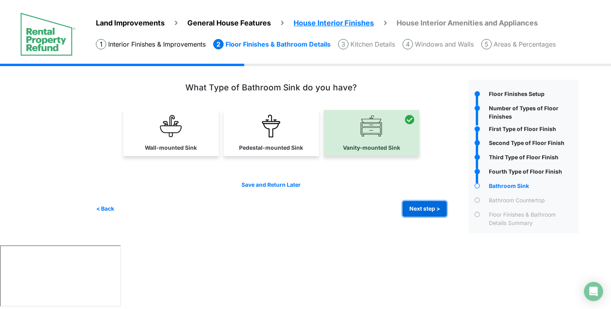
click at [421, 209] on button "Next step >" at bounding box center [425, 209] width 44 height 16
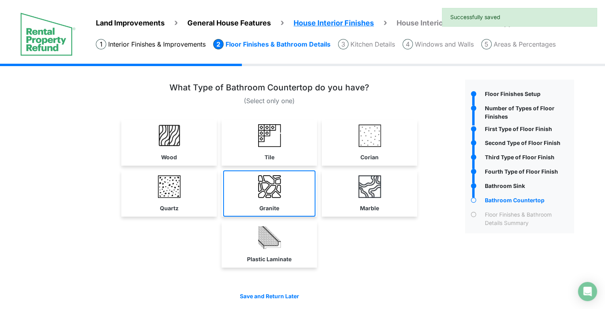
click at [282, 182] on link "Granite" at bounding box center [269, 193] width 92 height 46
select select "*"
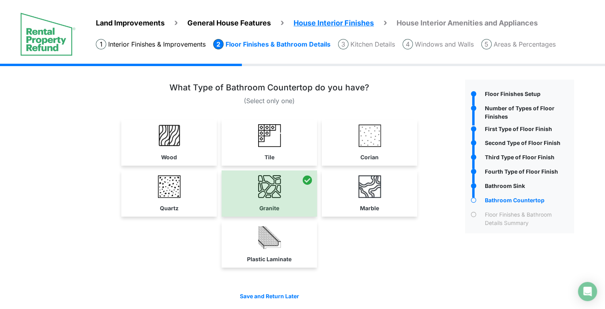
scroll to position [29, 0]
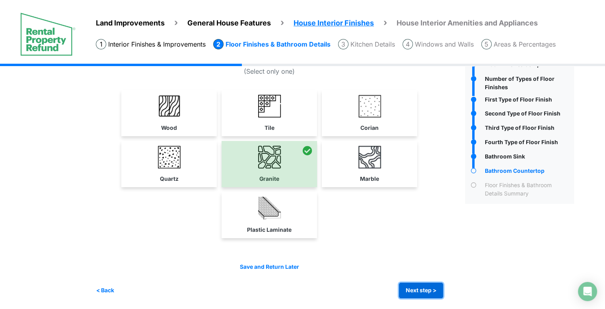
click at [432, 287] on button "Next step >" at bounding box center [421, 290] width 44 height 16
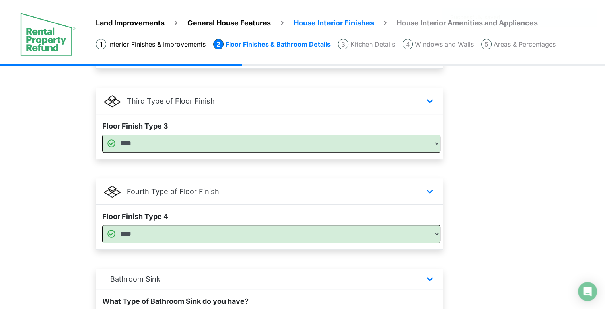
scroll to position [574, 0]
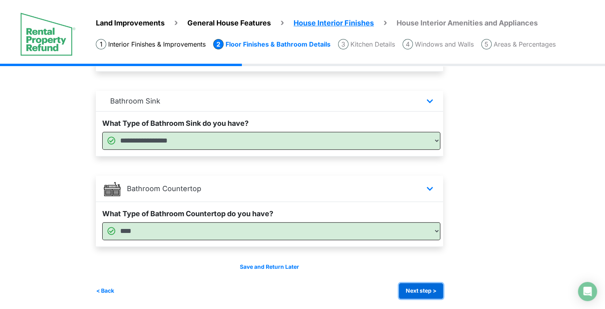
click at [432, 286] on button "Next step >" at bounding box center [421, 291] width 44 height 16
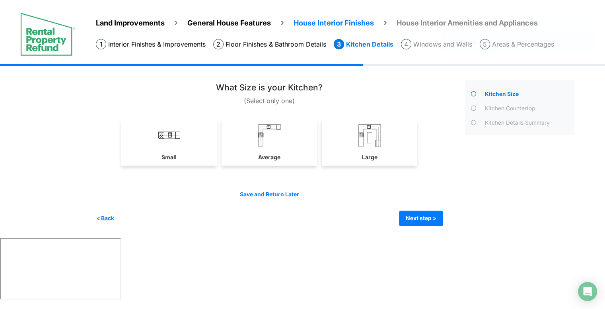
scroll to position [0, 0]
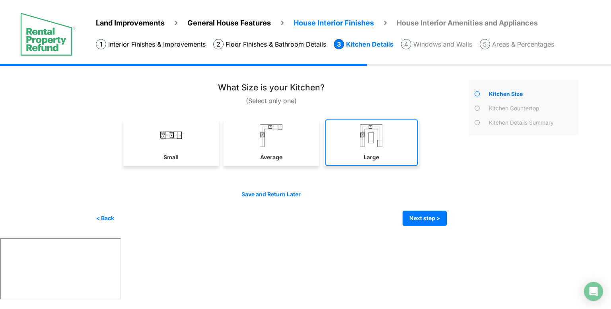
click at [380, 147] on link "Large" at bounding box center [371, 142] width 92 height 46
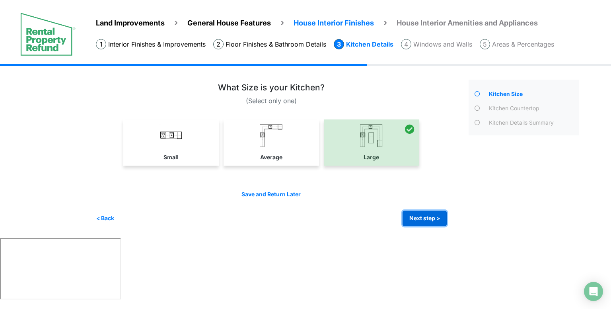
click at [414, 212] on button "Next step >" at bounding box center [425, 218] width 44 height 16
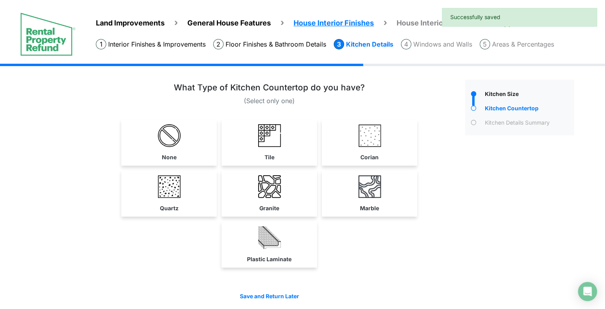
scroll to position [5, 0]
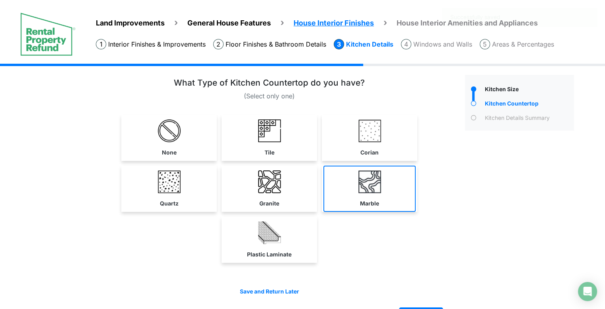
click at [393, 195] on link "Marble" at bounding box center [369, 188] width 92 height 46
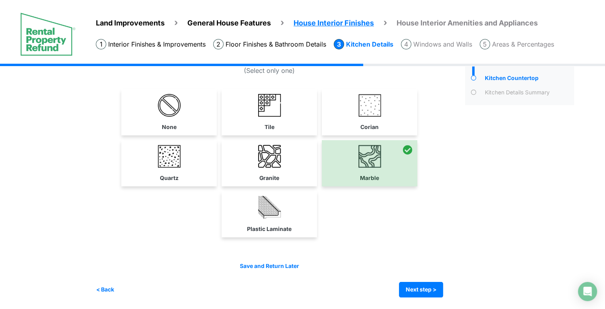
scroll to position [29, 0]
click at [431, 291] on button "Next step >" at bounding box center [421, 290] width 44 height 16
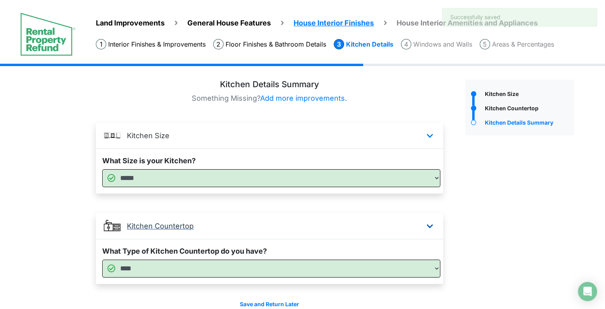
scroll to position [38, 0]
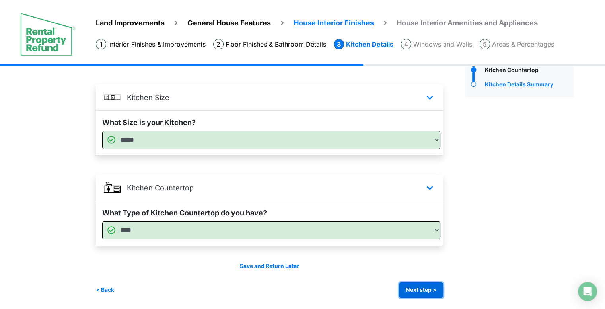
click at [420, 288] on button "Next step >" at bounding box center [421, 290] width 44 height 16
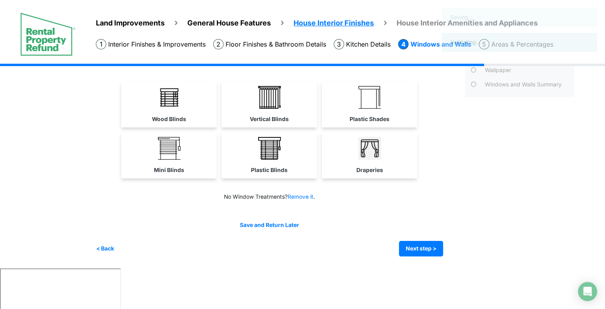
scroll to position [0, 0]
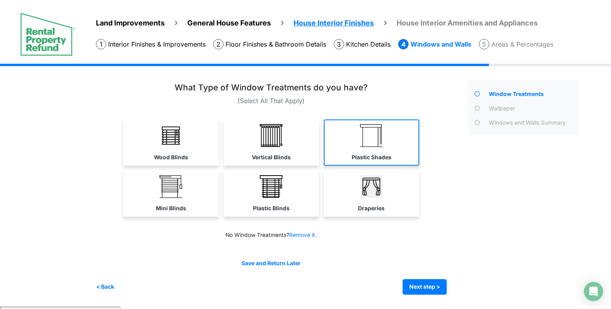
click at [362, 151] on link "Plastic Shades" at bounding box center [371, 142] width 95 height 46
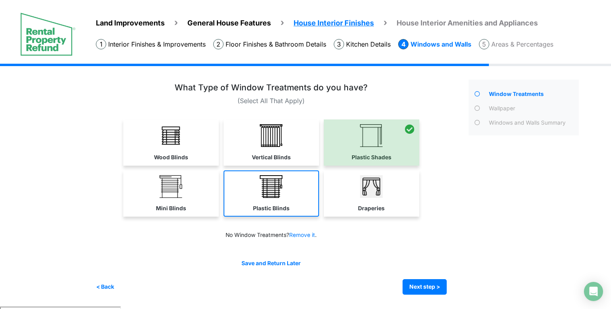
click at [294, 170] on link "Plastic Blinds" at bounding box center [271, 193] width 95 height 46
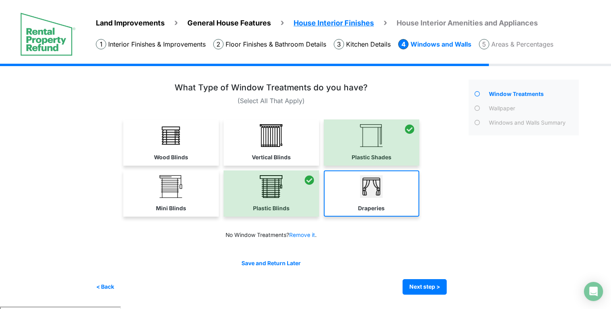
click at [356, 187] on link "Draperies" at bounding box center [371, 193] width 95 height 46
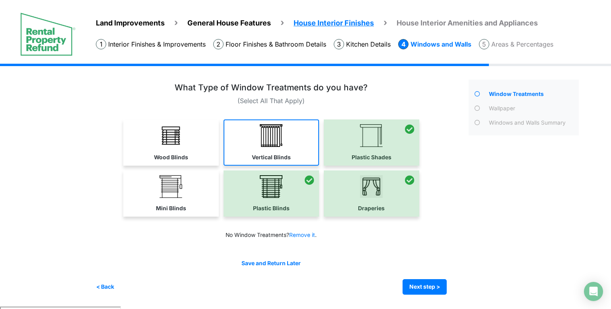
click at [290, 140] on link "Vertical Blinds" at bounding box center [271, 142] width 95 height 46
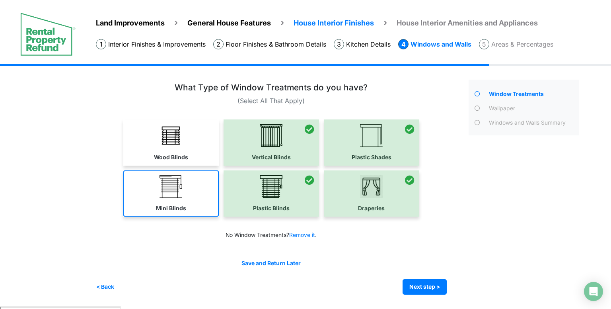
click at [192, 177] on link "Mini Blinds" at bounding box center [170, 193] width 95 height 46
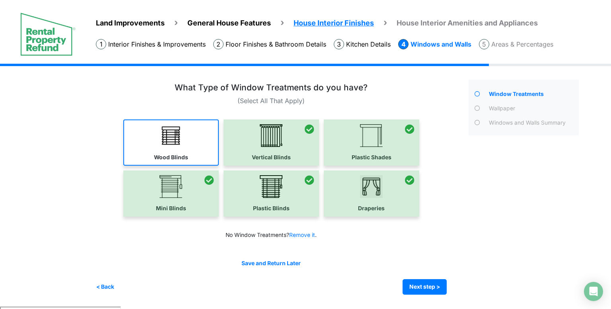
click at [186, 146] on link "Wood Blinds" at bounding box center [170, 142] width 95 height 46
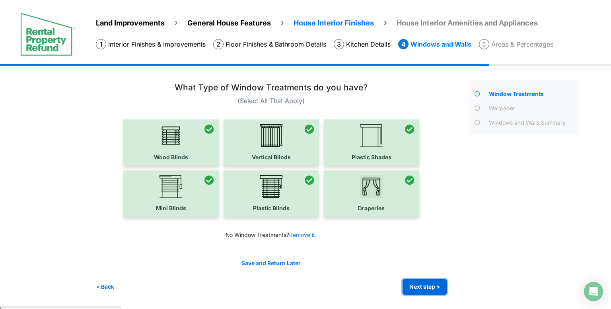
click at [407, 280] on button "Next step >" at bounding box center [425, 287] width 44 height 16
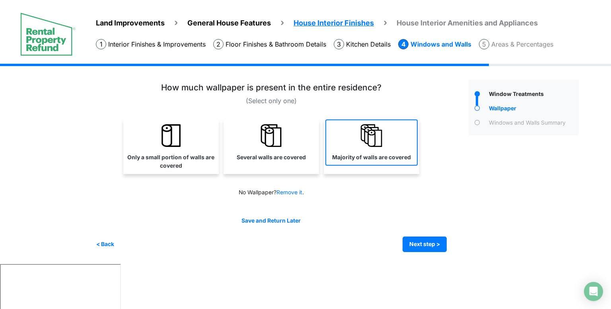
click at [382, 142] on img at bounding box center [371, 135] width 23 height 23
select select "*"
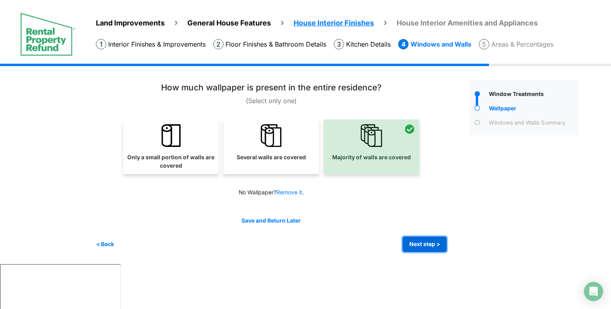
click at [424, 245] on button "Next step >" at bounding box center [425, 244] width 44 height 16
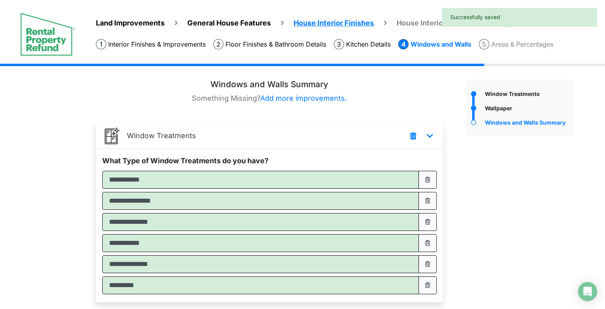
scroll to position [147, 0]
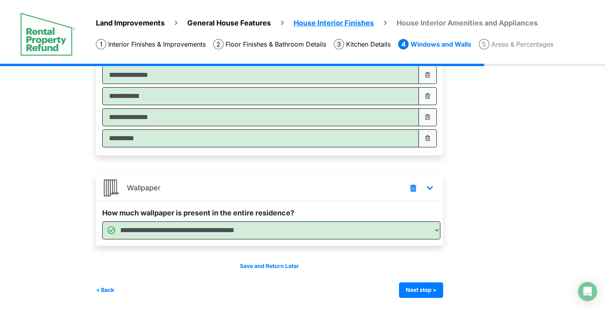
click at [426, 281] on div "Save and Return Later < Back Next step > Save and submit" at bounding box center [269, 280] width 347 height 36
click at [422, 292] on button "Next step >" at bounding box center [421, 290] width 44 height 16
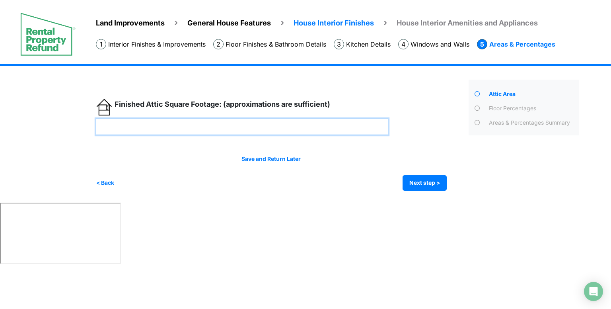
click at [235, 122] on input "number" at bounding box center [242, 127] width 292 height 16
type input "*"
type input "***"
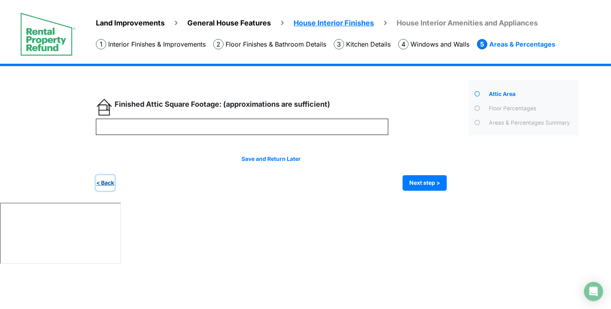
click at [112, 185] on button "< Back" at bounding box center [105, 183] width 19 height 16
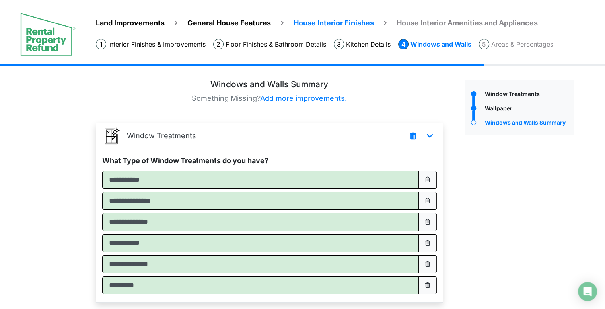
scroll to position [147, 0]
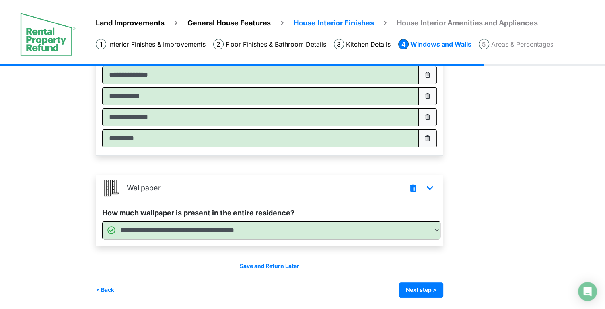
click at [260, 23] on span "General House Features" at bounding box center [229, 23] width 84 height 8
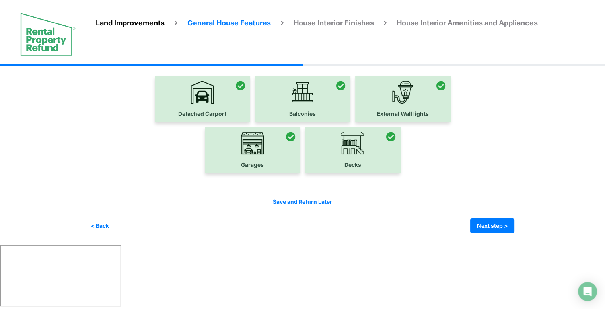
scroll to position [0, 0]
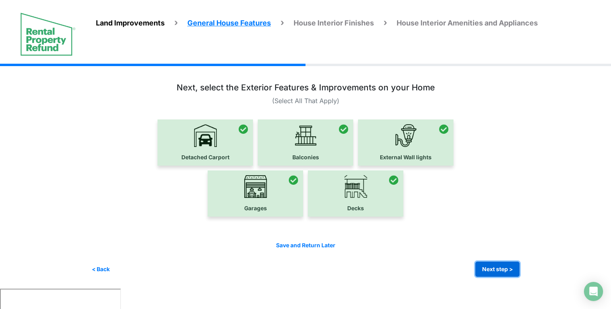
click at [495, 266] on button "Next step >" at bounding box center [497, 269] width 44 height 16
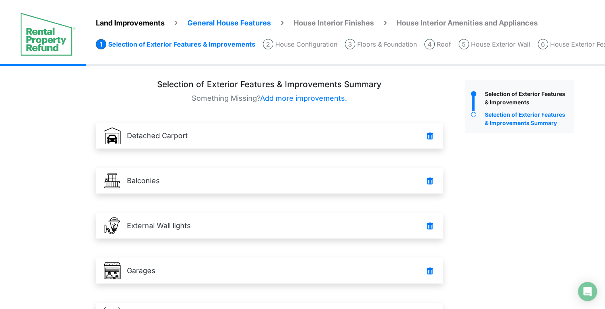
click at [344, 43] on ol "Selection of Exterior Features & Improvements House Configuration Floors & Foun…" at bounding box center [350, 42] width 509 height 14
click at [317, 42] on li "House Configuration" at bounding box center [300, 44] width 74 height 10
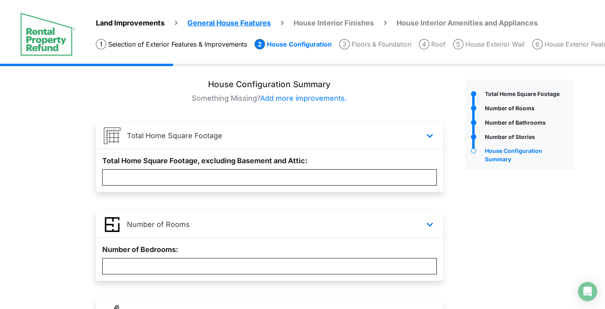
click at [229, 42] on li "Selection of Exterior Features & Improvements" at bounding box center [171, 44] width 151 height 10
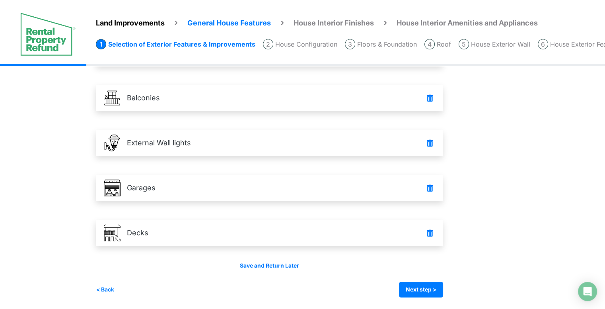
scroll to position [82, 0]
click at [420, 285] on button "Next step >" at bounding box center [421, 290] width 44 height 16
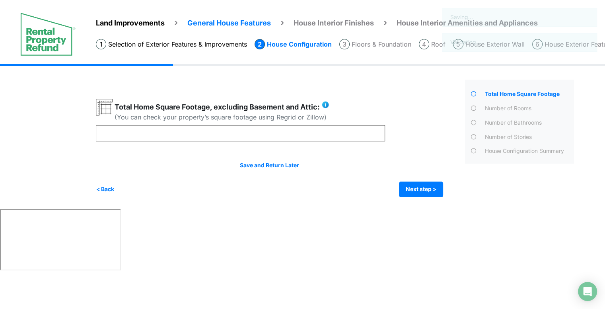
scroll to position [0, 0]
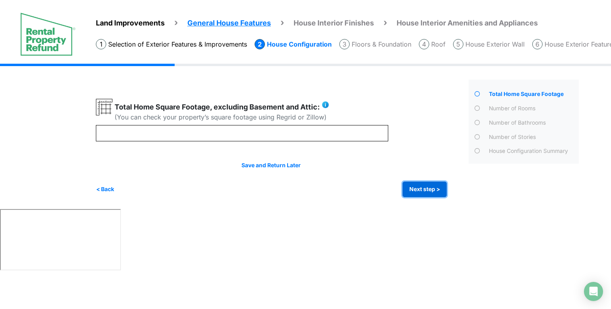
click at [418, 189] on button "Next step >" at bounding box center [425, 189] width 44 height 16
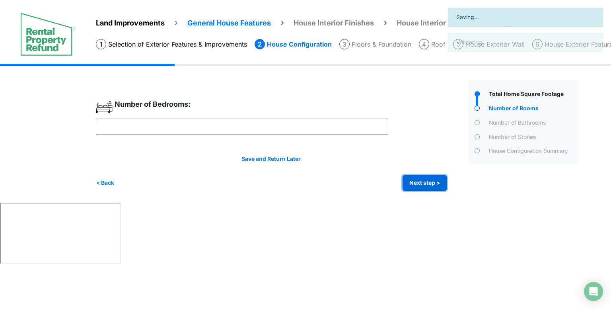
click at [418, 189] on button "Next step >" at bounding box center [425, 183] width 44 height 16
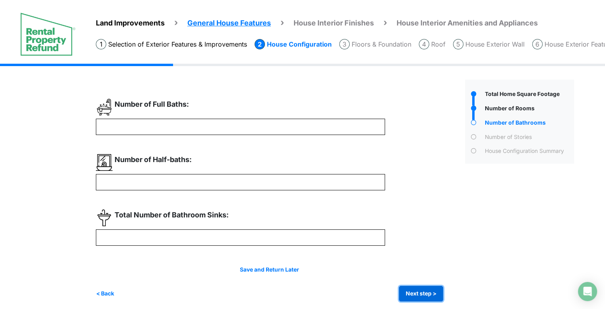
click at [431, 287] on button "Next step >" at bounding box center [421, 294] width 44 height 16
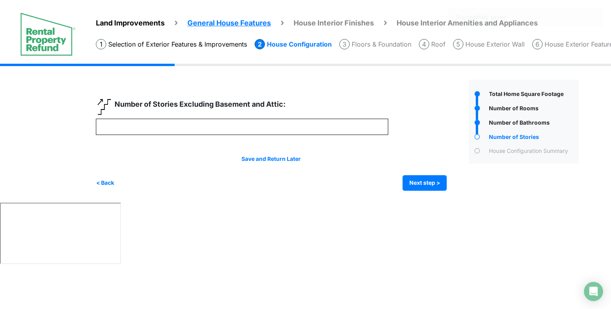
click at [417, 172] on div "Save and Return Later < Back Next step > Save and submit" at bounding box center [271, 173] width 351 height 36
click at [418, 179] on button "Next step >" at bounding box center [425, 183] width 44 height 16
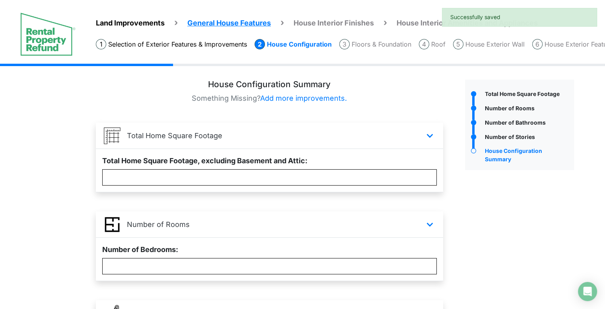
scroll to position [298, 0]
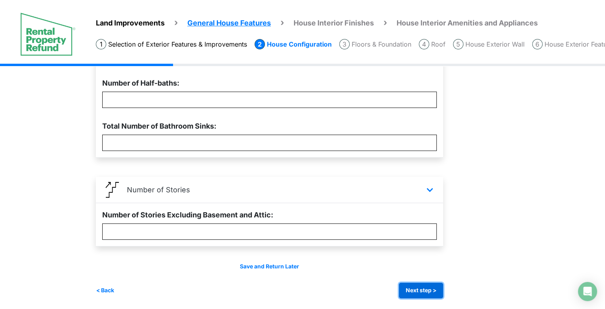
click at [431, 292] on button "Next step >" at bounding box center [421, 290] width 44 height 16
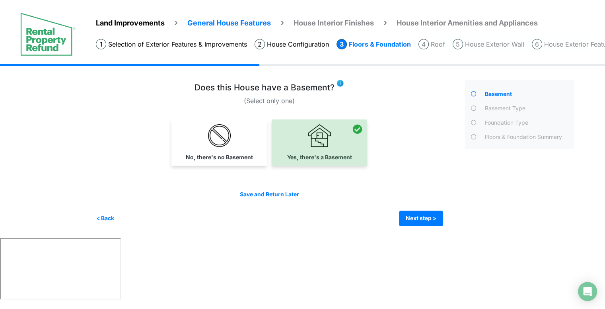
scroll to position [0, 0]
click at [432, 212] on button "Next step >" at bounding box center [425, 218] width 44 height 16
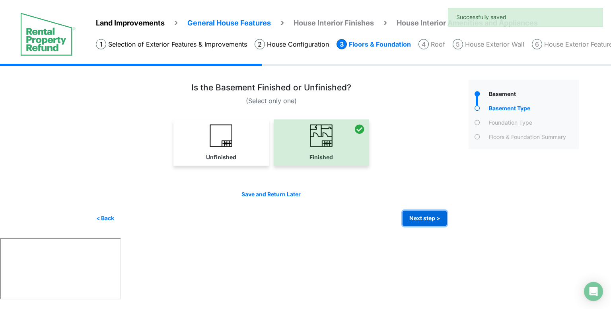
click at [432, 212] on button "Next step >" at bounding box center [425, 218] width 44 height 16
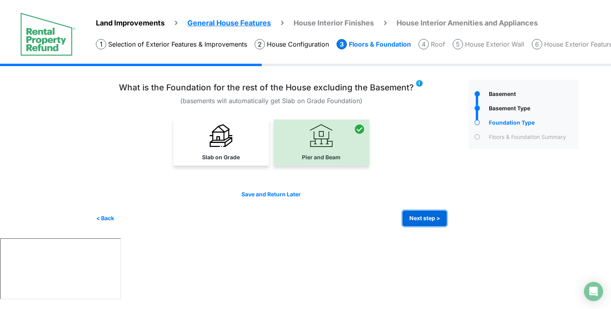
click at [432, 212] on button "Next step >" at bounding box center [425, 218] width 44 height 16
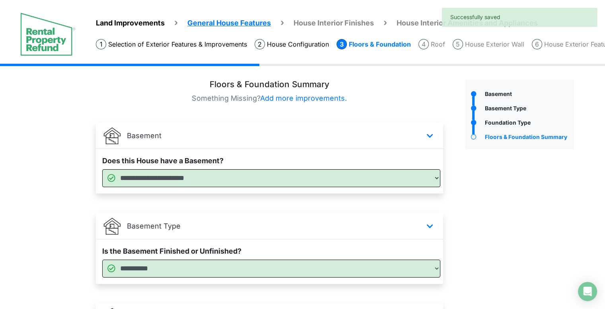
scroll to position [128, 0]
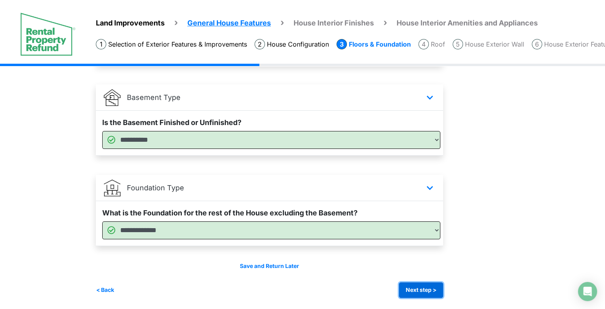
click at [428, 289] on button "Next step >" at bounding box center [421, 290] width 44 height 16
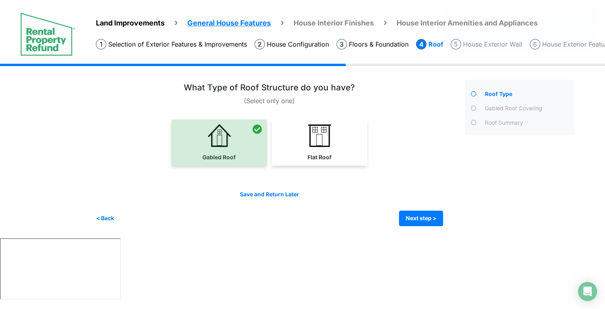
scroll to position [0, 0]
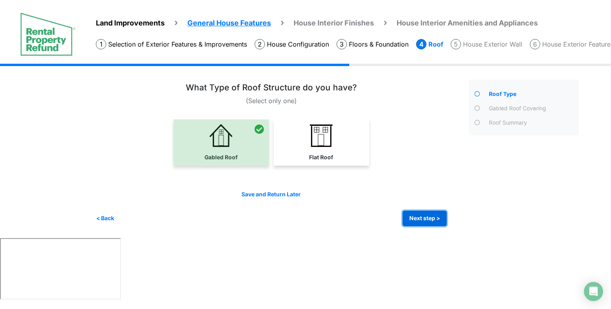
click at [426, 218] on button "Next step >" at bounding box center [425, 218] width 44 height 16
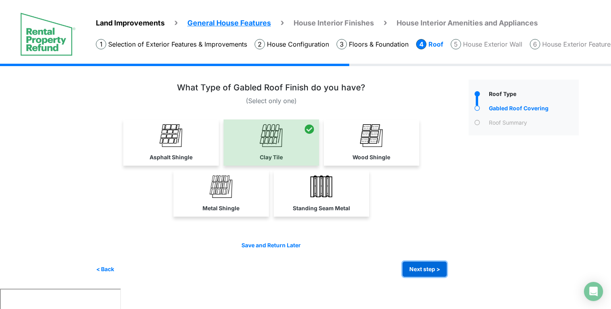
click at [426, 272] on button "Next step >" at bounding box center [425, 269] width 44 height 16
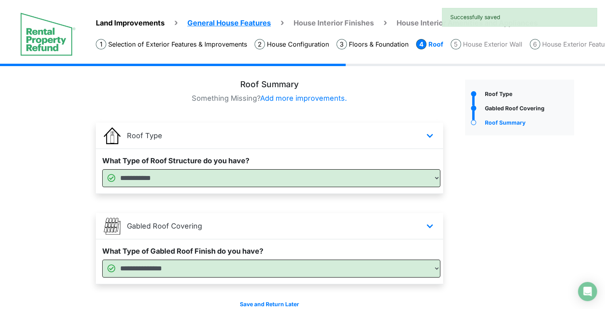
scroll to position [38, 0]
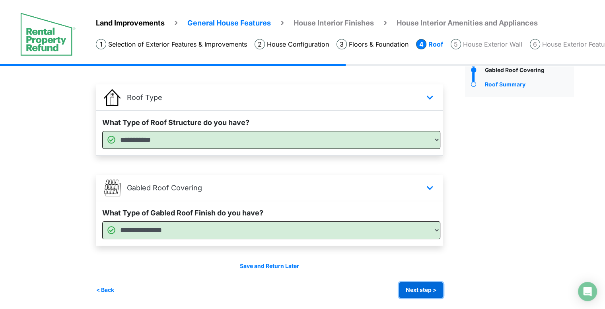
click at [429, 287] on button "Next step >" at bounding box center [421, 290] width 44 height 16
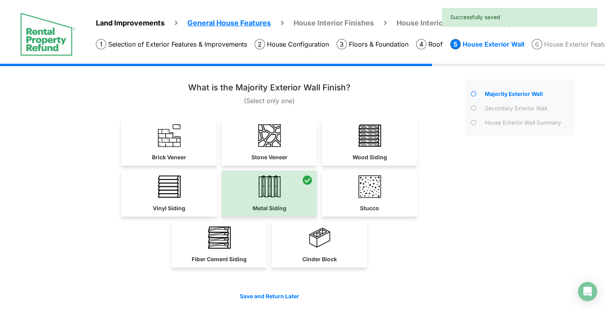
scroll to position [29, 0]
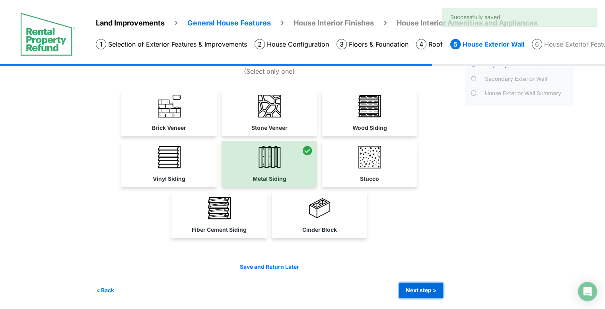
click at [430, 296] on button "Next step >" at bounding box center [421, 290] width 44 height 16
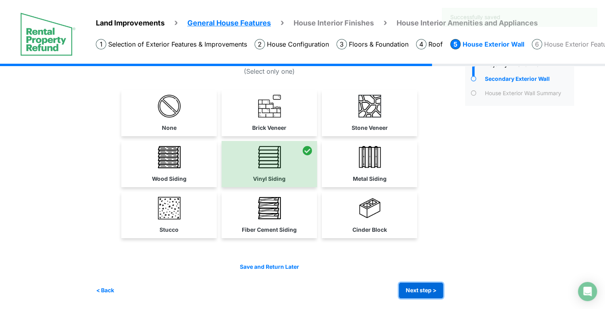
click at [430, 291] on button "Next step >" at bounding box center [421, 290] width 44 height 16
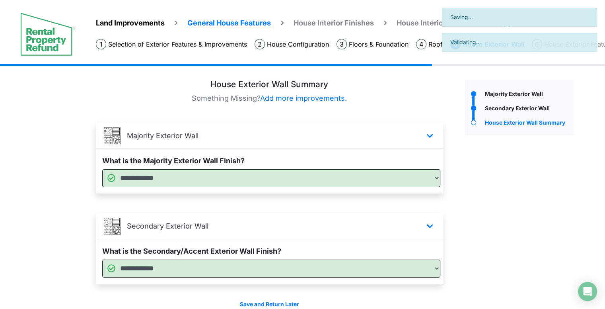
scroll to position [38, 0]
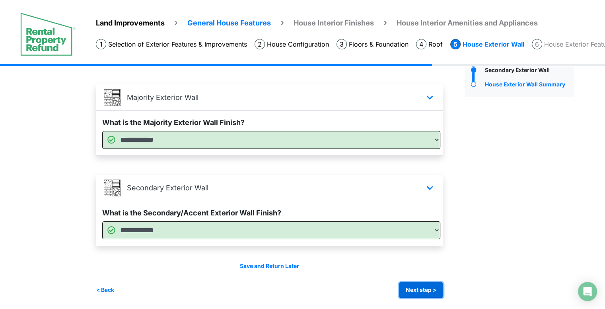
click at [413, 286] on button "Next step >" at bounding box center [421, 290] width 44 height 16
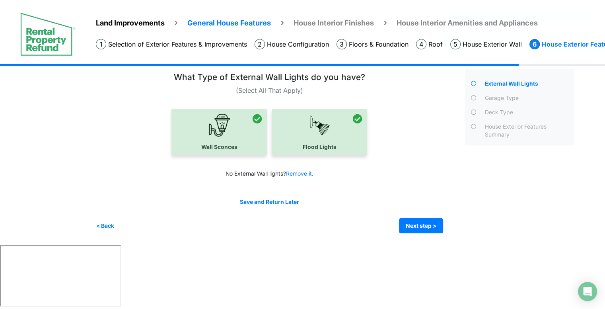
scroll to position [0, 0]
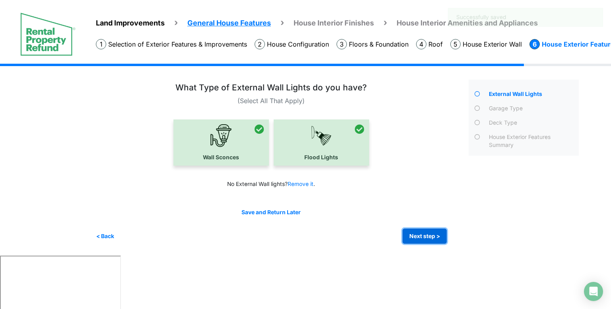
click at [430, 229] on button "Next step >" at bounding box center [425, 236] width 44 height 16
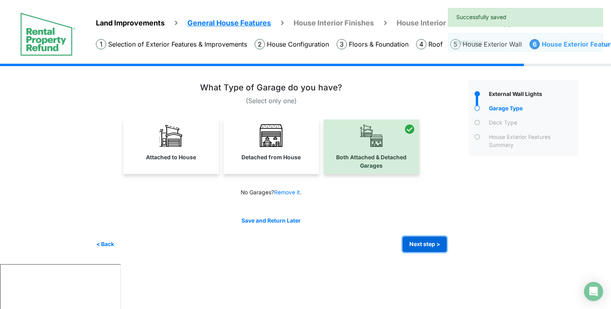
click at [425, 239] on button "Next step >" at bounding box center [425, 244] width 44 height 16
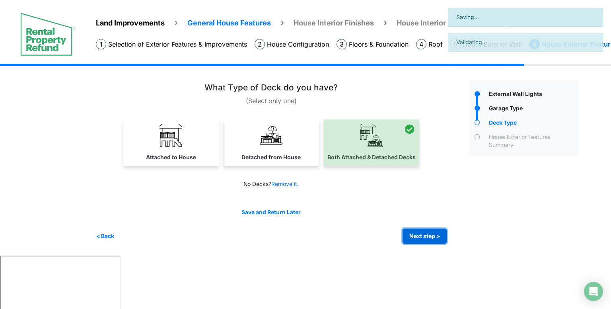
click at [423, 240] on button "Next step >" at bounding box center [425, 236] width 44 height 16
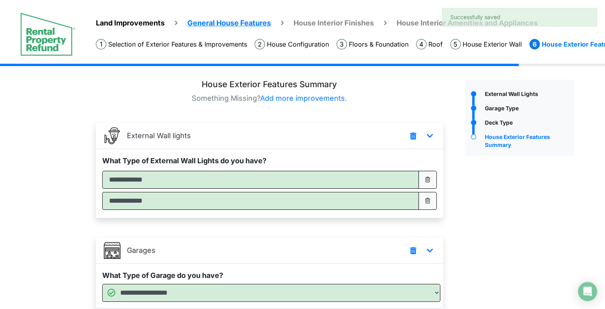
scroll to position [153, 0]
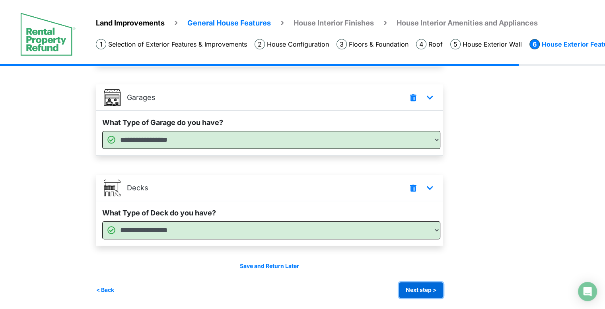
click at [428, 284] on button "Next step >" at bounding box center [421, 290] width 44 height 16
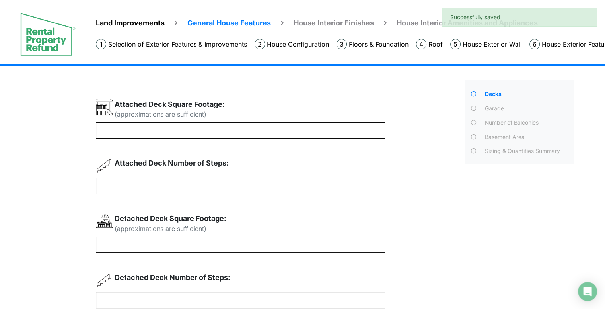
scroll to position [84, 0]
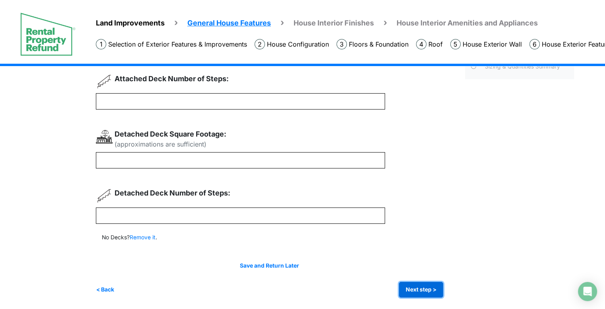
click at [442, 294] on button "Next step >" at bounding box center [421, 290] width 44 height 16
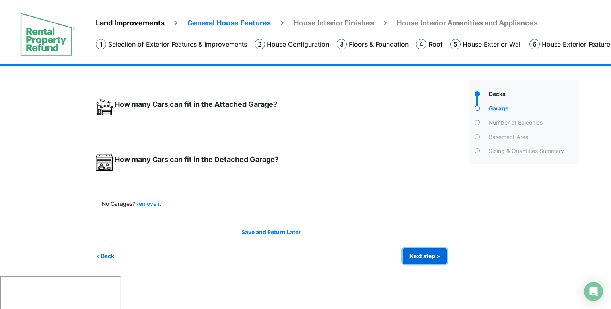
click at [420, 254] on button "Next step >" at bounding box center [425, 256] width 44 height 16
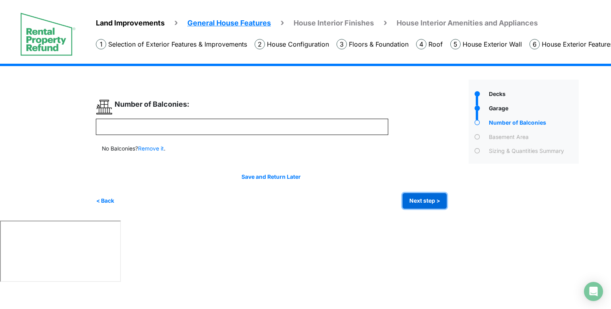
click at [423, 202] on button "Next step >" at bounding box center [425, 201] width 44 height 16
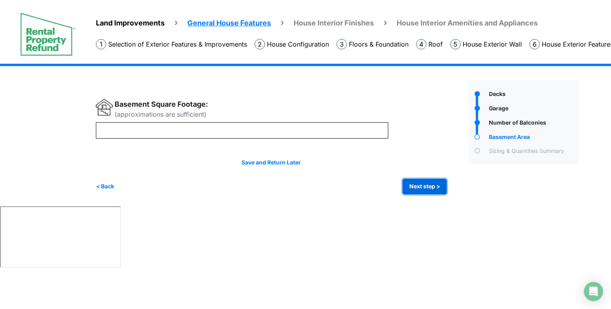
click at [423, 190] on button "Next step >" at bounding box center [425, 187] width 44 height 16
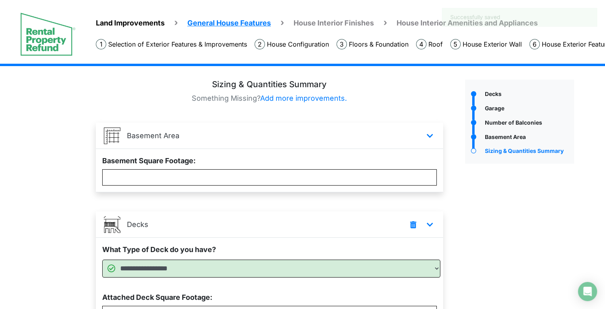
scroll to position [479, 0]
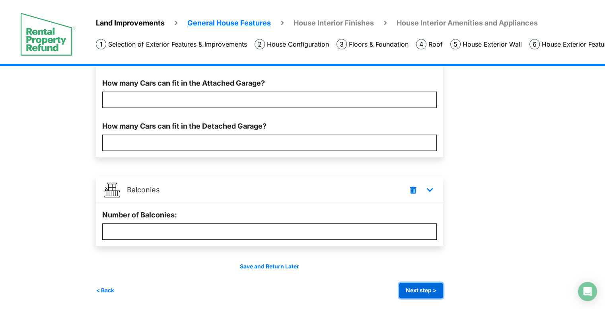
click at [423, 283] on button "Next step >" at bounding box center [421, 290] width 44 height 16
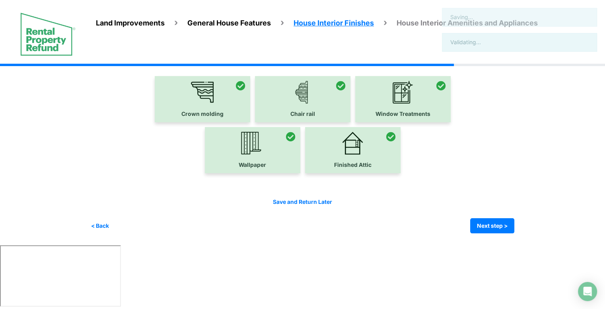
scroll to position [0, 0]
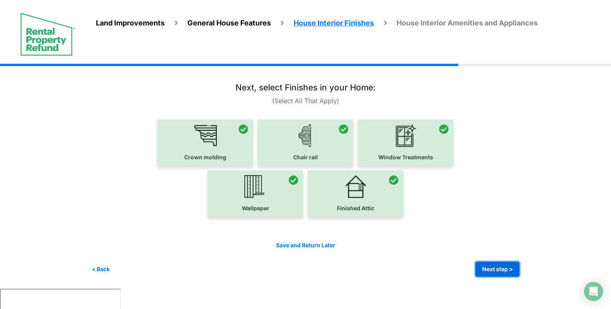
click at [504, 269] on button "Next step >" at bounding box center [497, 269] width 44 height 16
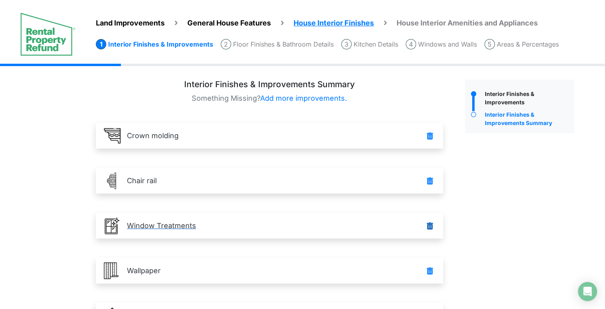
scroll to position [83, 0]
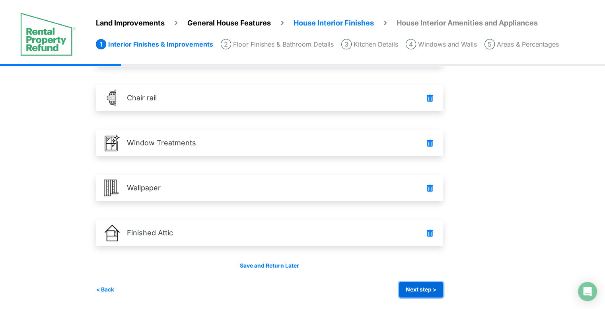
click at [410, 285] on button "Next step >" at bounding box center [421, 290] width 44 height 16
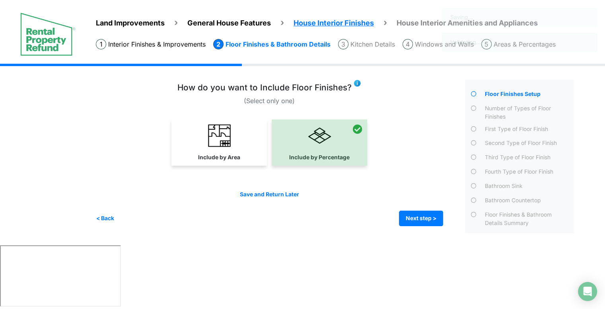
scroll to position [0, 0]
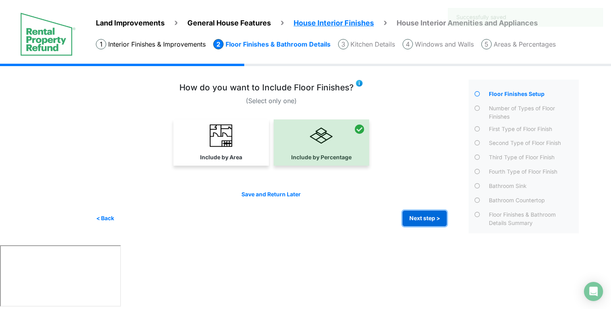
click at [412, 217] on button "Next step >" at bounding box center [425, 218] width 44 height 16
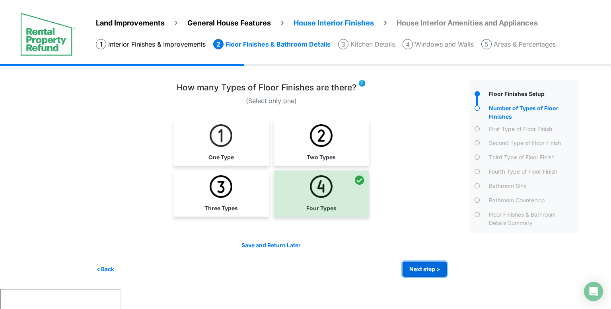
click at [422, 266] on button "Next step >" at bounding box center [425, 269] width 44 height 16
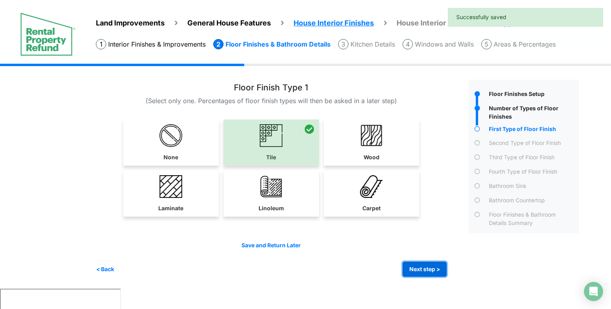
click at [423, 263] on button "Next step >" at bounding box center [425, 269] width 44 height 16
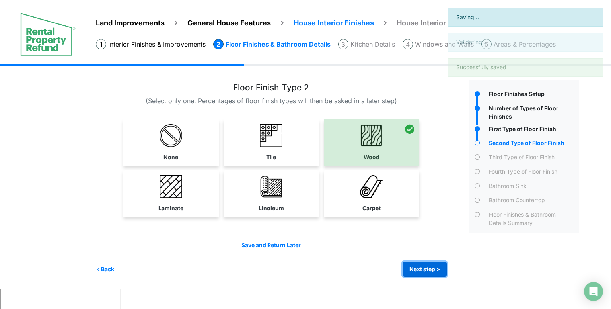
click at [423, 263] on button "Next step >" at bounding box center [425, 269] width 44 height 16
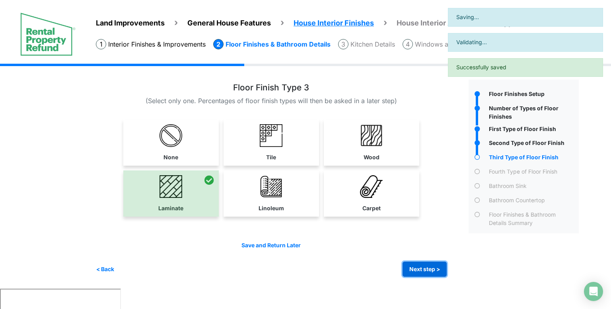
click at [423, 263] on button "Next step >" at bounding box center [425, 269] width 44 height 16
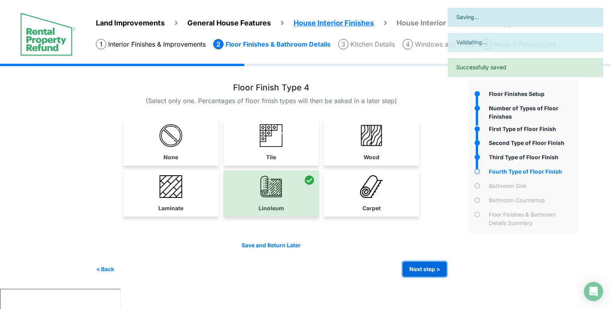
click at [423, 263] on button "Next step >" at bounding box center [425, 269] width 44 height 16
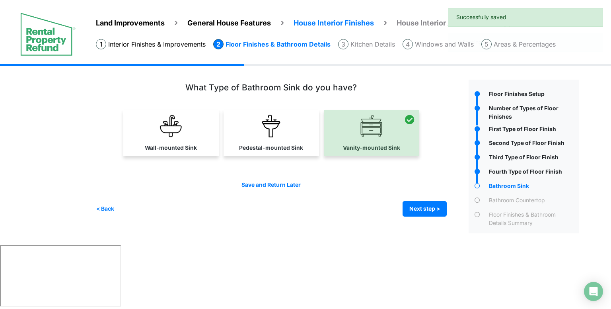
click at [423, 263] on html "Land Improvements General House Features House Interior Finishes House Interior…" at bounding box center [305, 154] width 611 height 309
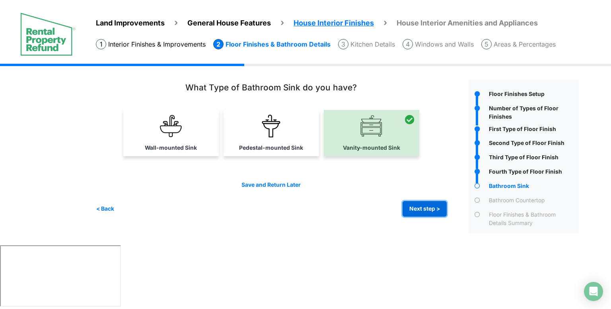
click at [428, 201] on button "Next step >" at bounding box center [425, 209] width 44 height 16
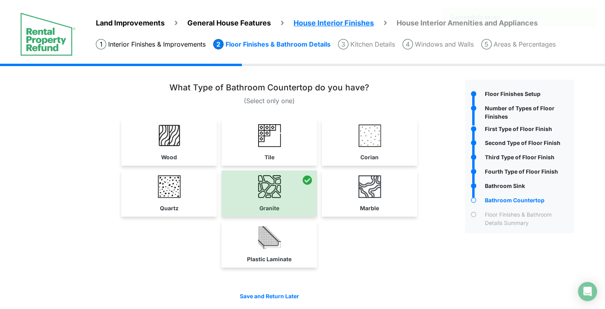
scroll to position [29, 0]
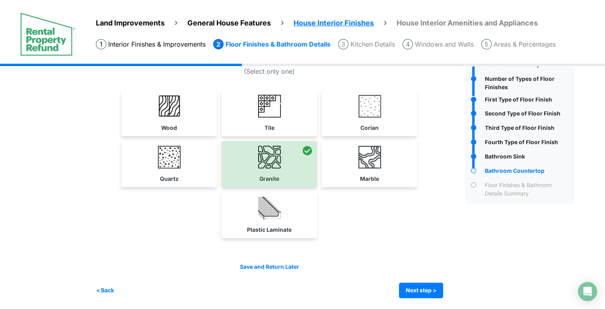
click at [426, 280] on div "Save and Return Later < Back Next step > Save and submit" at bounding box center [269, 281] width 347 height 36
click at [426, 284] on button "Next step >" at bounding box center [421, 290] width 44 height 16
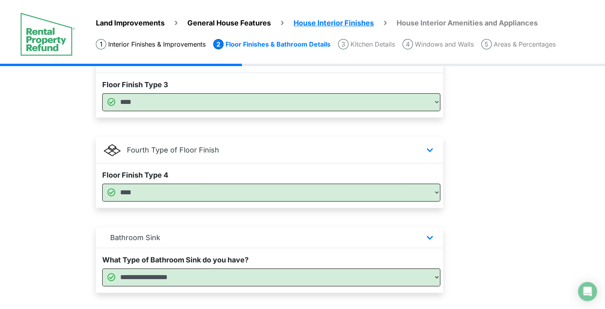
scroll to position [574, 0]
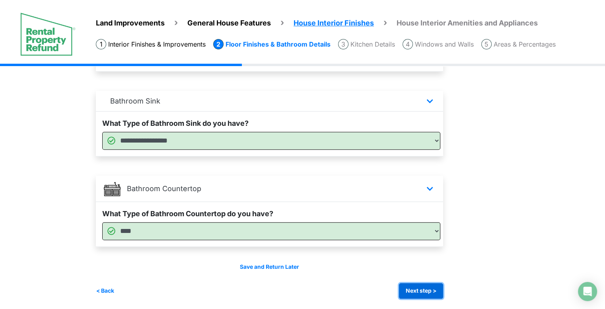
click at [432, 288] on button "Next step >" at bounding box center [421, 291] width 44 height 16
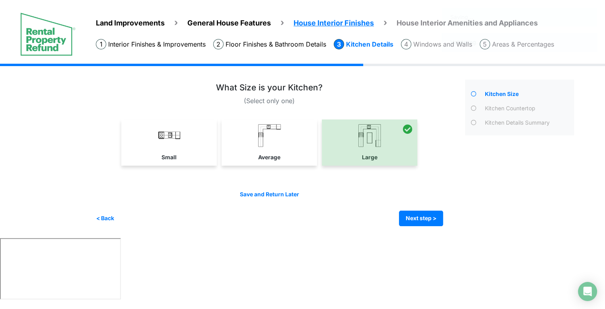
scroll to position [0, 0]
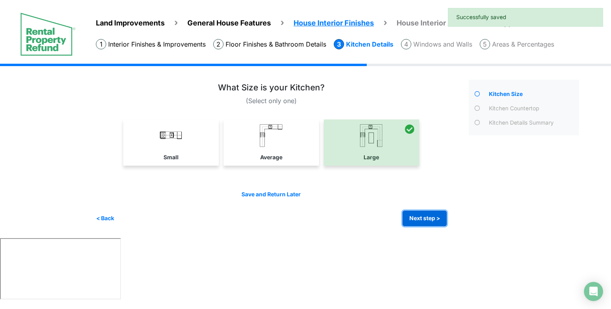
click at [418, 215] on button "Next step >" at bounding box center [425, 218] width 44 height 16
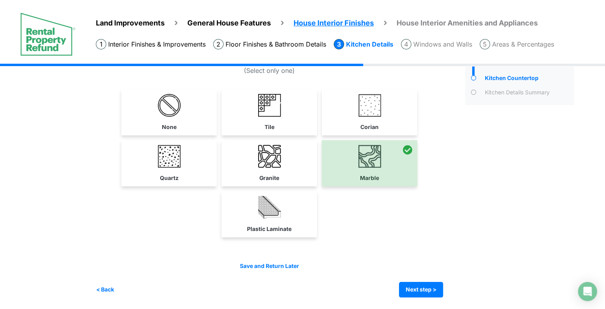
scroll to position [29, 0]
click at [421, 290] on button "Next step >" at bounding box center [421, 290] width 44 height 16
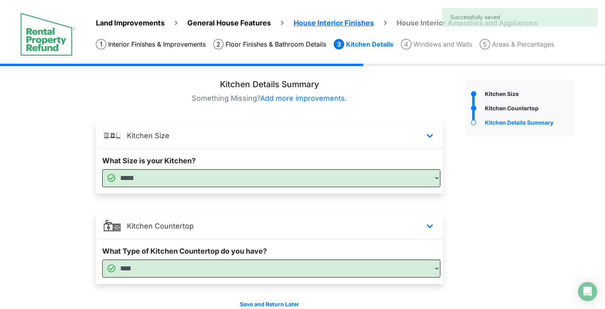
scroll to position [38, 0]
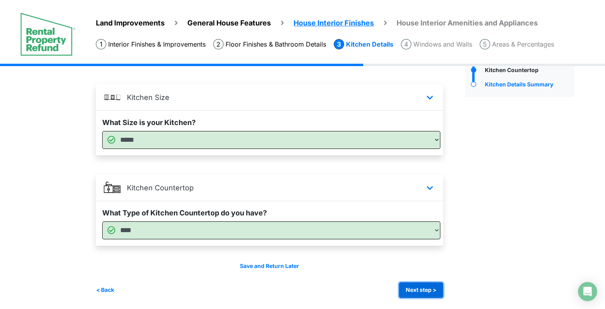
click at [429, 293] on button "Next step >" at bounding box center [421, 290] width 44 height 16
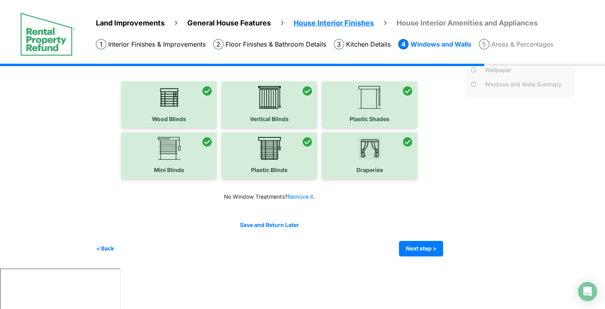
scroll to position [0, 0]
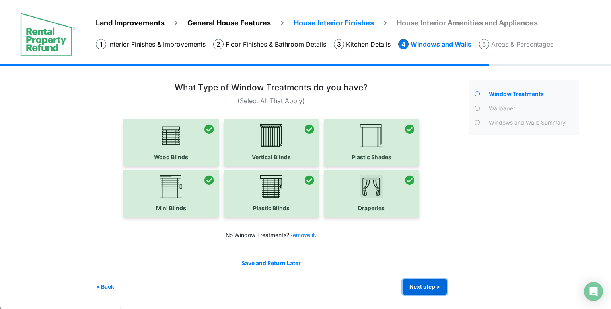
click at [427, 291] on button "Next step >" at bounding box center [425, 287] width 44 height 16
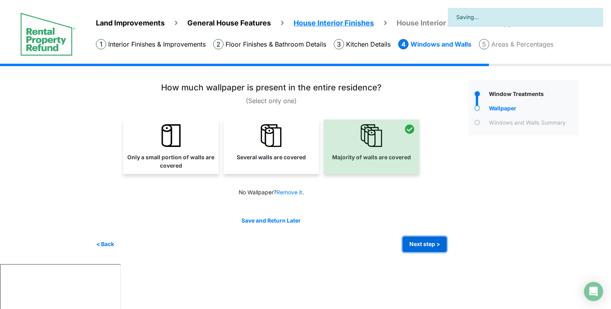
click at [414, 248] on button "Next step >" at bounding box center [425, 244] width 44 height 16
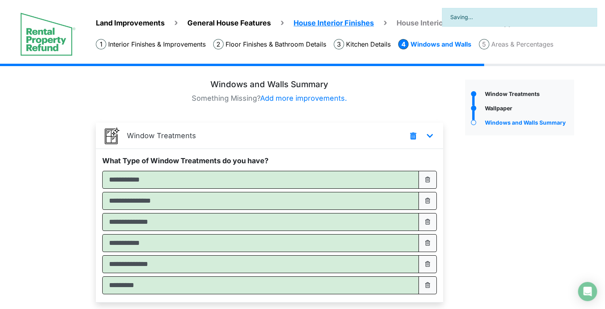
scroll to position [147, 0]
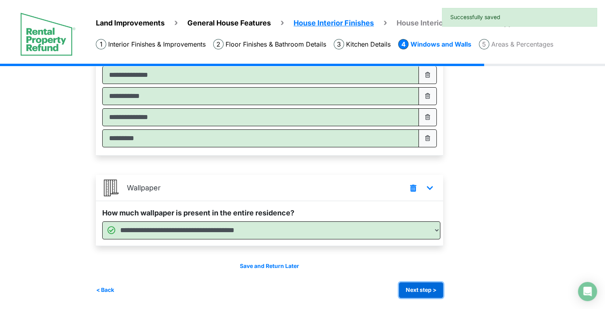
click at [422, 285] on button "Next step >" at bounding box center [421, 290] width 44 height 16
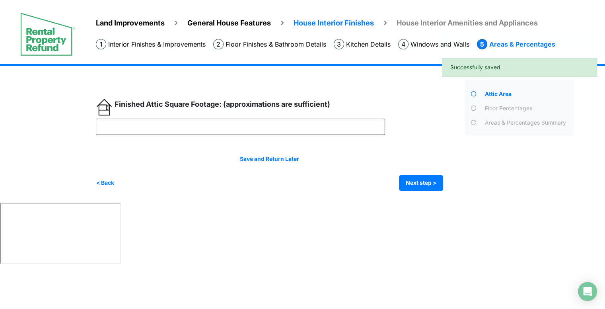
scroll to position [0, 0]
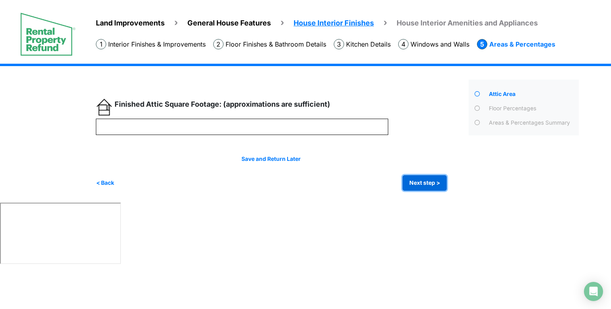
click at [421, 182] on button "Next step >" at bounding box center [425, 183] width 44 height 16
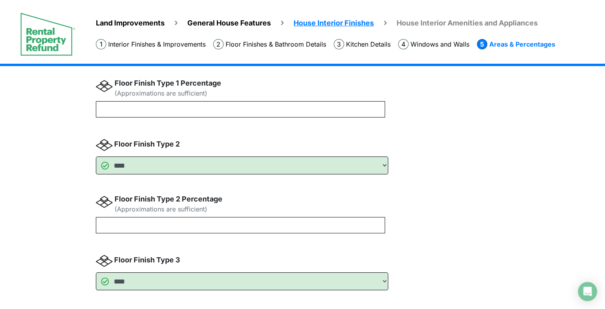
scroll to position [78, 0]
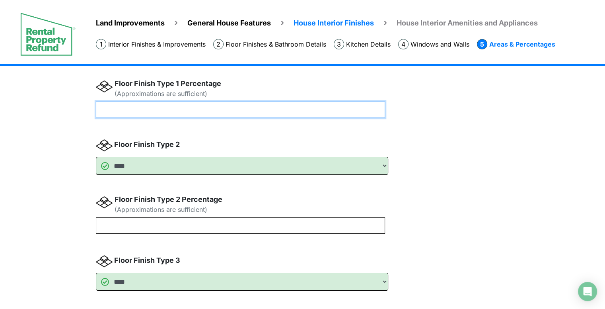
click at [204, 104] on input "number" at bounding box center [240, 109] width 289 height 16
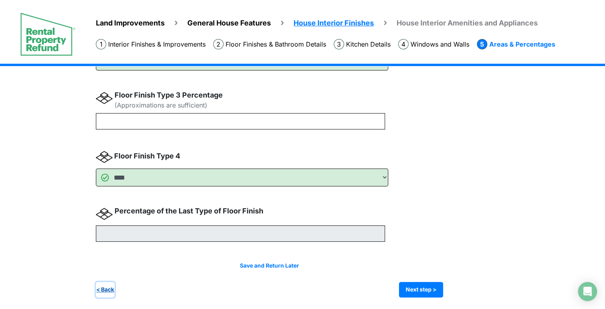
click at [105, 289] on button "< Back" at bounding box center [105, 290] width 19 height 16
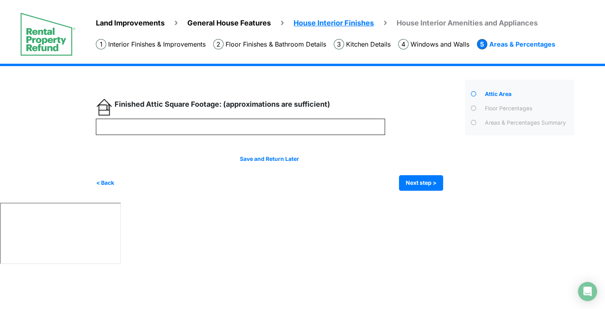
scroll to position [0, 0]
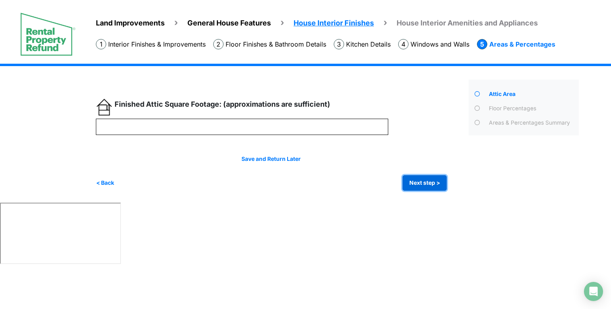
click at [422, 183] on button "Next step >" at bounding box center [425, 183] width 44 height 16
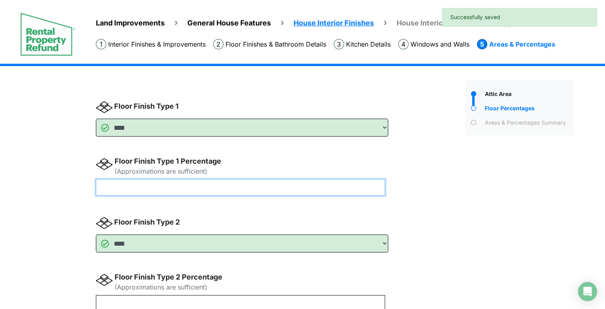
click at [269, 194] on input "number" at bounding box center [240, 187] width 289 height 16
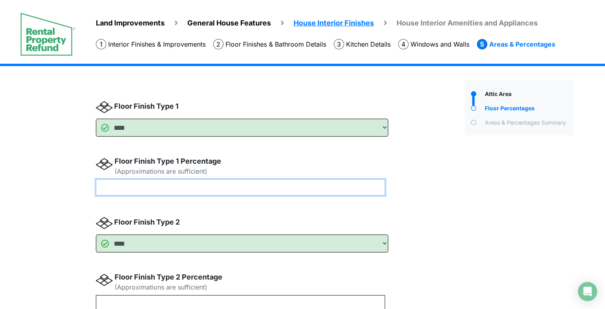
type input "**"
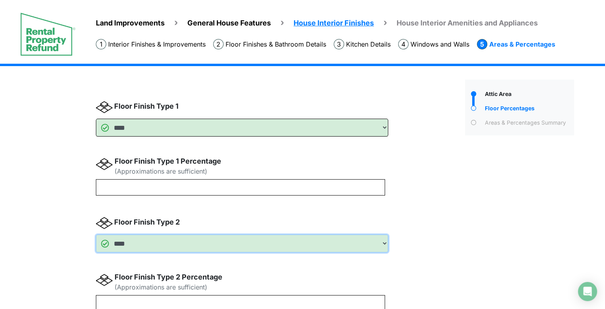
type input "**"
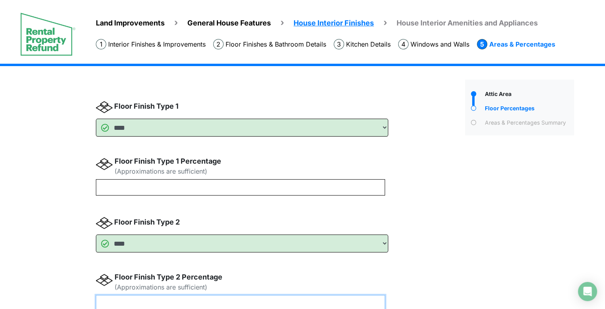
scroll to position [2, 0]
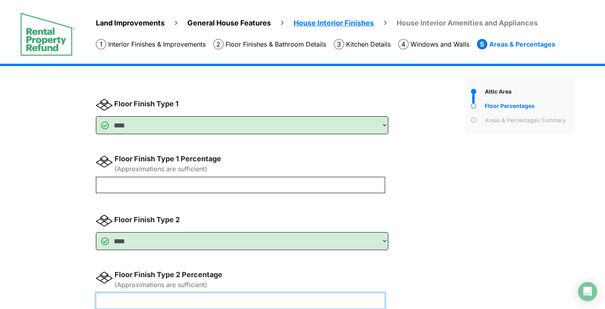
type input "**"
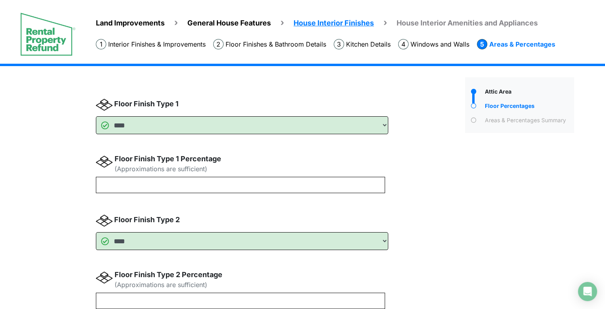
type input "**"
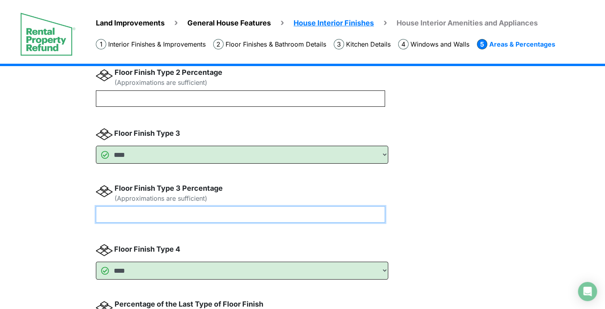
type input "**"
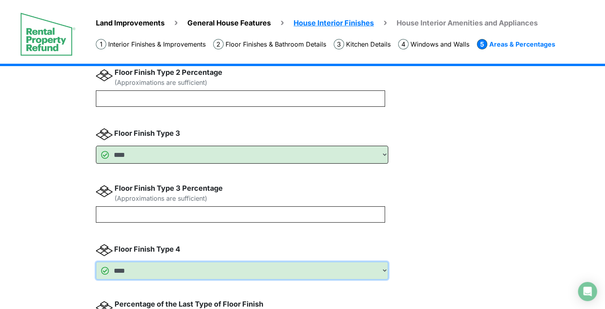
type input "**"
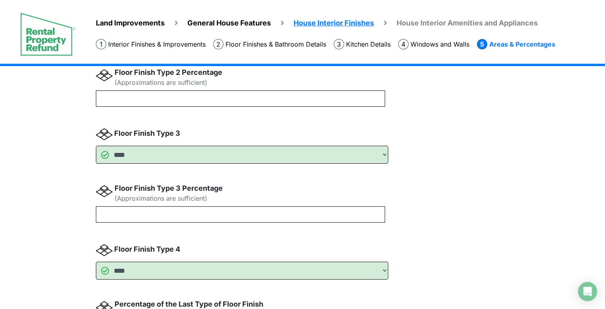
scroll to position [298, 0]
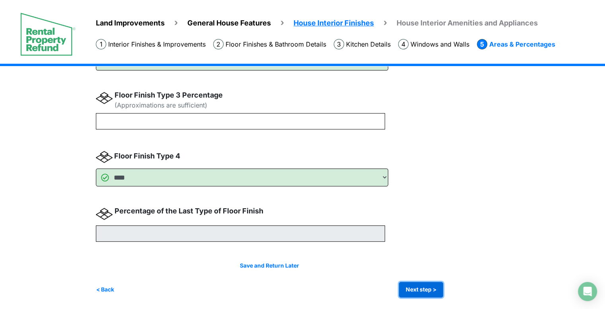
click at [418, 292] on button "Next step >" at bounding box center [421, 290] width 44 height 16
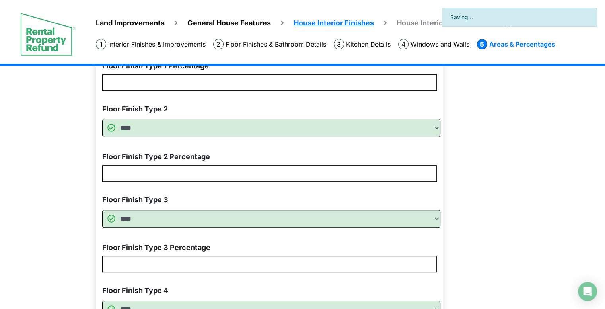
scroll to position [349, 0]
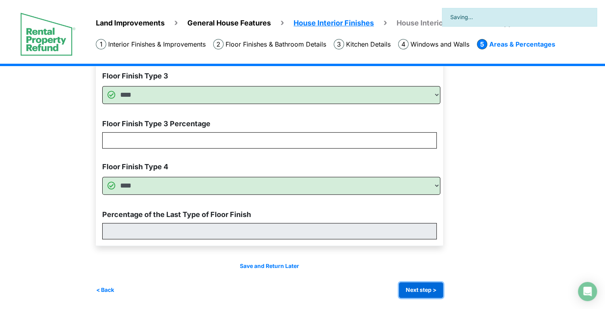
click at [415, 289] on button "Next step >" at bounding box center [421, 290] width 44 height 16
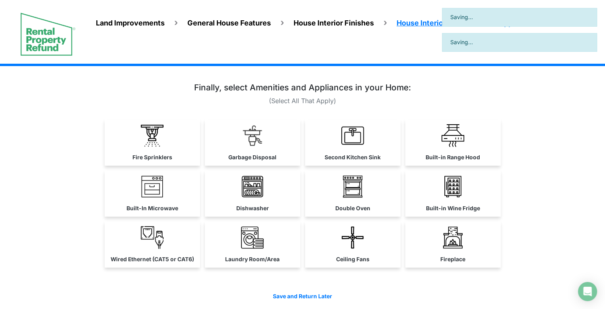
scroll to position [29, 0]
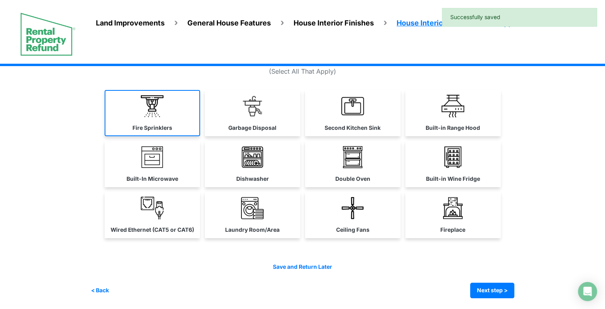
click at [159, 101] on img at bounding box center [152, 106] width 23 height 23
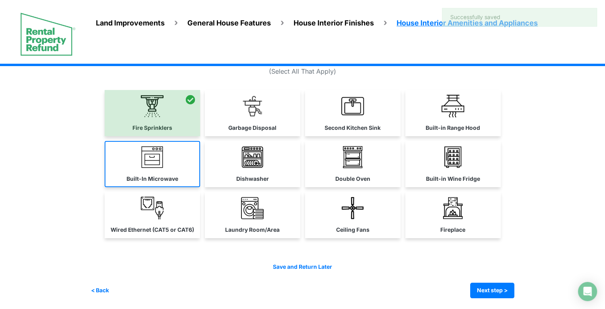
click at [168, 158] on link "Built-In Microwave" at bounding box center [152, 164] width 95 height 46
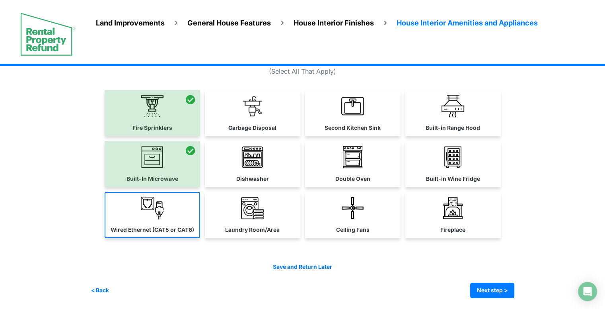
click at [169, 202] on link "Wired Ethernet (CAT5 or CAT6)" at bounding box center [152, 215] width 95 height 46
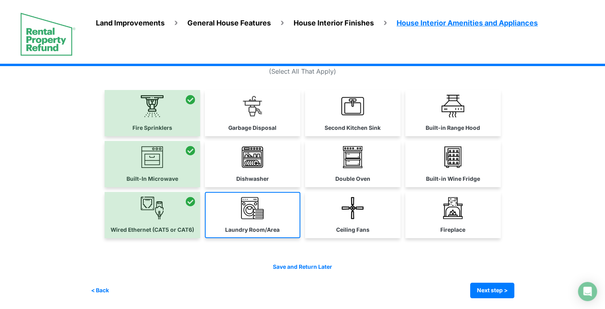
click at [232, 205] on link "Laundry Room/Area" at bounding box center [252, 215] width 95 height 46
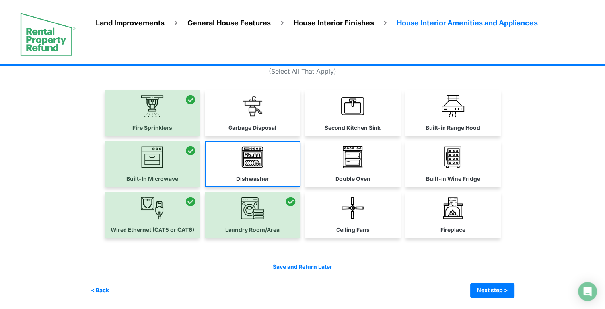
click at [243, 179] on label "Dishwasher" at bounding box center [252, 179] width 33 height 8
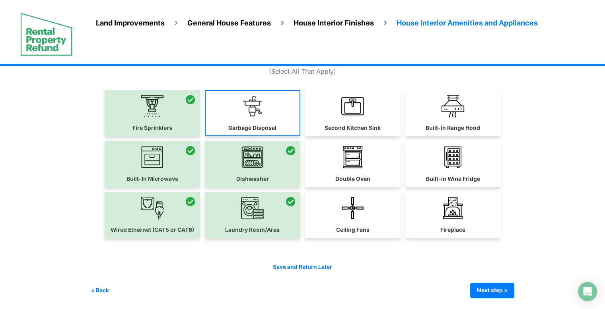
click at [253, 109] on img at bounding box center [252, 106] width 23 height 23
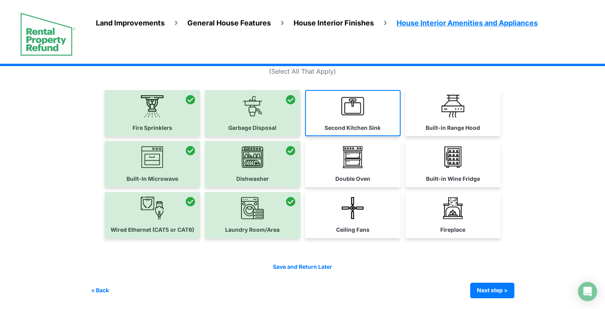
click at [324, 110] on link "Second Kitchen Sink" at bounding box center [352, 113] width 95 height 46
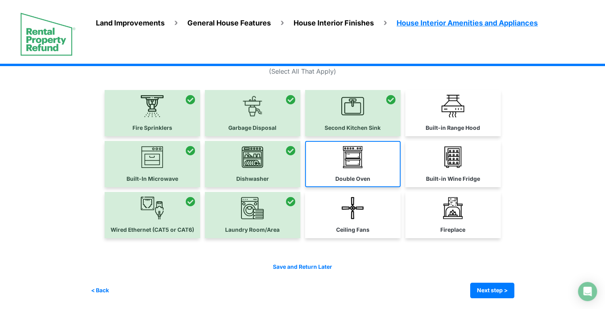
click at [329, 168] on link "Double Oven" at bounding box center [352, 164] width 95 height 46
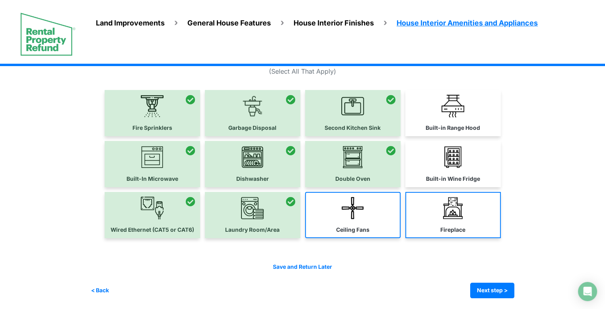
click at [350, 218] on img at bounding box center [352, 207] width 23 height 23
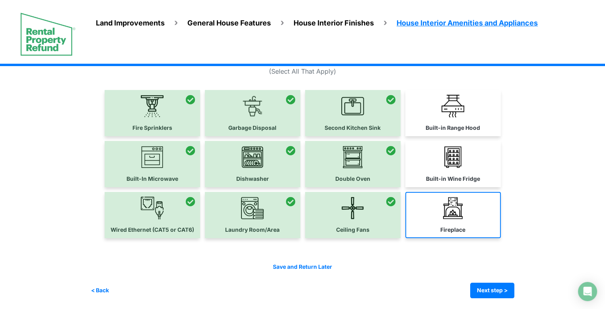
click at [409, 216] on link "Fireplace" at bounding box center [452, 215] width 95 height 46
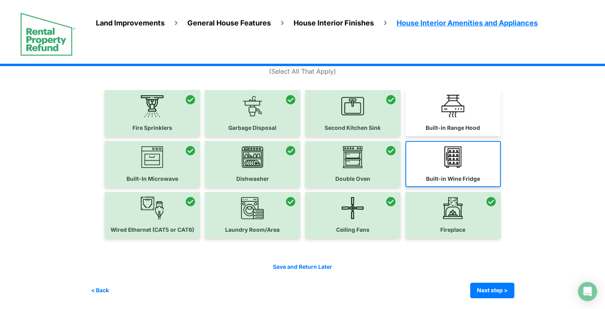
click at [425, 163] on link "Built-in Wine Fridge" at bounding box center [452, 164] width 95 height 46
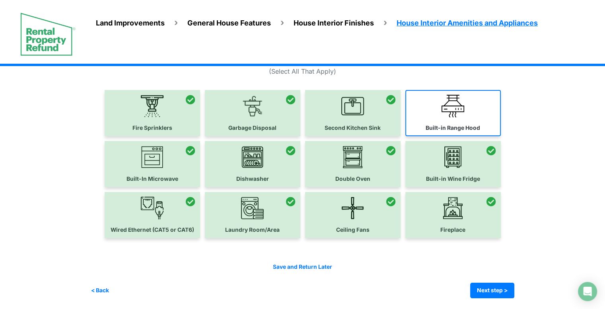
click at [425, 121] on link "Built-in Range Hood" at bounding box center [452, 113] width 95 height 46
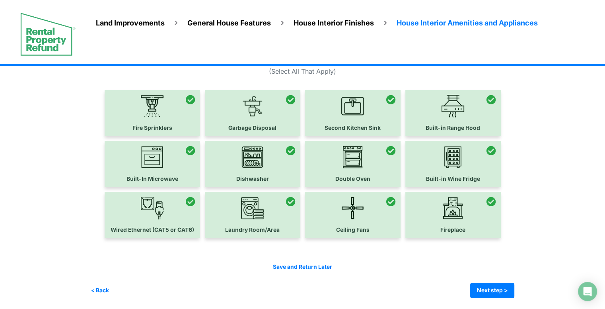
click at [489, 281] on div "Save and Return Later < Back Next step > Save and submit" at bounding box center [303, 281] width 424 height 36
click at [485, 285] on button "Next step >" at bounding box center [492, 290] width 44 height 16
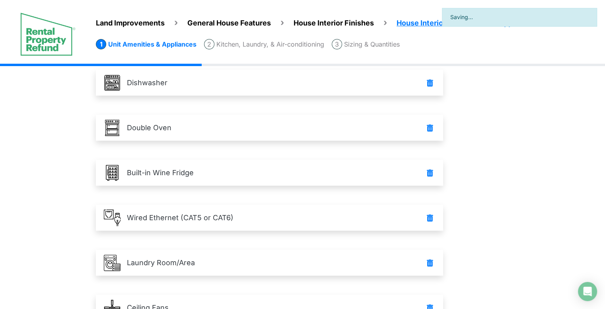
scroll to position [397, 0]
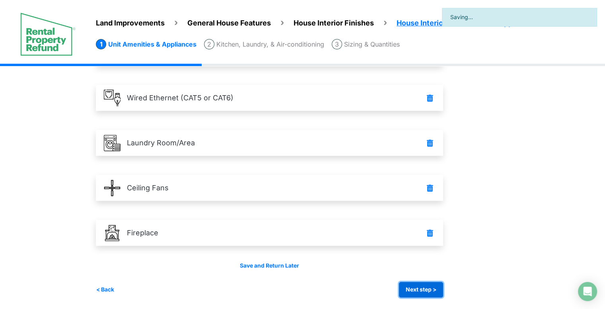
click at [430, 289] on button "Next step >" at bounding box center [421, 290] width 44 height 16
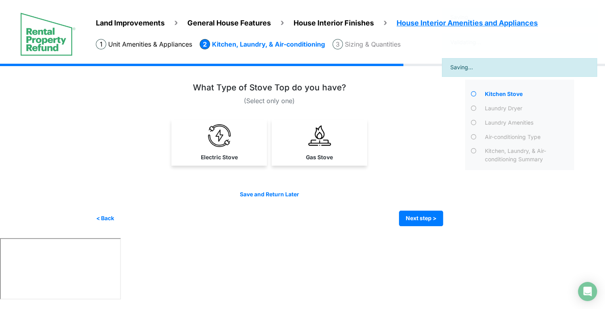
scroll to position [0, 0]
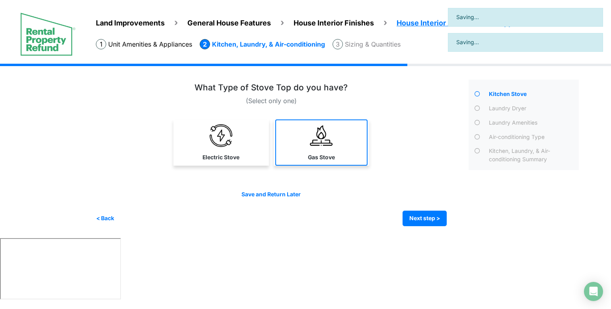
click at [319, 148] on link "Gas Stove" at bounding box center [321, 142] width 92 height 46
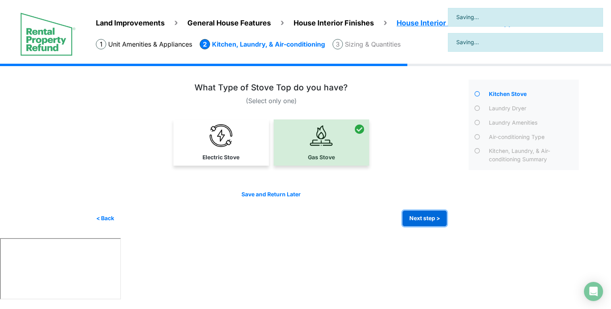
click at [412, 215] on button "Next step >" at bounding box center [425, 218] width 44 height 16
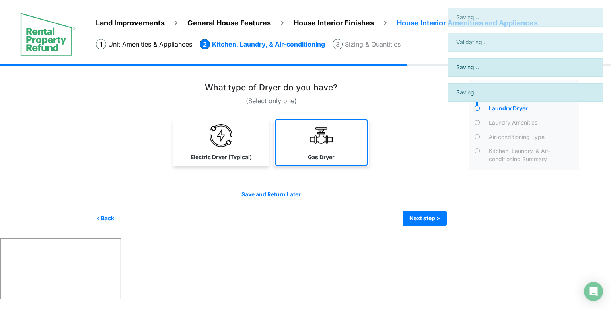
click at [311, 130] on img at bounding box center [321, 135] width 23 height 23
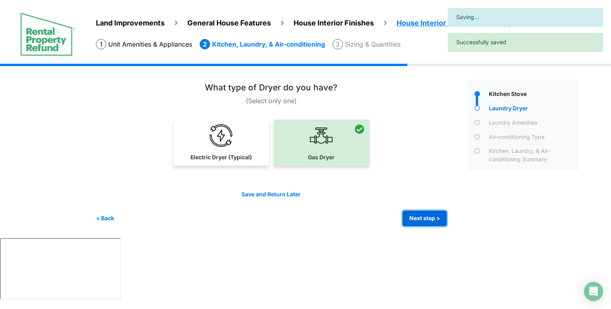
click at [414, 214] on button "Next step >" at bounding box center [425, 218] width 44 height 16
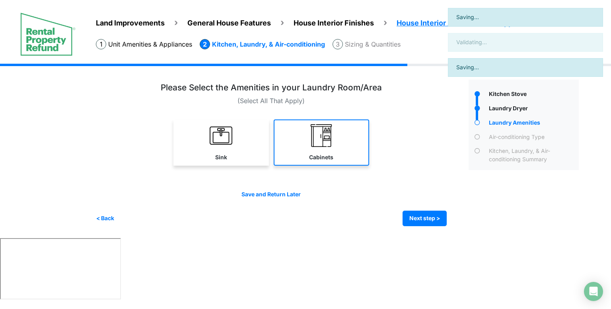
click at [354, 156] on link "Cabinets" at bounding box center [321, 142] width 95 height 46
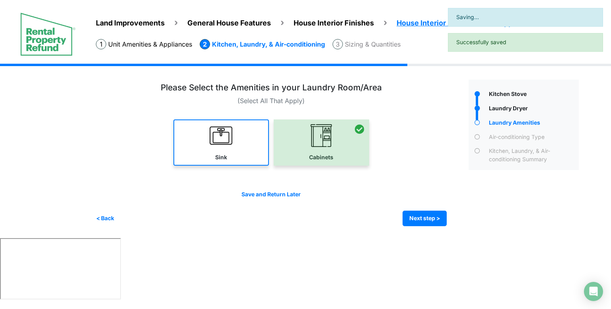
click at [245, 147] on link "Sink" at bounding box center [220, 142] width 95 height 46
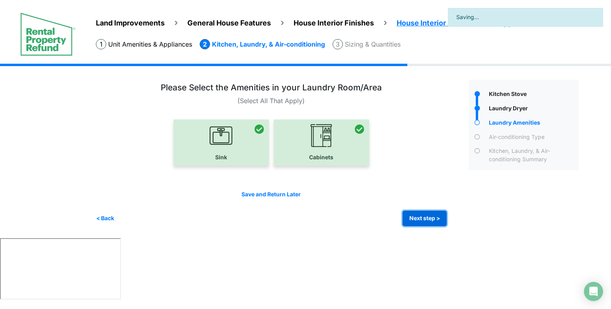
click at [423, 223] on button "Next step >" at bounding box center [425, 218] width 44 height 16
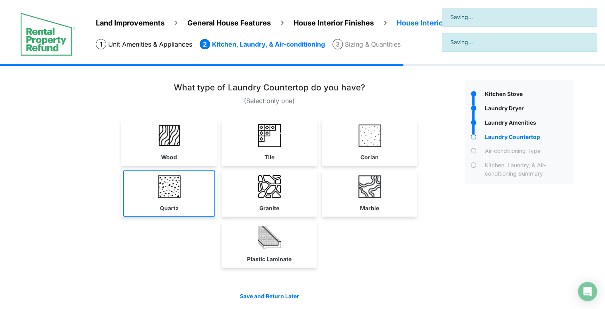
click at [163, 186] on img at bounding box center [169, 186] width 23 height 23
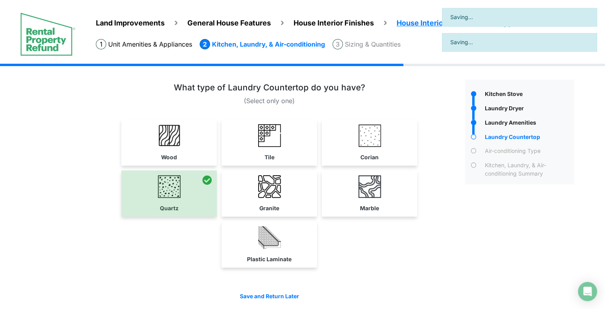
scroll to position [29, 0]
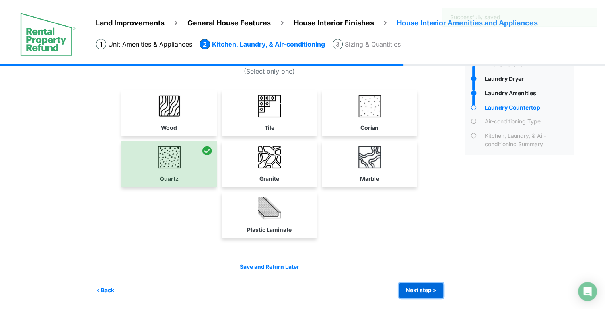
click at [427, 288] on button "Next step >" at bounding box center [421, 290] width 44 height 16
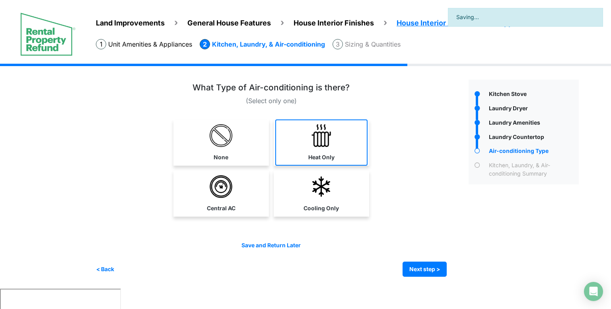
click at [303, 146] on link "Heat Only" at bounding box center [321, 142] width 92 height 46
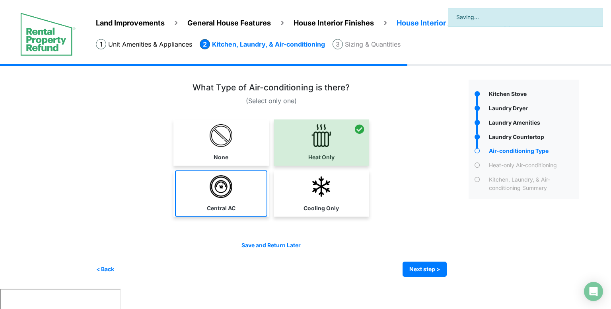
click at [246, 185] on link "Central AC" at bounding box center [221, 193] width 92 height 46
select select "*"
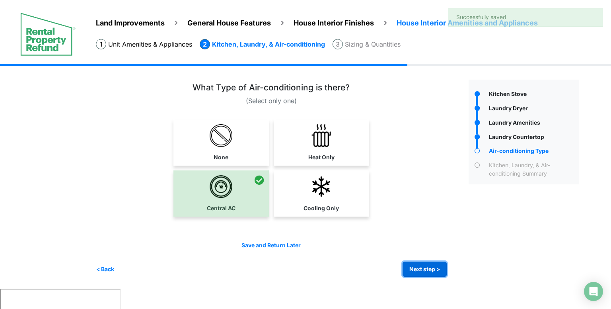
click at [417, 271] on button "Next step >" at bounding box center [425, 269] width 44 height 16
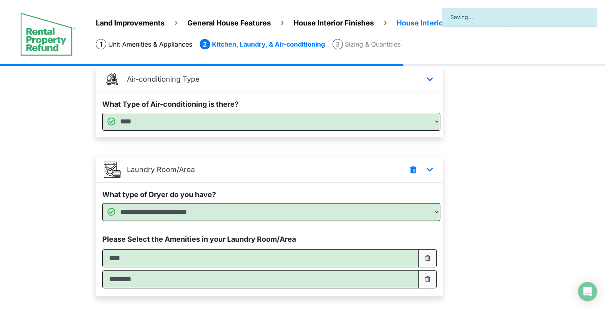
scroll to position [282, 0]
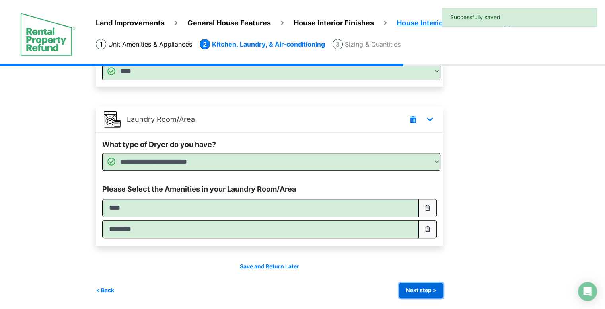
click at [416, 282] on button "Next step >" at bounding box center [421, 290] width 44 height 16
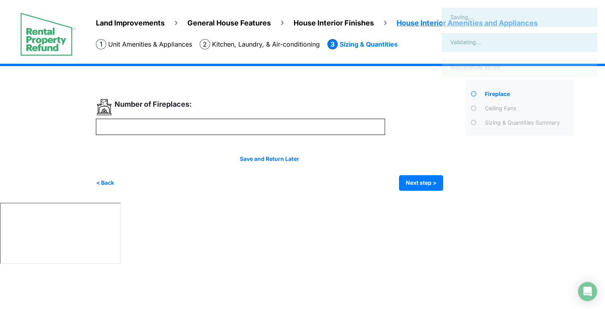
scroll to position [0, 0]
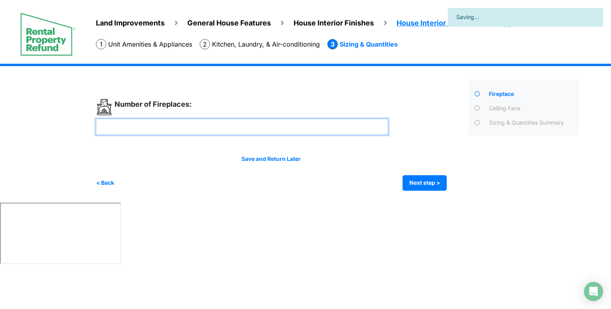
click at [255, 132] on input "number" at bounding box center [242, 127] width 292 height 16
type input "*"
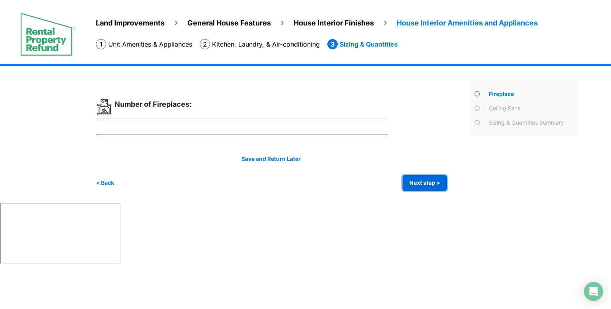
click at [422, 184] on button "Next step >" at bounding box center [425, 183] width 44 height 16
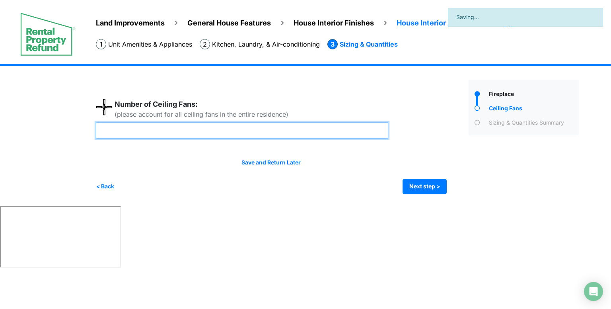
click at [247, 137] on input "number" at bounding box center [242, 130] width 292 height 16
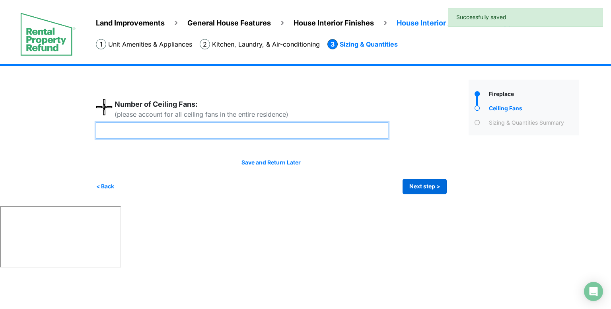
type input "*"
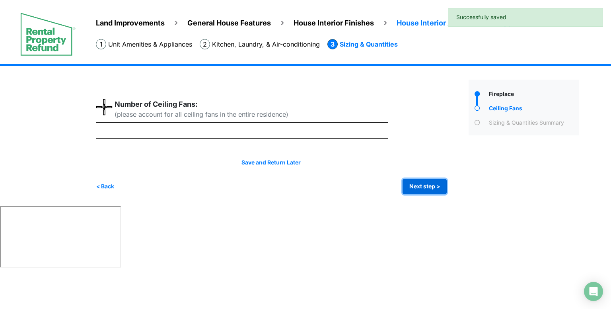
type input "*"
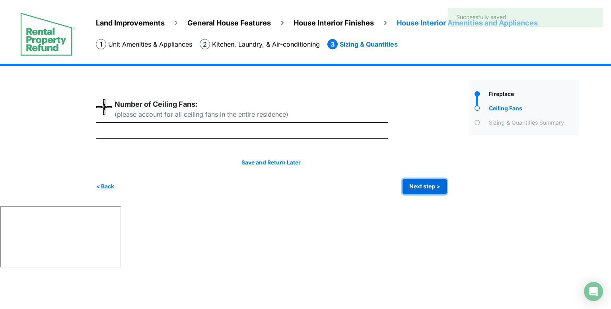
click at [423, 187] on button "Next step >" at bounding box center [425, 187] width 44 height 16
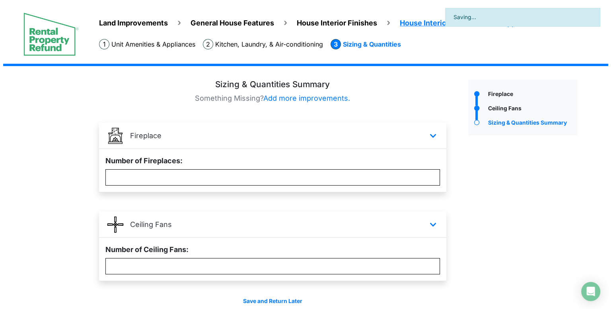
scroll to position [35, 0]
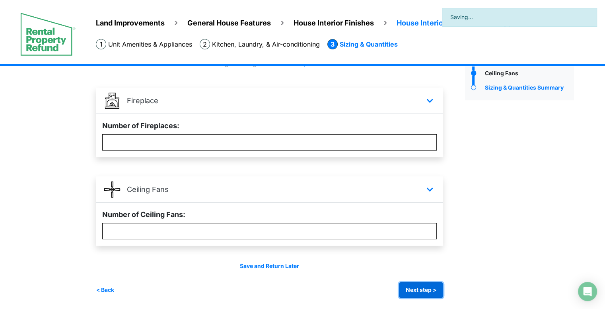
click at [408, 286] on button "Next step >" at bounding box center [421, 290] width 44 height 16
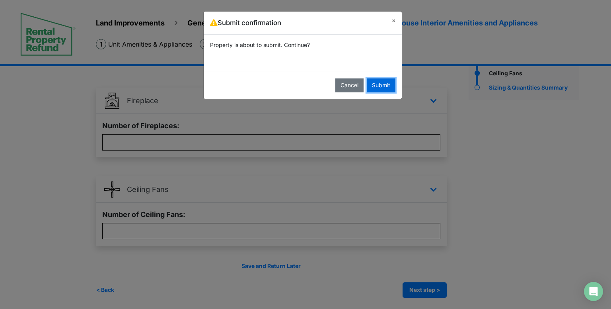
click at [375, 83] on button "Submit" at bounding box center [381, 85] width 29 height 14
